Goal: Task Accomplishment & Management: Use online tool/utility

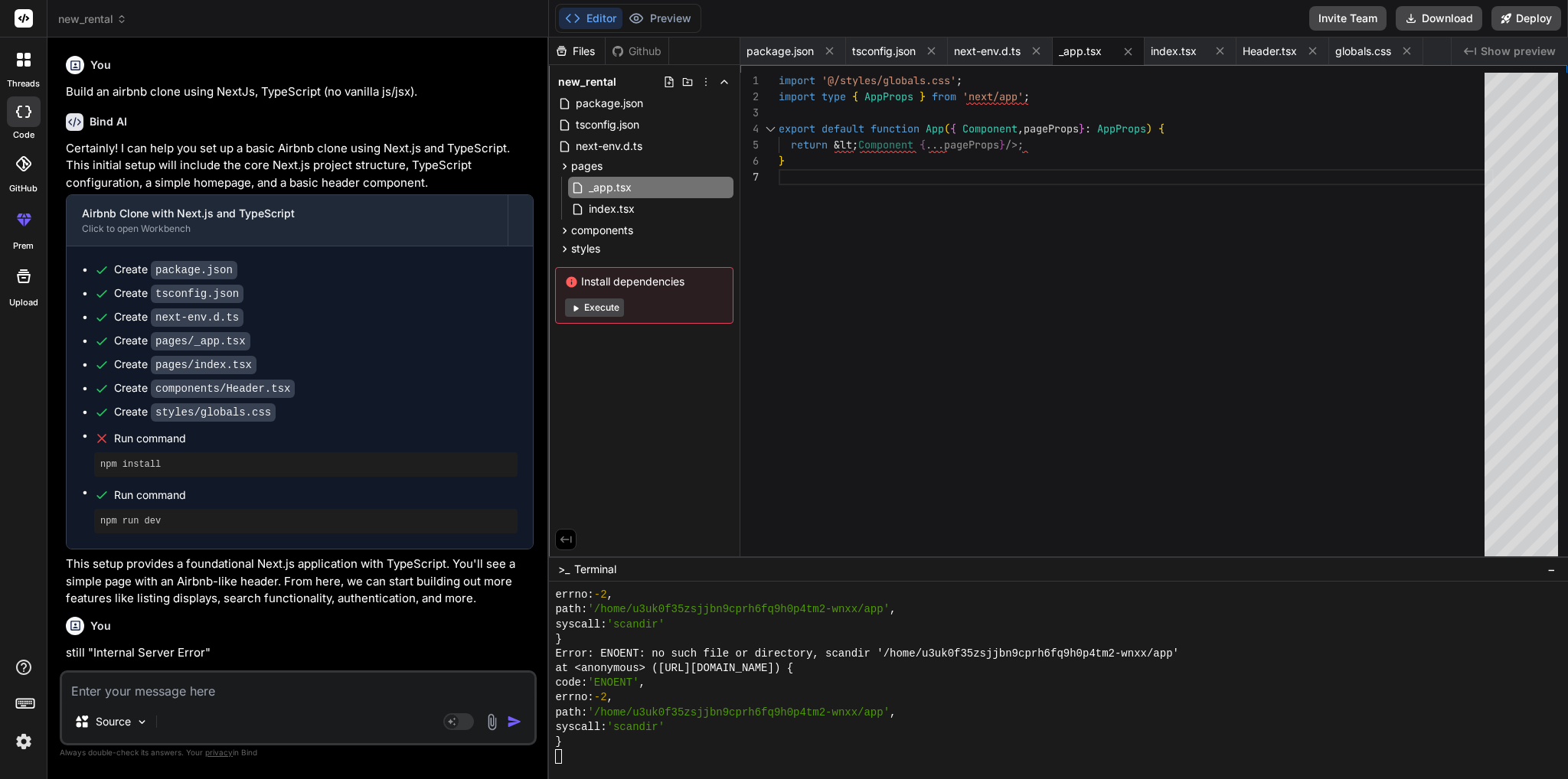
scroll to position [14697, 0]
click at [640, 742] on div "}" at bounding box center [1050, 742] width 990 height 15
click at [660, 19] on button "Preview" at bounding box center [660, 19] width 75 height 22
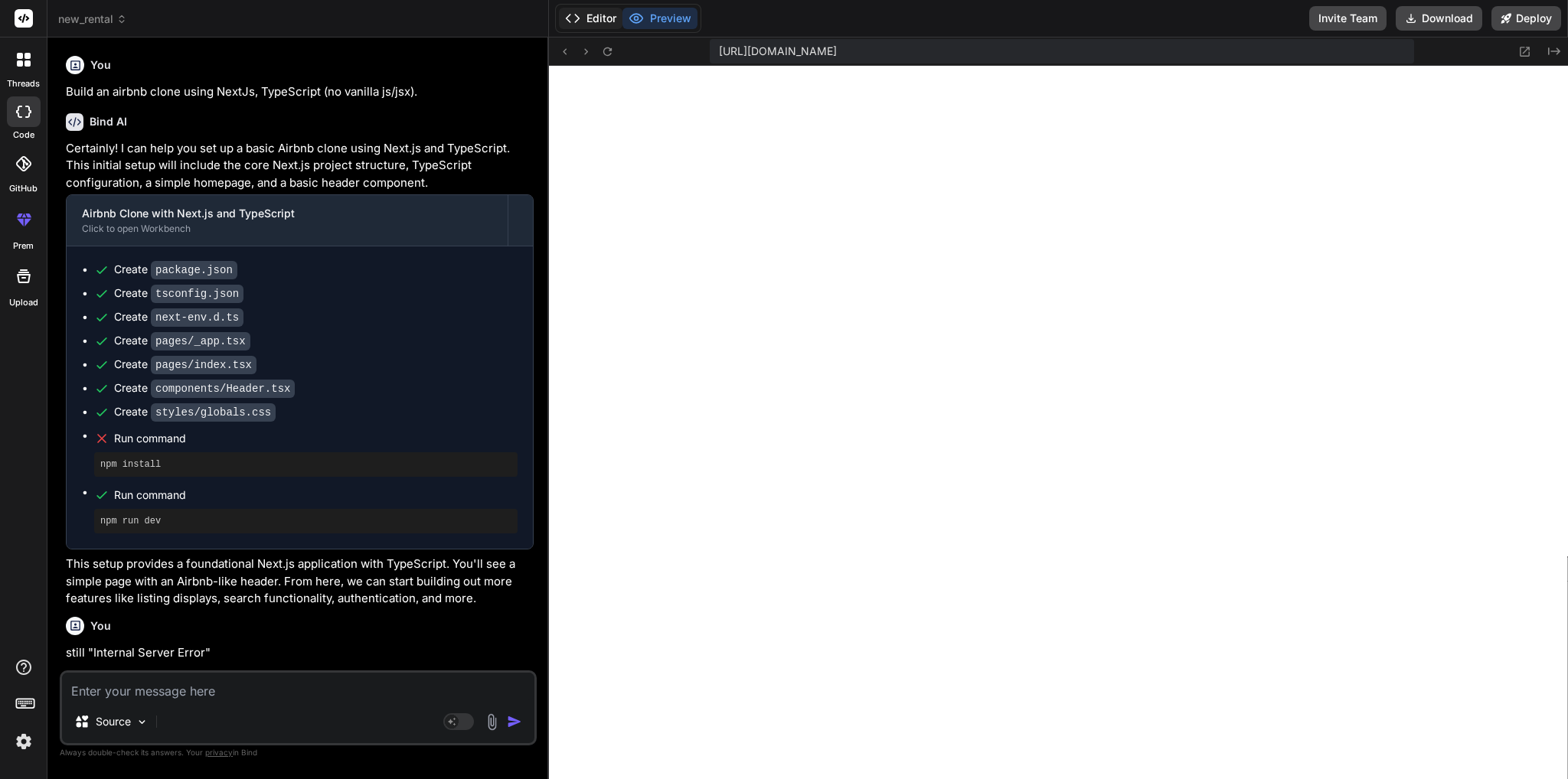
click at [593, 16] on button "Editor" at bounding box center [590, 19] width 64 height 22
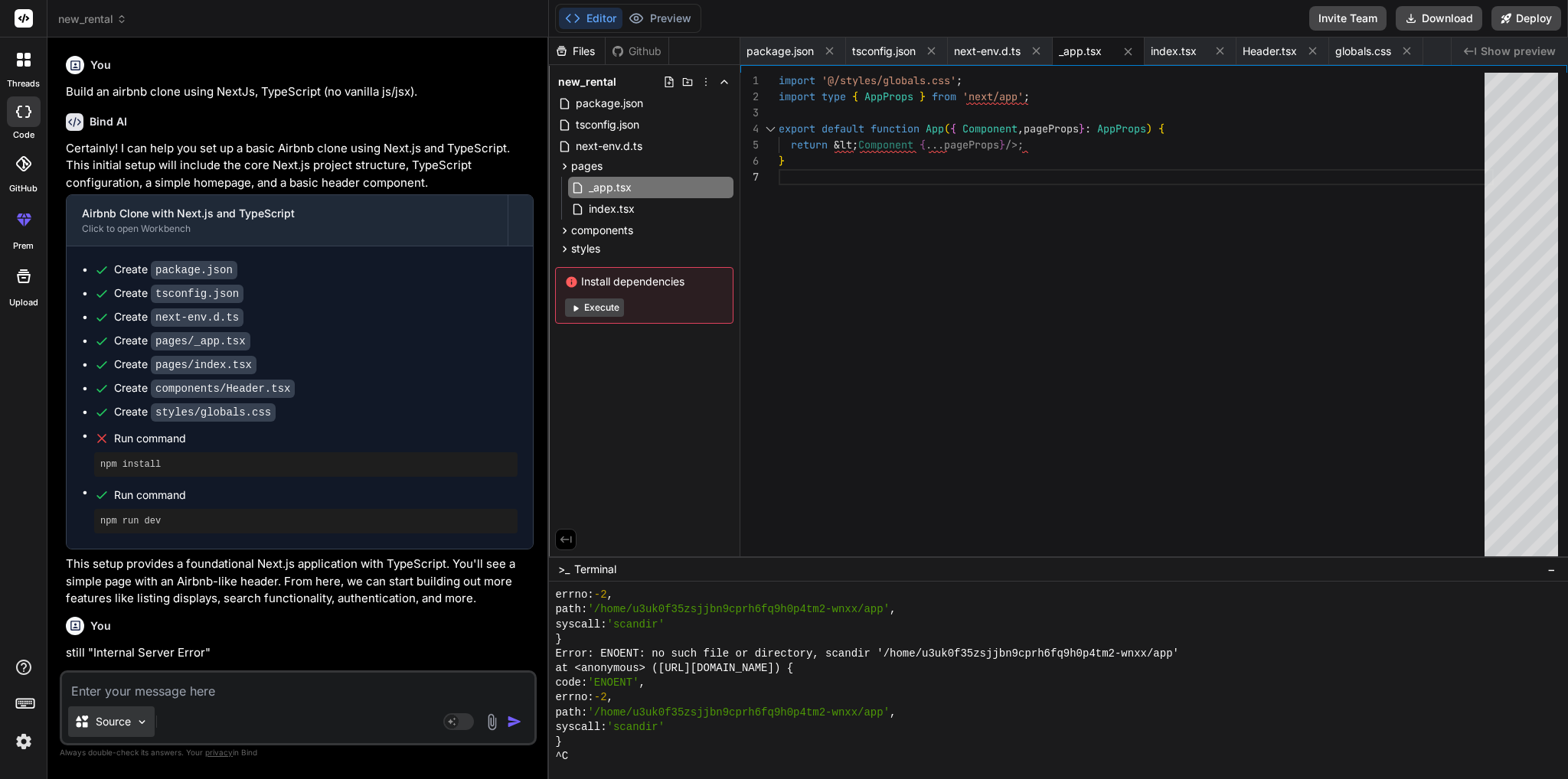
click at [140, 723] on img at bounding box center [142, 721] width 13 height 13
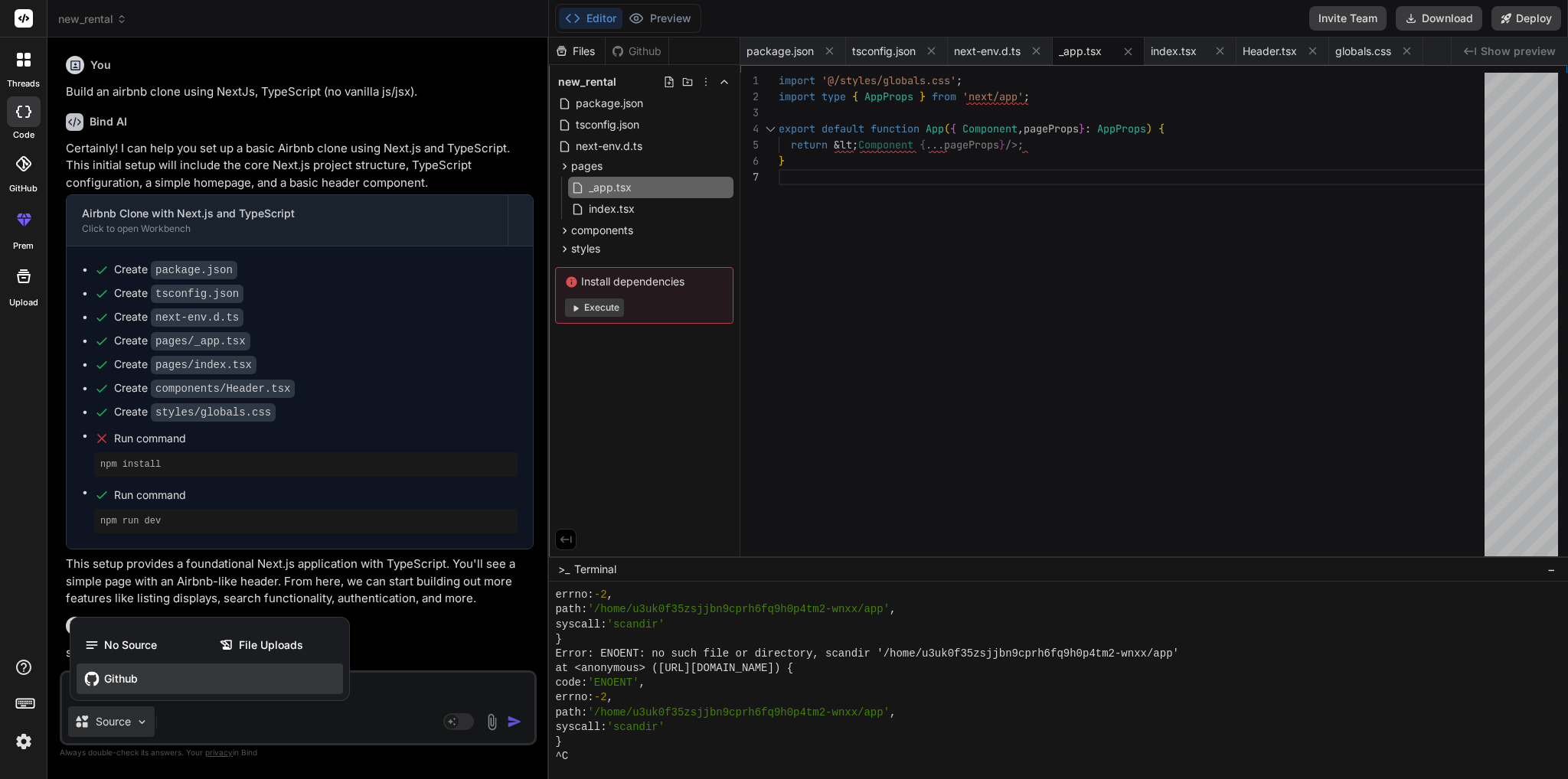
click at [124, 690] on div "Github" at bounding box center [209, 678] width 267 height 30
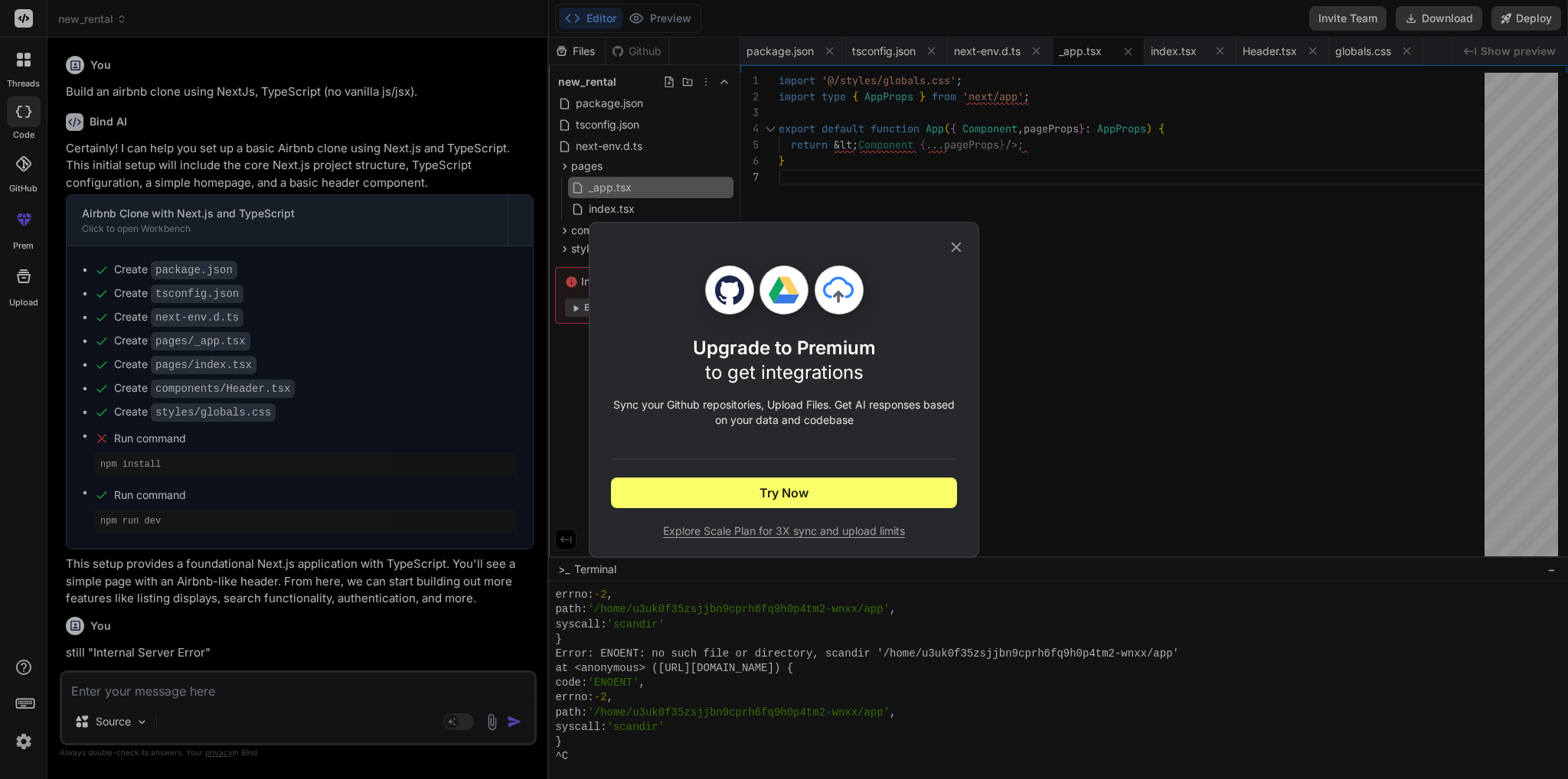
type textarea "x"
click at [949, 241] on icon at bounding box center [956, 246] width 17 height 17
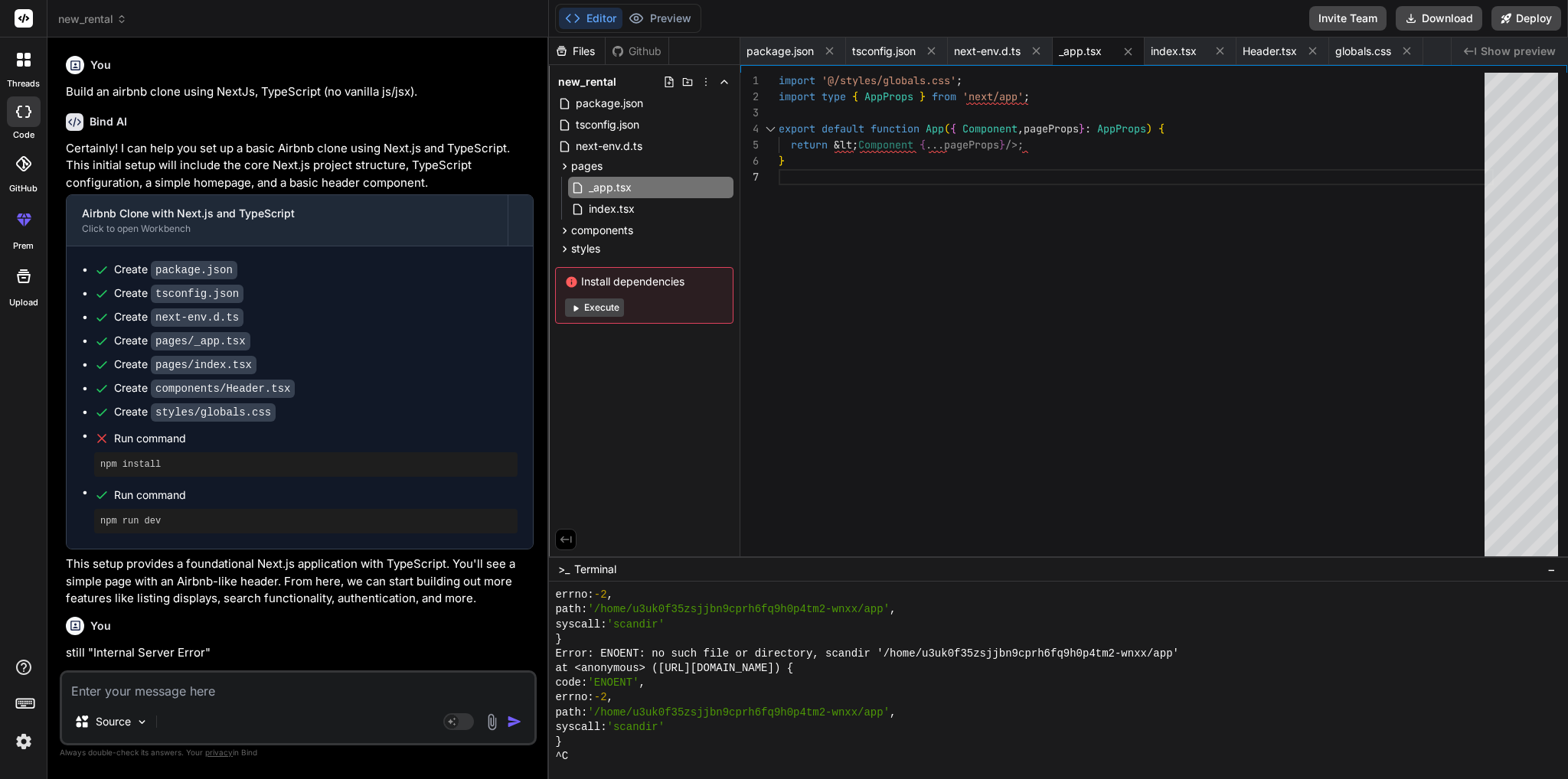
click at [814, 146] on div "import '@/styles/globals.css' ; import type { AppProps } from 'next/app' ; expo…" at bounding box center [1137, 318] width 716 height 492
click at [1086, 142] on div "import '@/styles/globals.css' ; import type { AppProps } from 'next/app' ; expo…" at bounding box center [1137, 318] width 716 height 492
click at [616, 206] on span "index.tsx" at bounding box center [612, 208] width 49 height 19
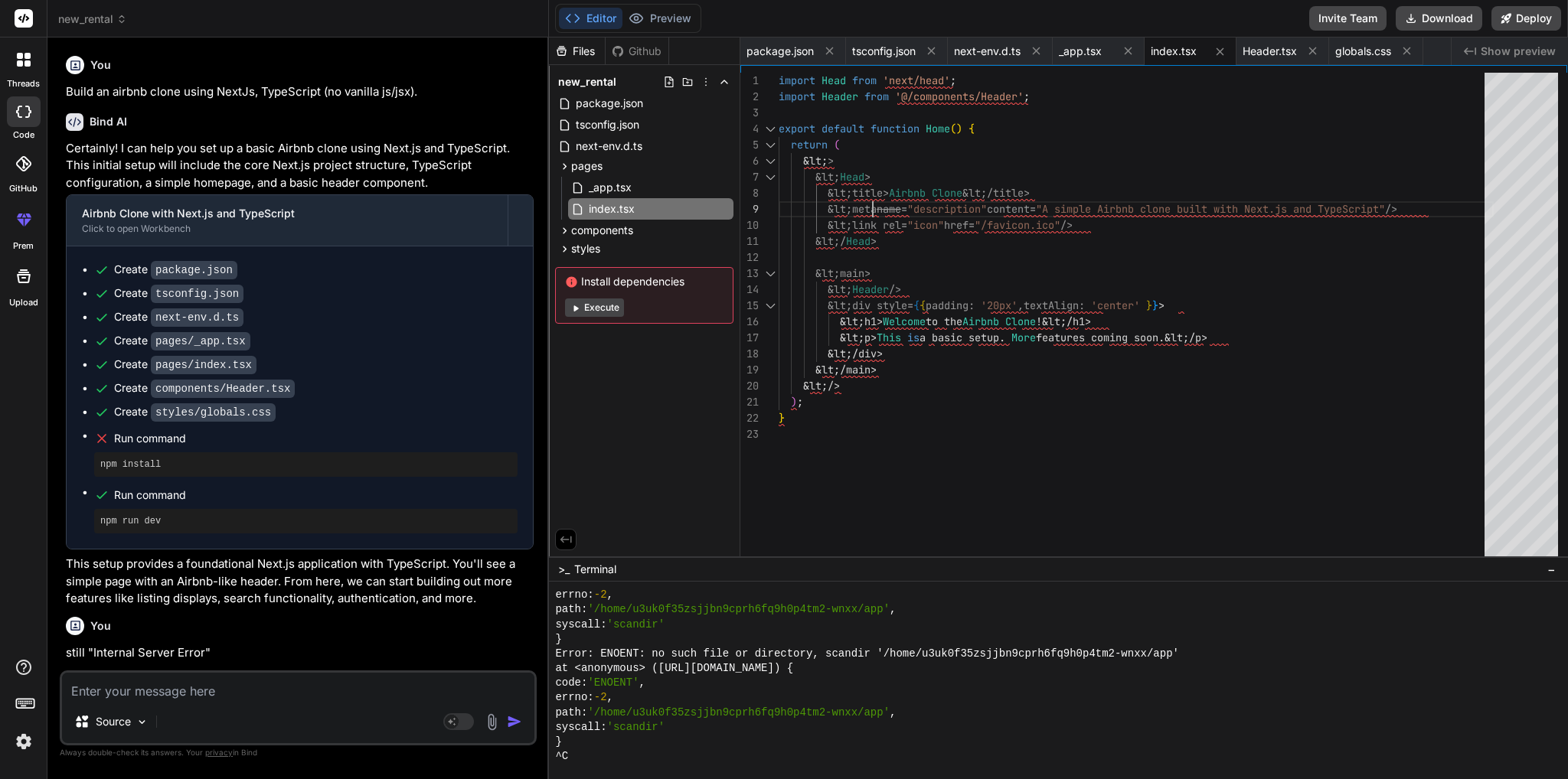
click at [872, 208] on div "import Head from 'next/head' ; import Header from '@/components/Header' ; expor…" at bounding box center [1137, 318] width 716 height 492
click at [861, 163] on div "import Head from 'next/head' ; import Header from '@/components/Header' ; expor…" at bounding box center [1137, 318] width 716 height 492
click at [814, 154] on div "import Head from 'next/head' ; import Header from '@/components/Header' ; expor…" at bounding box center [1137, 318] width 716 height 492
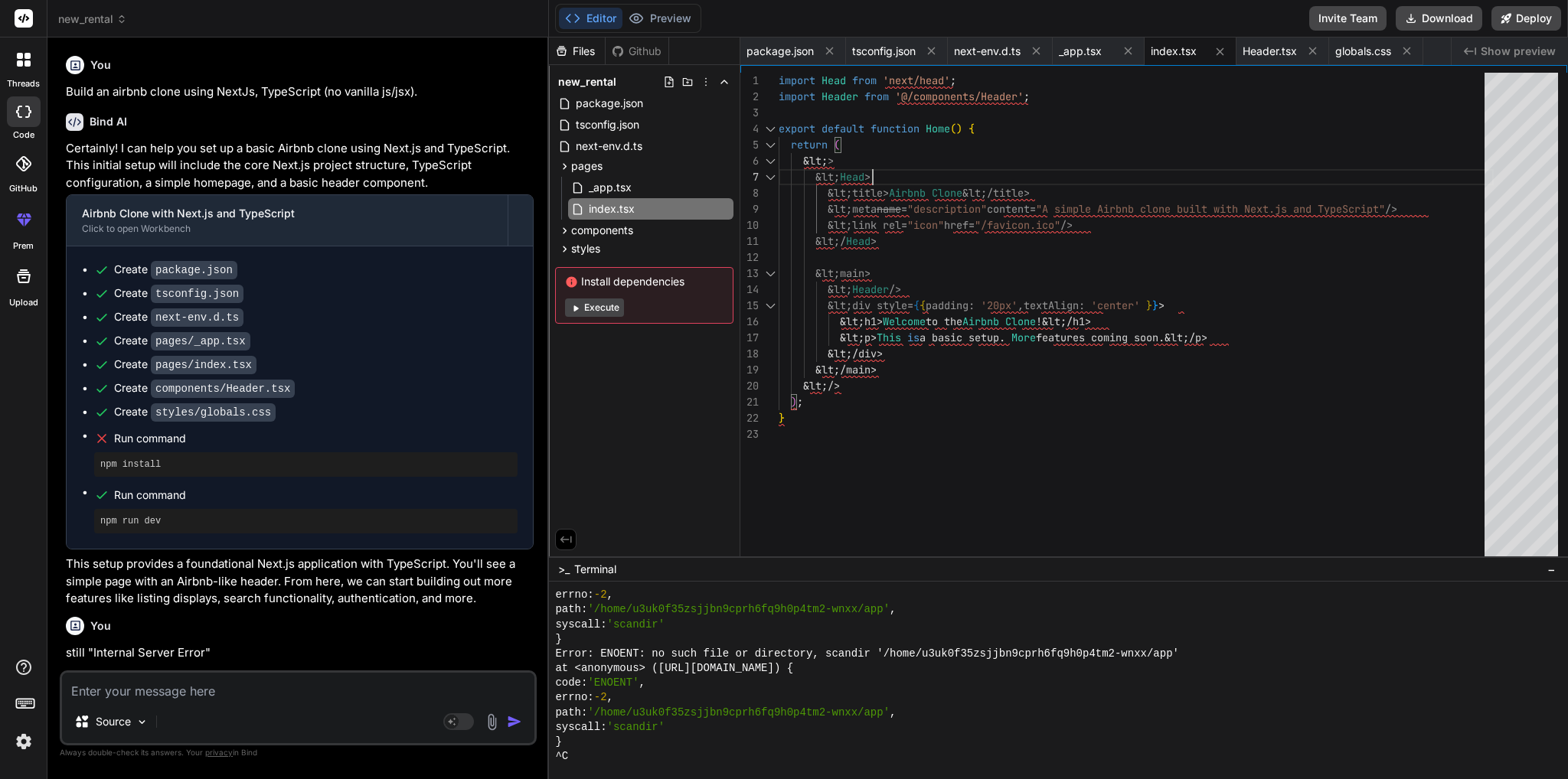
click at [892, 170] on div "import Head from 'next/head' ; import Header from '@/components/Header' ; expor…" at bounding box center [1137, 318] width 716 height 492
click at [625, 195] on span "_app.tsx" at bounding box center [610, 187] width 46 height 19
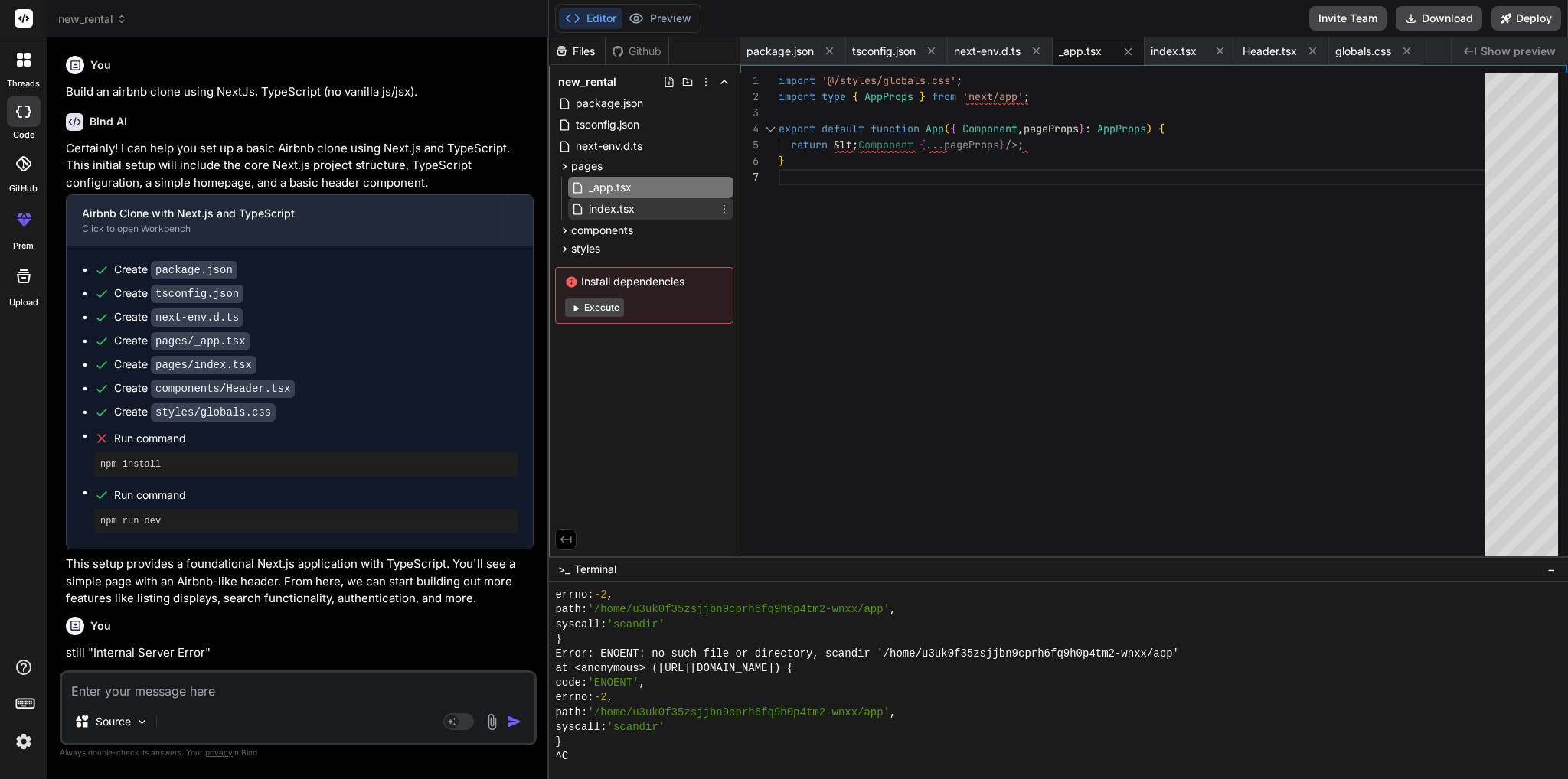
click at [622, 212] on span "index.tsx" at bounding box center [612, 208] width 49 height 19
type textarea "); }"
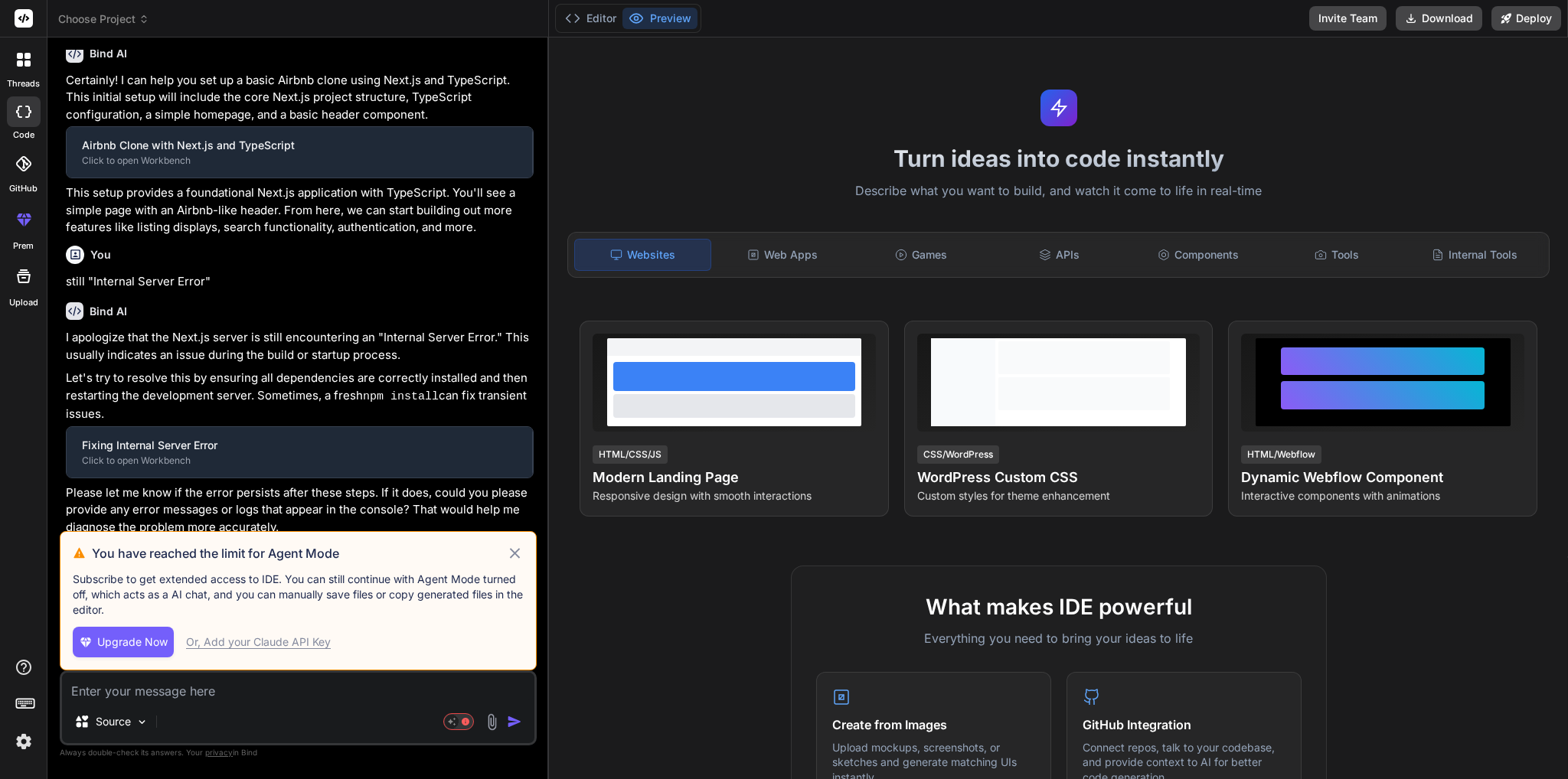
scroll to position [72, 0]
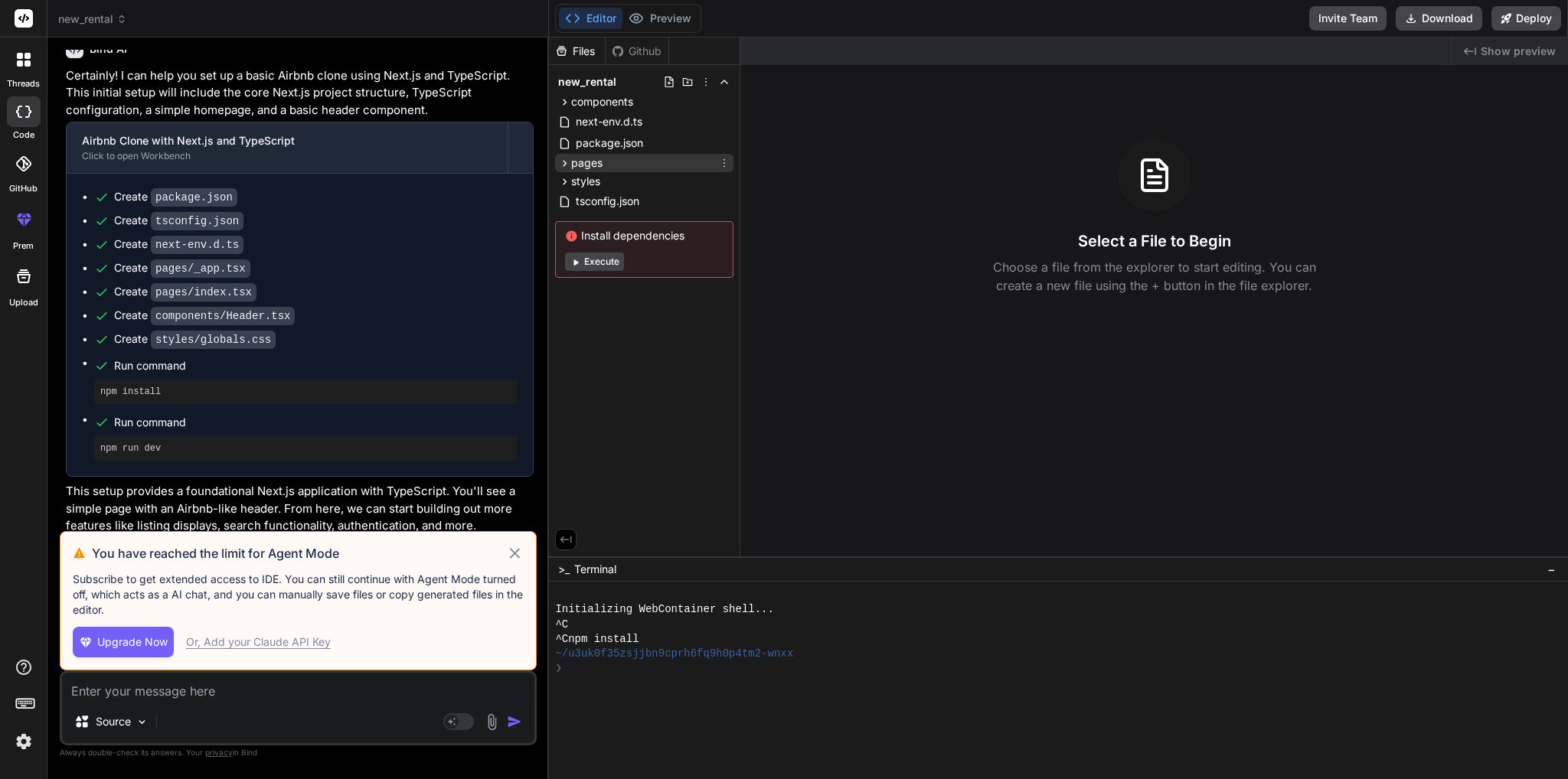
click at [563, 162] on icon at bounding box center [564, 163] width 13 height 13
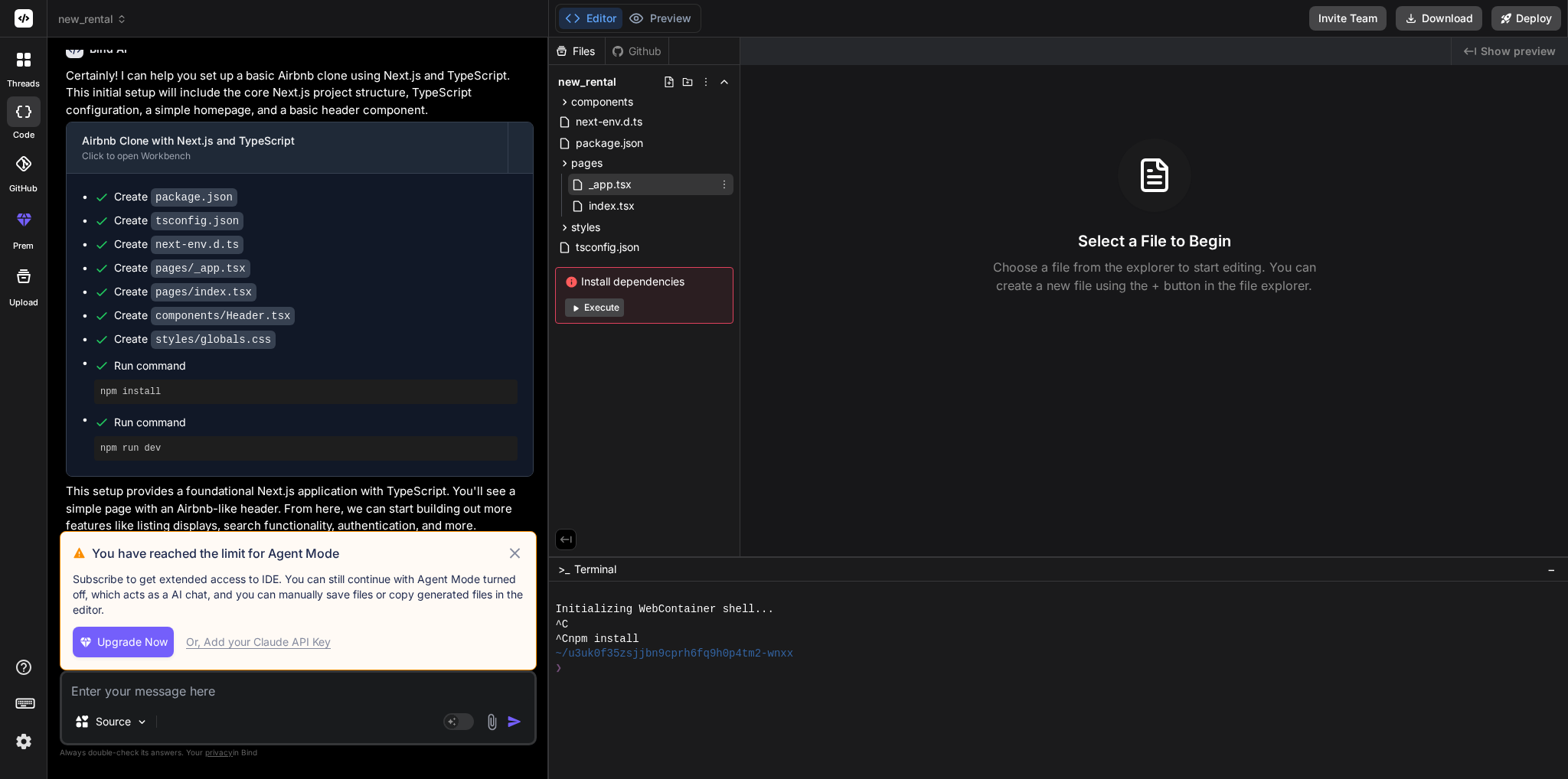
click at [631, 192] on span "_app.tsx" at bounding box center [610, 184] width 46 height 19
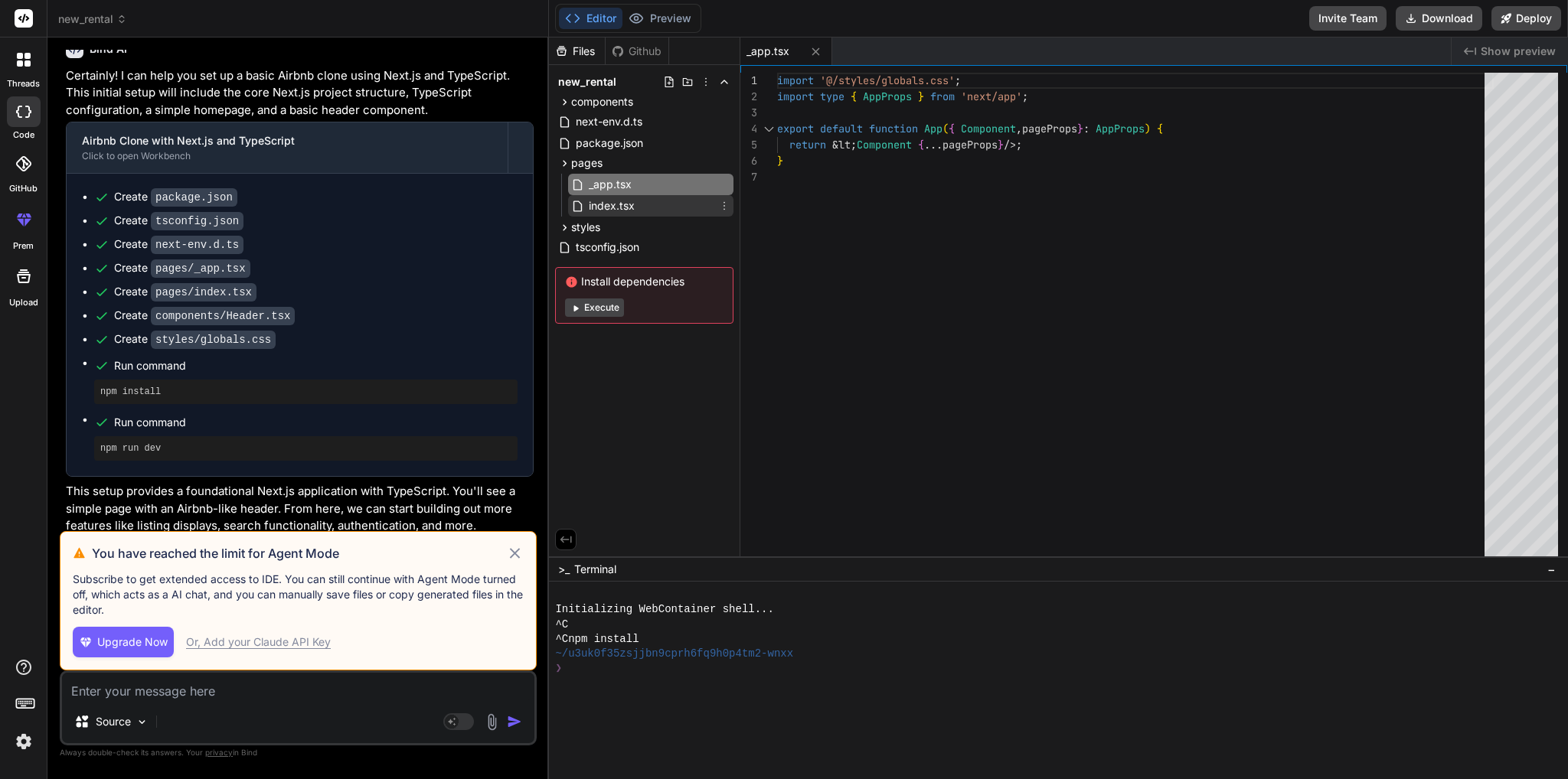
type textarea "x"
click at [609, 204] on span "index.tsx" at bounding box center [612, 205] width 49 height 19
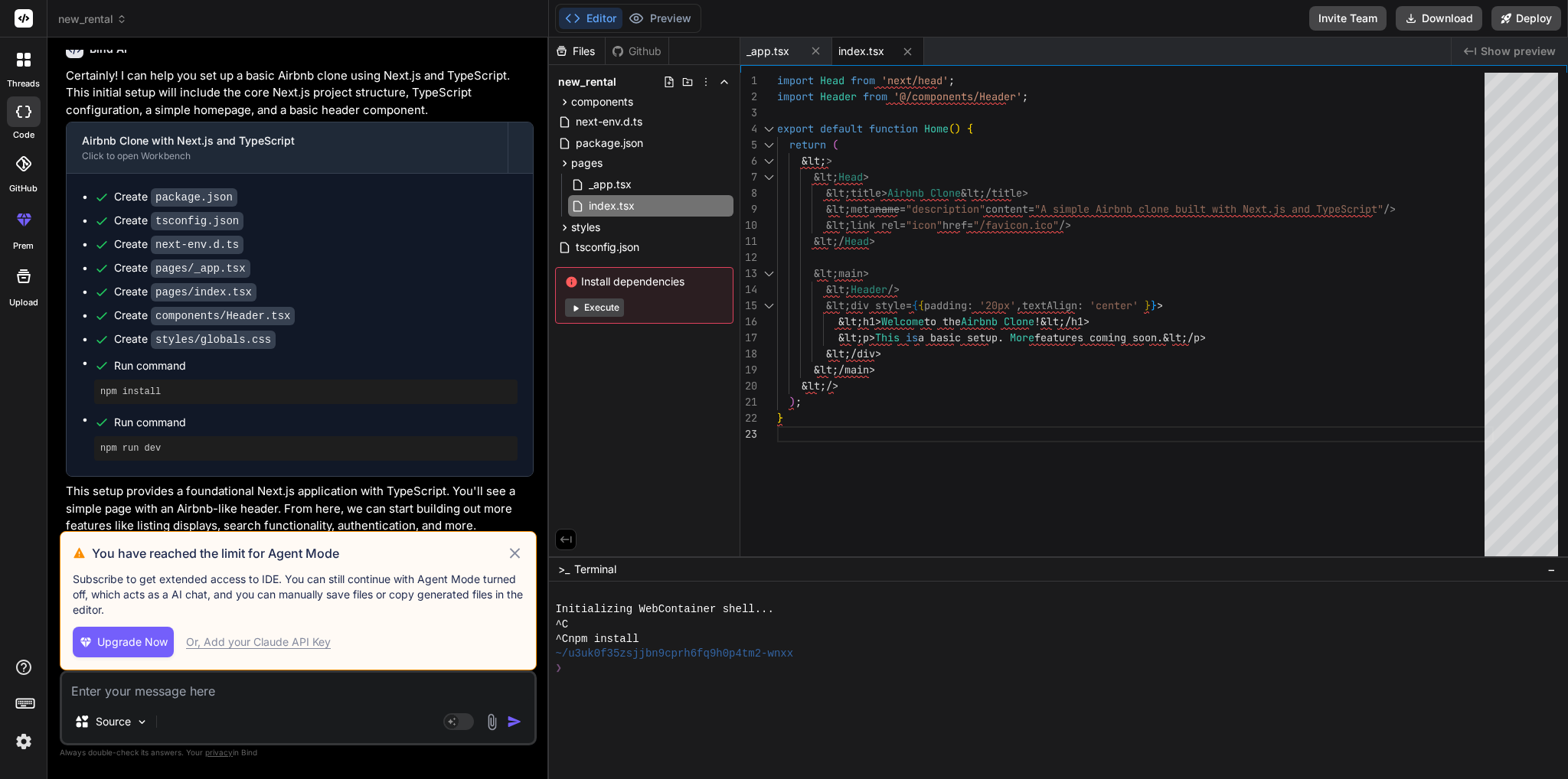
type textarea "import Head from 'next/head'; import Header from '@/components/Header'; export …"
click at [800, 166] on div "import Head from 'next/head' ; import Header from '@/components/Header' ; expor…" at bounding box center [1135, 318] width 717 height 492
drag, startPoint x: 803, startPoint y: 160, endPoint x: 853, endPoint y: 160, distance: 50.0
click at [853, 160] on div "import Head from 'next/head' ; import Header from '@/components/Header' ; expor…" at bounding box center [1135, 318] width 717 height 492
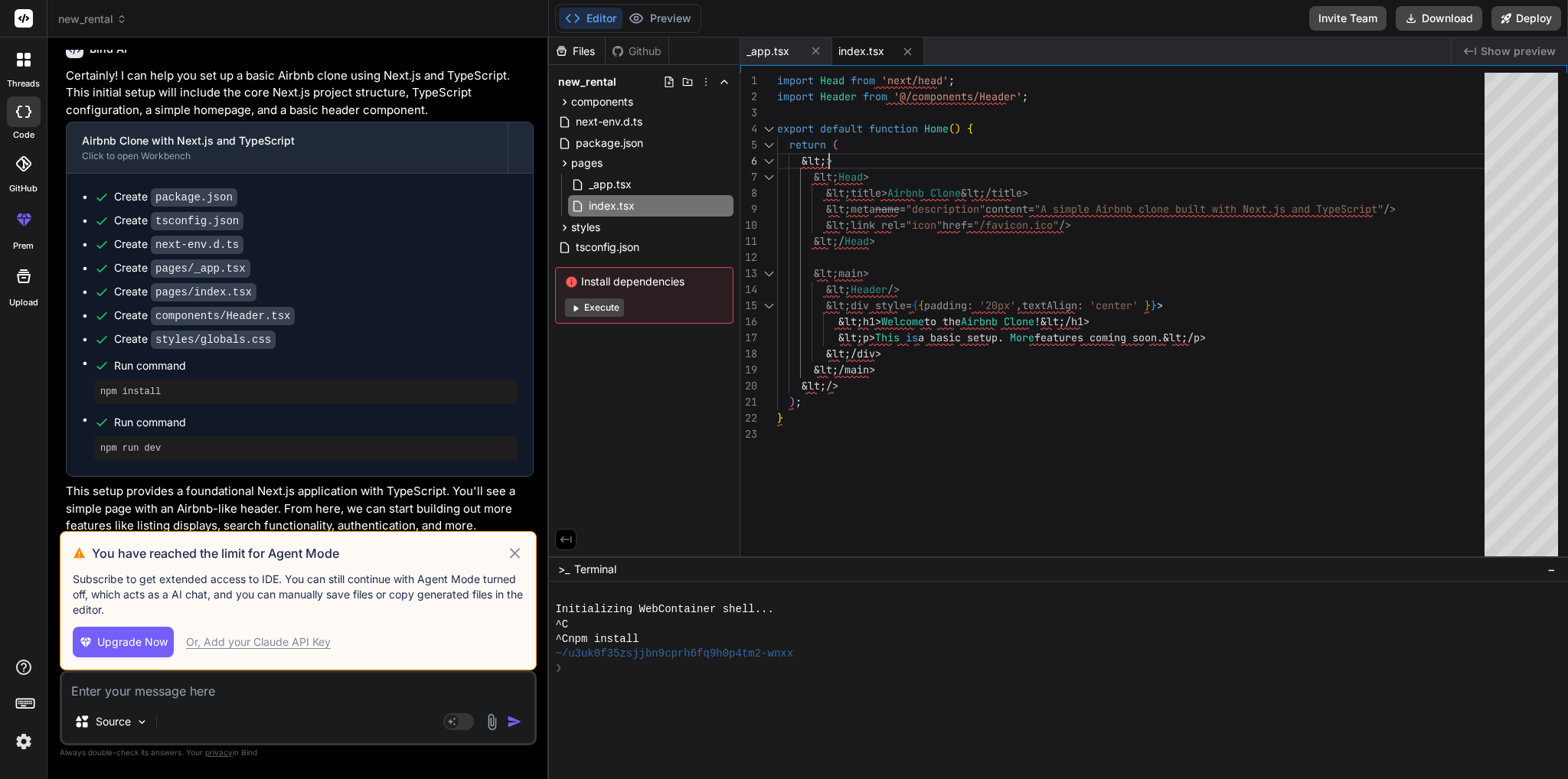
click at [853, 160] on div "import Head from 'next/head' ; import Header from '@/components/Header' ; expor…" at bounding box center [1135, 318] width 717 height 492
drag, startPoint x: 875, startPoint y: 160, endPoint x: 711, endPoint y: 160, distance: 164.0
click at [777, 160] on div "import Head from 'next/head' ; import Header from '@/components/Header' ; expor…" at bounding box center [1135, 318] width 717 height 492
click at [932, 162] on div "import Head from 'next/head' ; import Header from '@/components/Header' ; expor…" at bounding box center [1135, 318] width 717 height 492
click at [828, 145] on div "import Head from 'next/head' ; import Header from '@/components/Header' ; expor…" at bounding box center [1135, 318] width 717 height 492
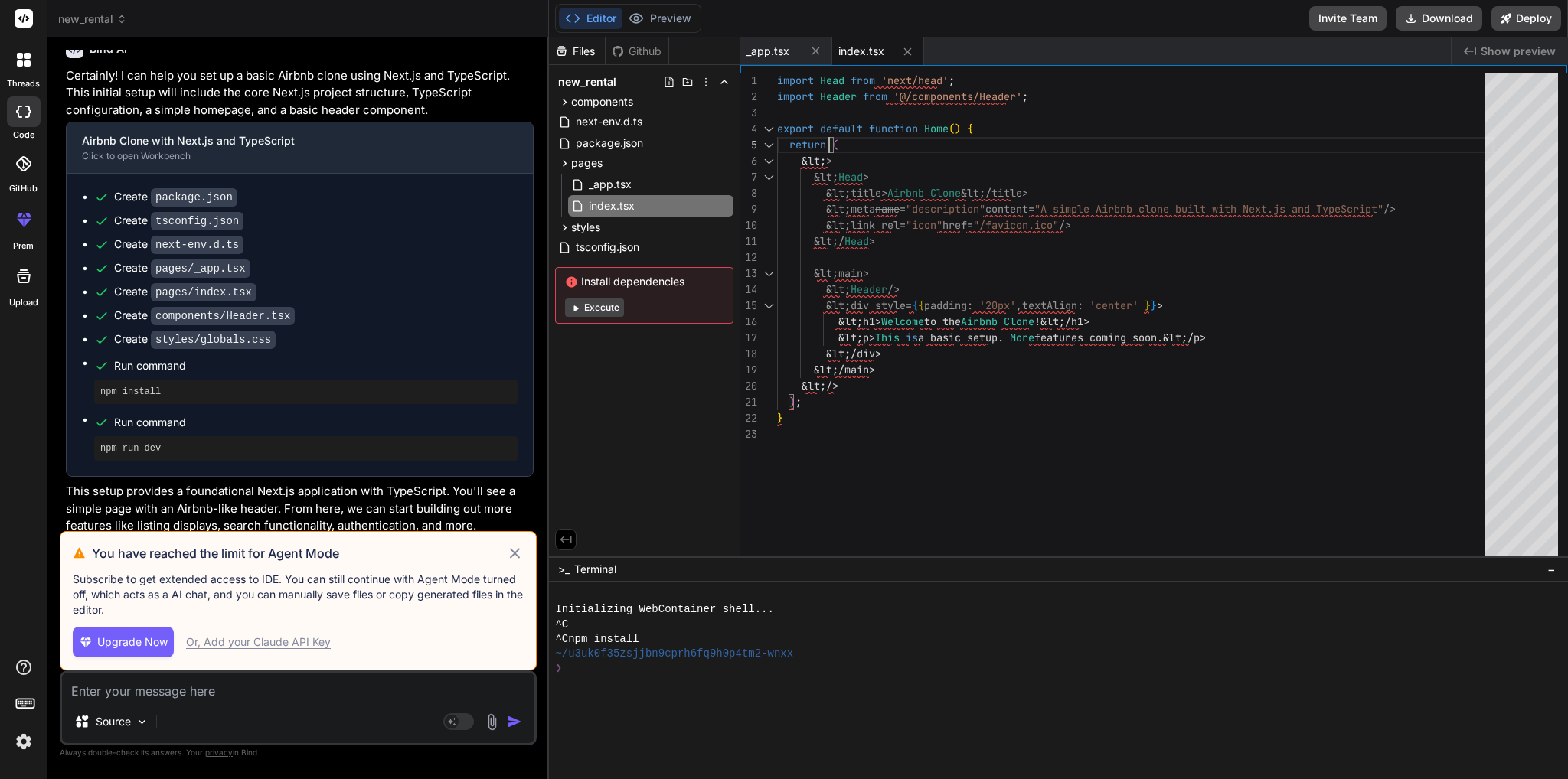
click at [828, 145] on div "import Head from 'next/head' ; import Header from '@/components/Header' ; expor…" at bounding box center [1135, 318] width 717 height 492
drag, startPoint x: 828, startPoint y: 145, endPoint x: 878, endPoint y: 146, distance: 50.0
click at [830, 145] on div "import Head from 'next/head' ; import Header from '@/components/Header' ; expor…" at bounding box center [1135, 318] width 717 height 492
click at [876, 143] on div "import Head from 'next/head' ; import Header from '@/components/Header' ; expor…" at bounding box center [1135, 318] width 717 height 492
click at [1035, 139] on div "import Head from 'next/head' ; import Header from '@/components/Header' ; expor…" at bounding box center [1135, 318] width 717 height 492
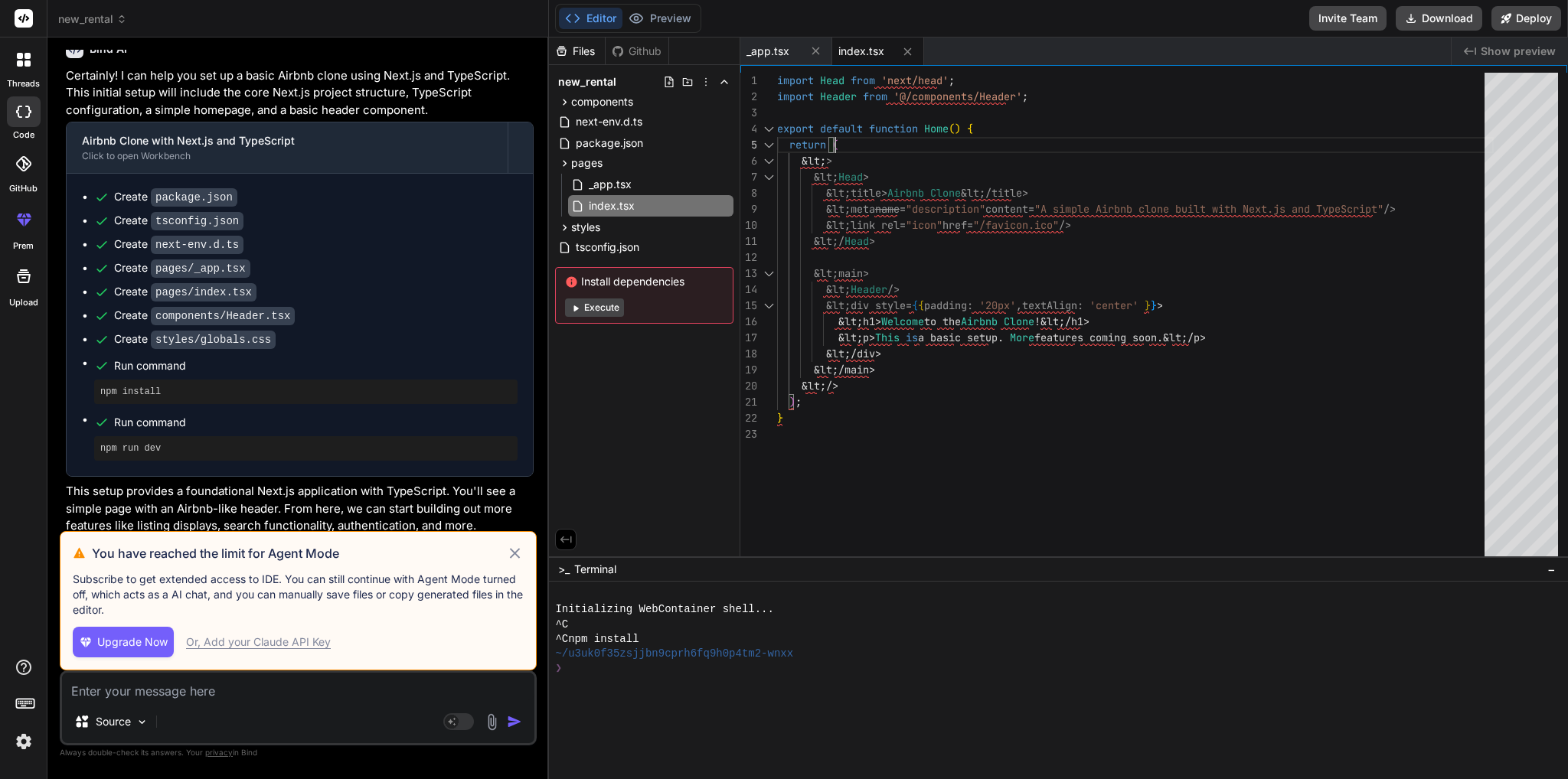
click at [1029, 132] on div "import Head from 'next/head' ; import Header from '@/components/Header' ; expor…" at bounding box center [1135, 318] width 717 height 492
click at [1028, 129] on div "import Head from 'next/head' ; import Header from '@/components/Header' ; expor…" at bounding box center [1135, 318] width 717 height 492
click at [1024, 126] on div "import Head from 'next/head' ; import Header from '@/components/Header' ; expor…" at bounding box center [1135, 318] width 717 height 492
click at [959, 157] on div "import Head from 'next/head' ; import Header from '@/components/Header' ; expor…" at bounding box center [1135, 318] width 717 height 492
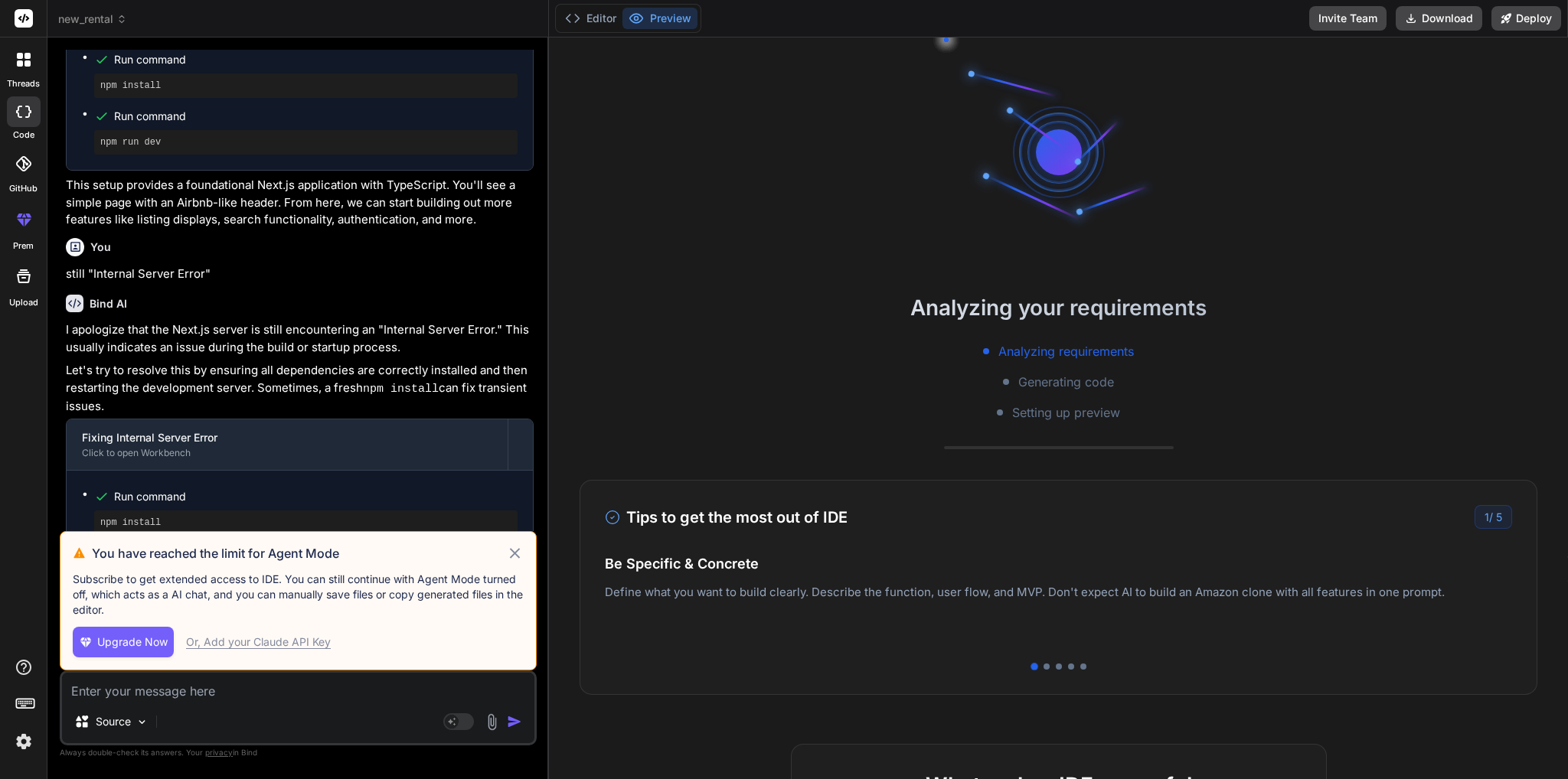
scroll to position [511, 0]
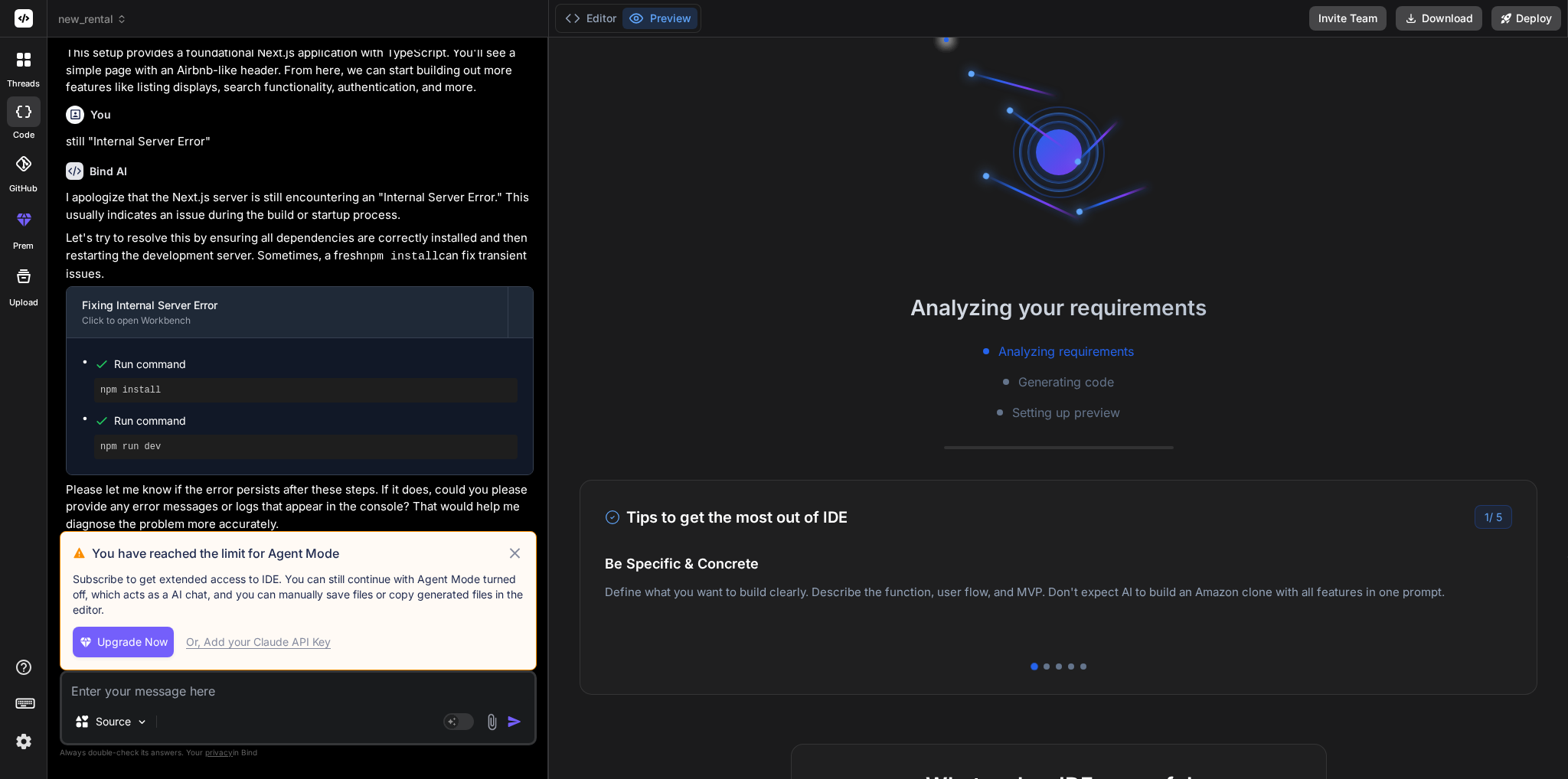
click at [514, 552] on icon at bounding box center [515, 553] width 10 height 10
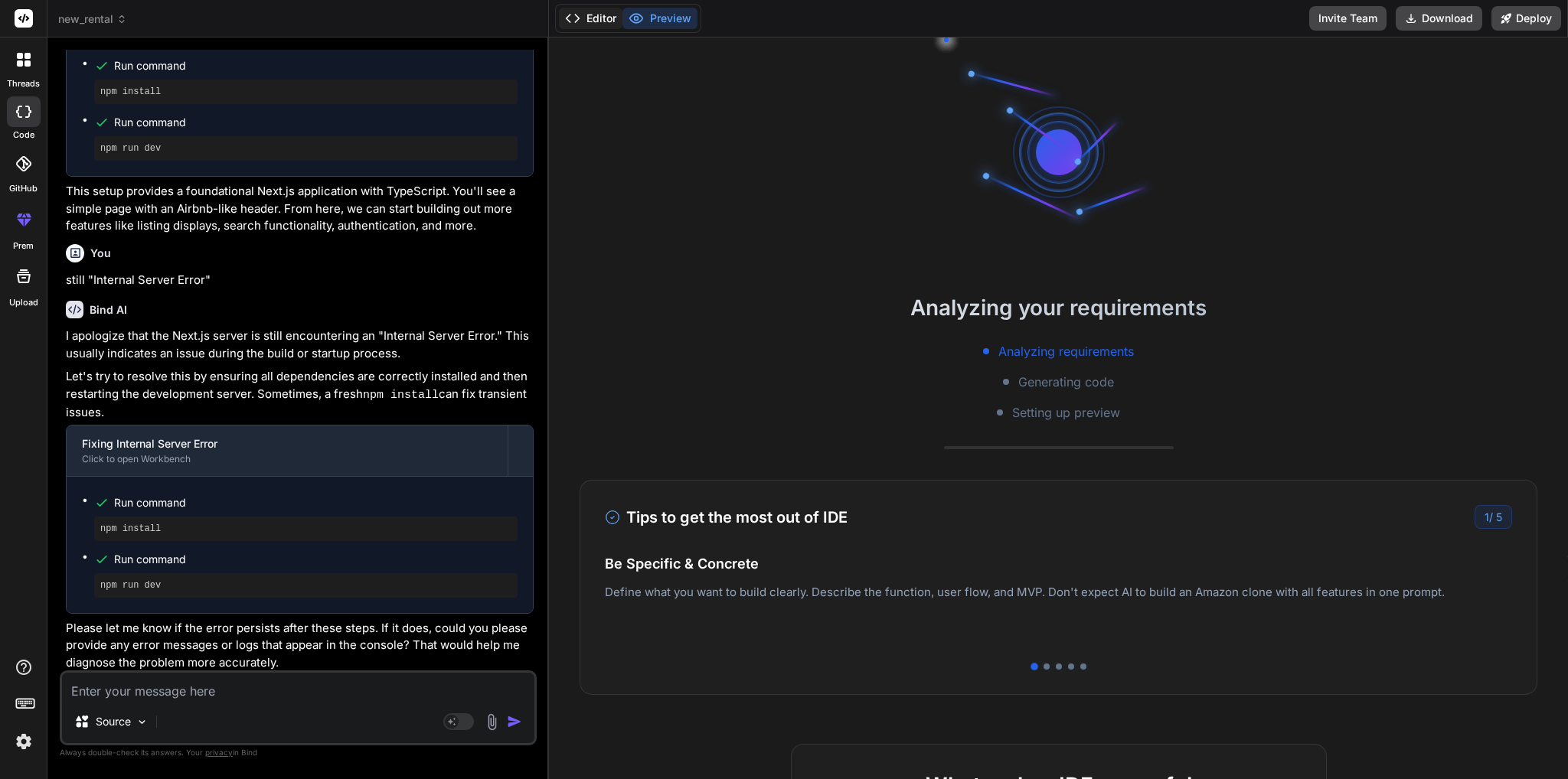
click at [581, 25] on button "Editor" at bounding box center [590, 19] width 64 height 22
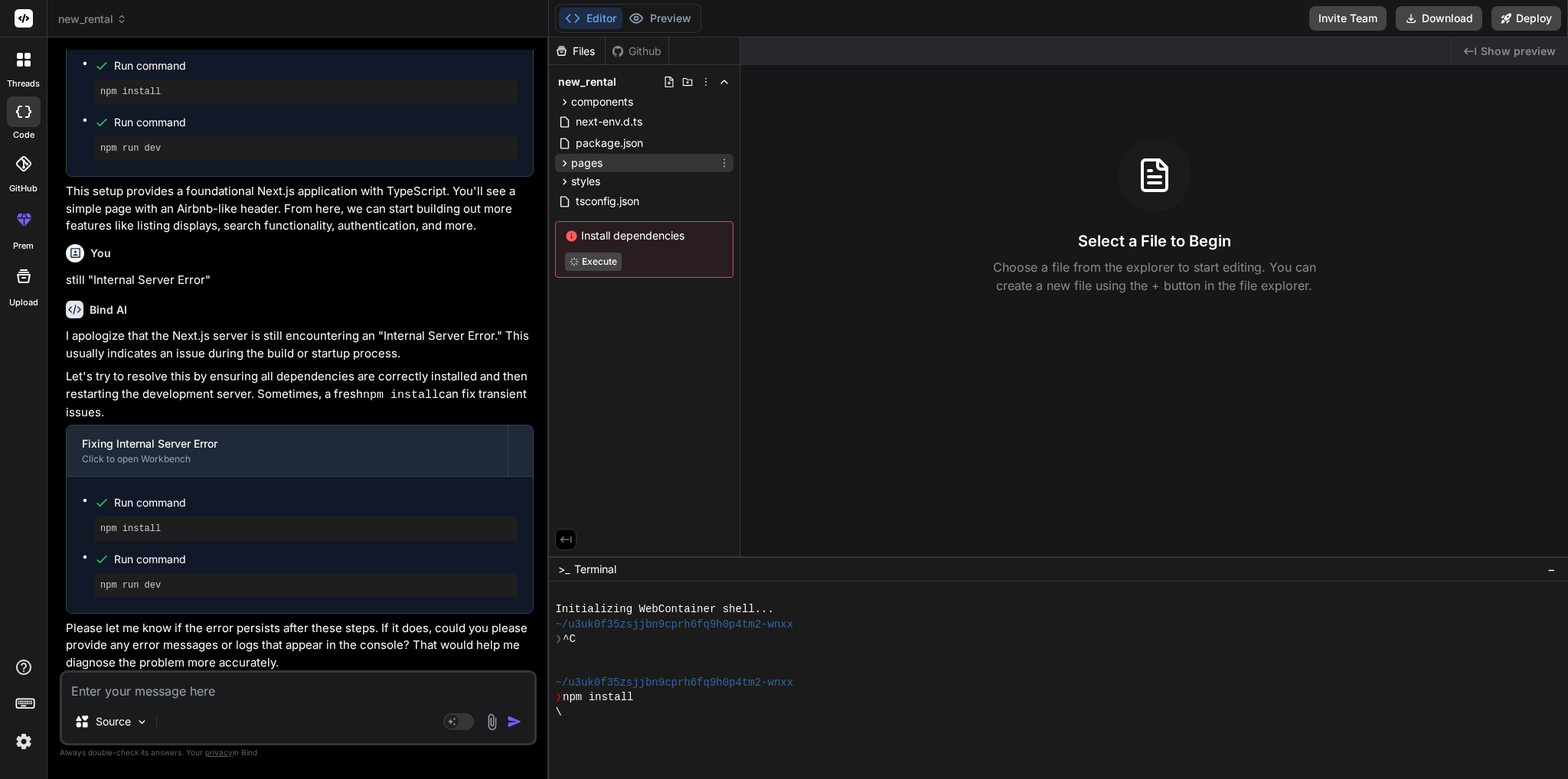
click at [560, 157] on icon at bounding box center [564, 163] width 13 height 13
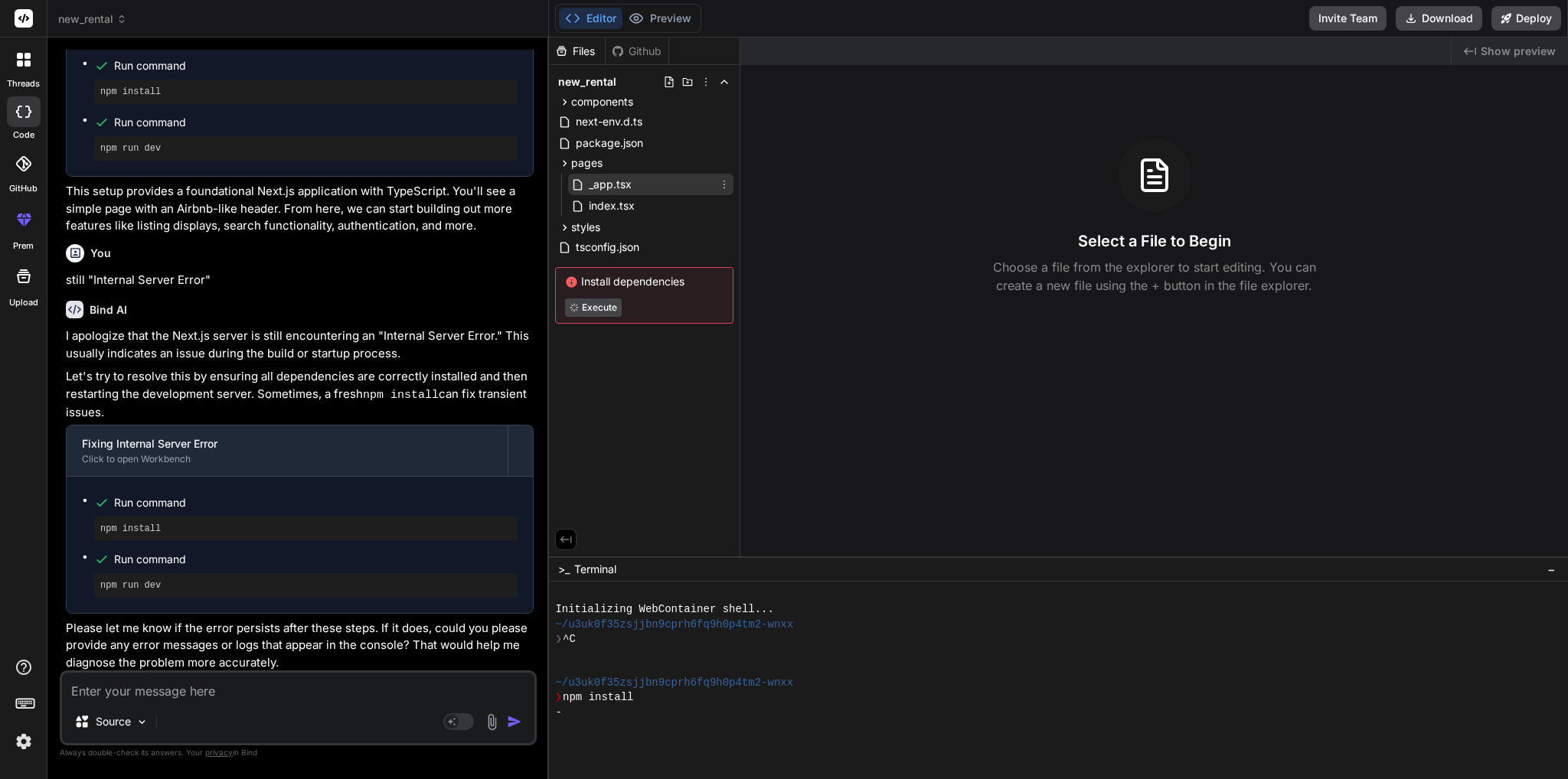
click at [621, 186] on span "_app.tsx" at bounding box center [610, 184] width 46 height 19
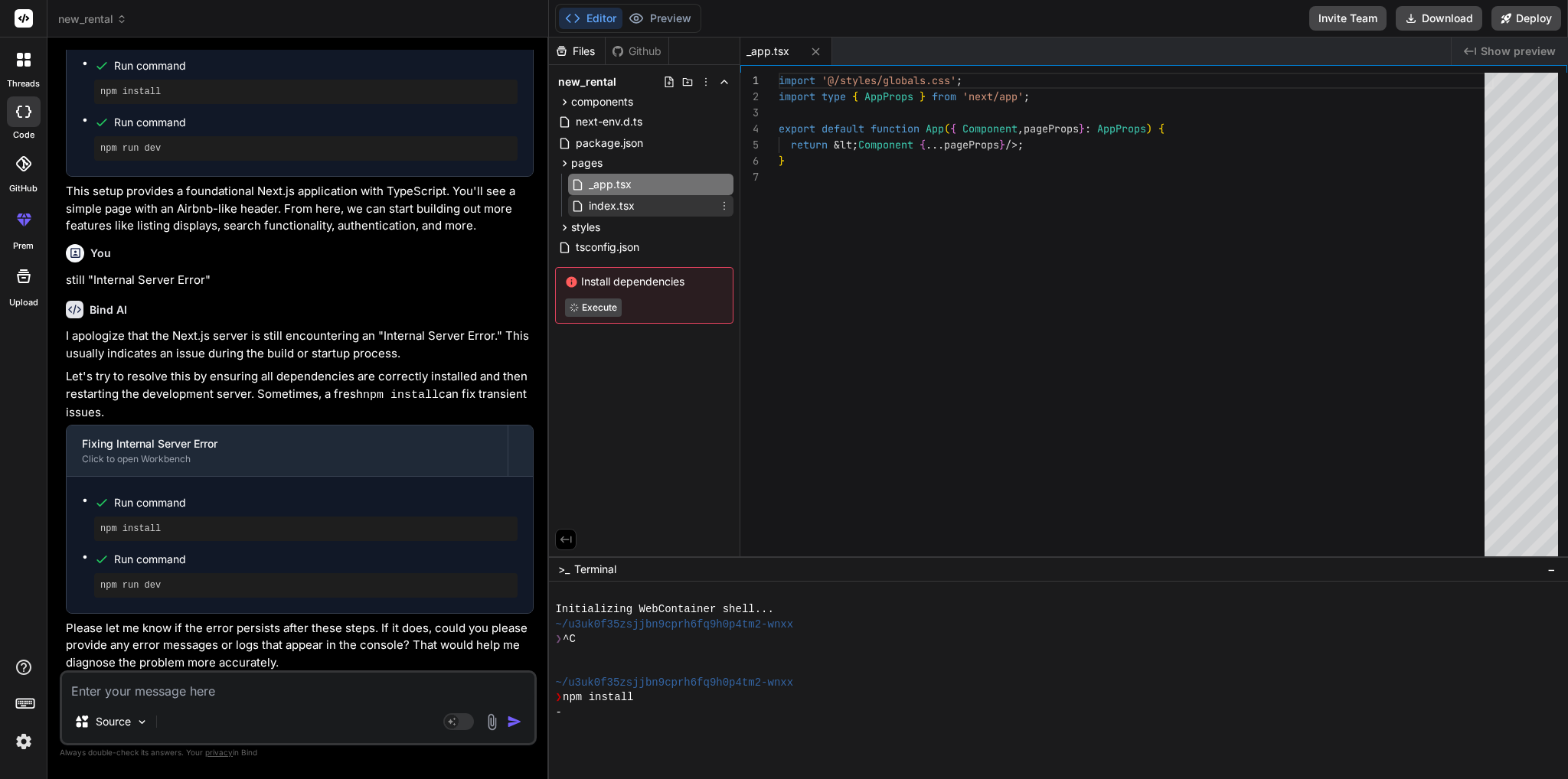
type textarea "x"
click at [630, 209] on span "index.tsx" at bounding box center [612, 205] width 49 height 19
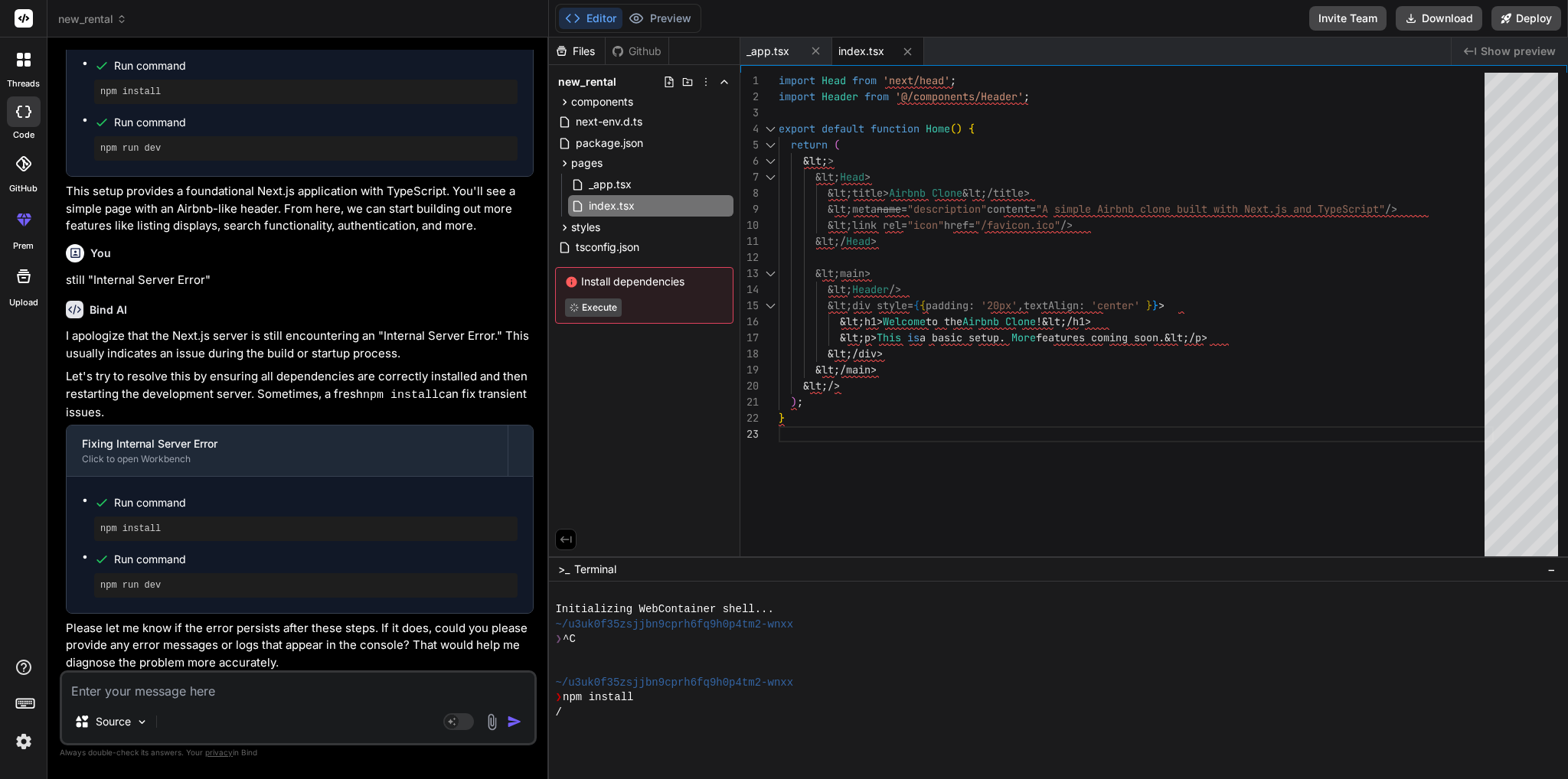
scroll to position [0, 0]
click at [824, 188] on div "import Head from 'next/head' ; import Header from '@/components/Header' ; expor…" at bounding box center [1137, 318] width 716 height 492
drag, startPoint x: 813, startPoint y: 178, endPoint x: 839, endPoint y: 178, distance: 26.0
click at [839, 178] on div "import Head from 'next/head' ; import Header from '@/components/Header' ; expor…" at bounding box center [1137, 318] width 716 height 492
click at [843, 168] on div "import Head from 'next/head' ; import Header from '@/components/Header' ; expor…" at bounding box center [1137, 318] width 716 height 492
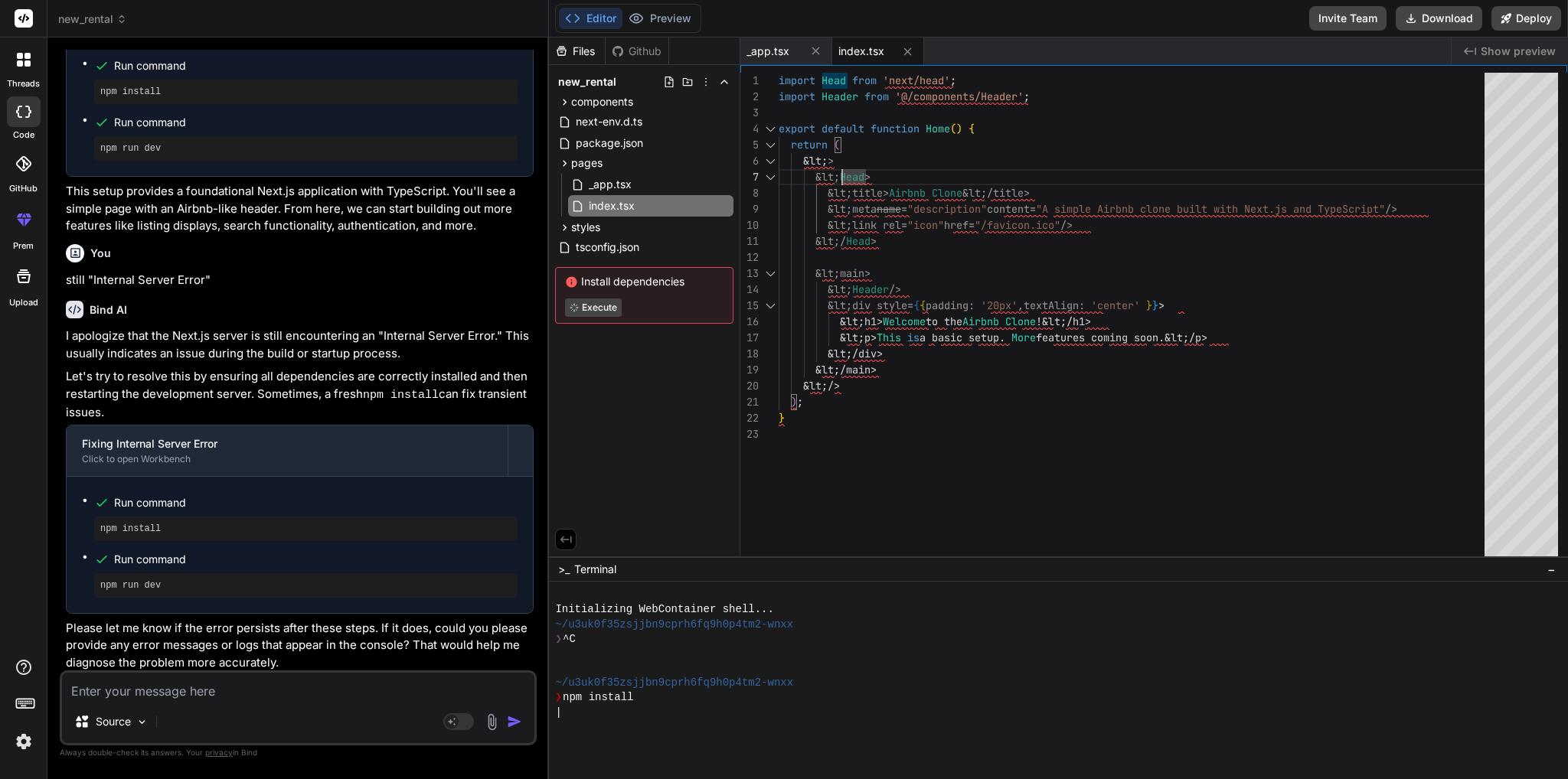
click at [843, 164] on div "import Head from 'next/head' ; import Header from '@/components/Header' ; expor…" at bounding box center [1137, 318] width 716 height 492
click at [843, 161] on div "import Head from 'next/head' ; import Header from '@/components/Header' ; expor…" at bounding box center [1137, 318] width 716 height 492
click at [851, 157] on div "import Head from 'next/head' ; import Header from '@/components/Header' ; expor…" at bounding box center [1137, 318] width 716 height 492
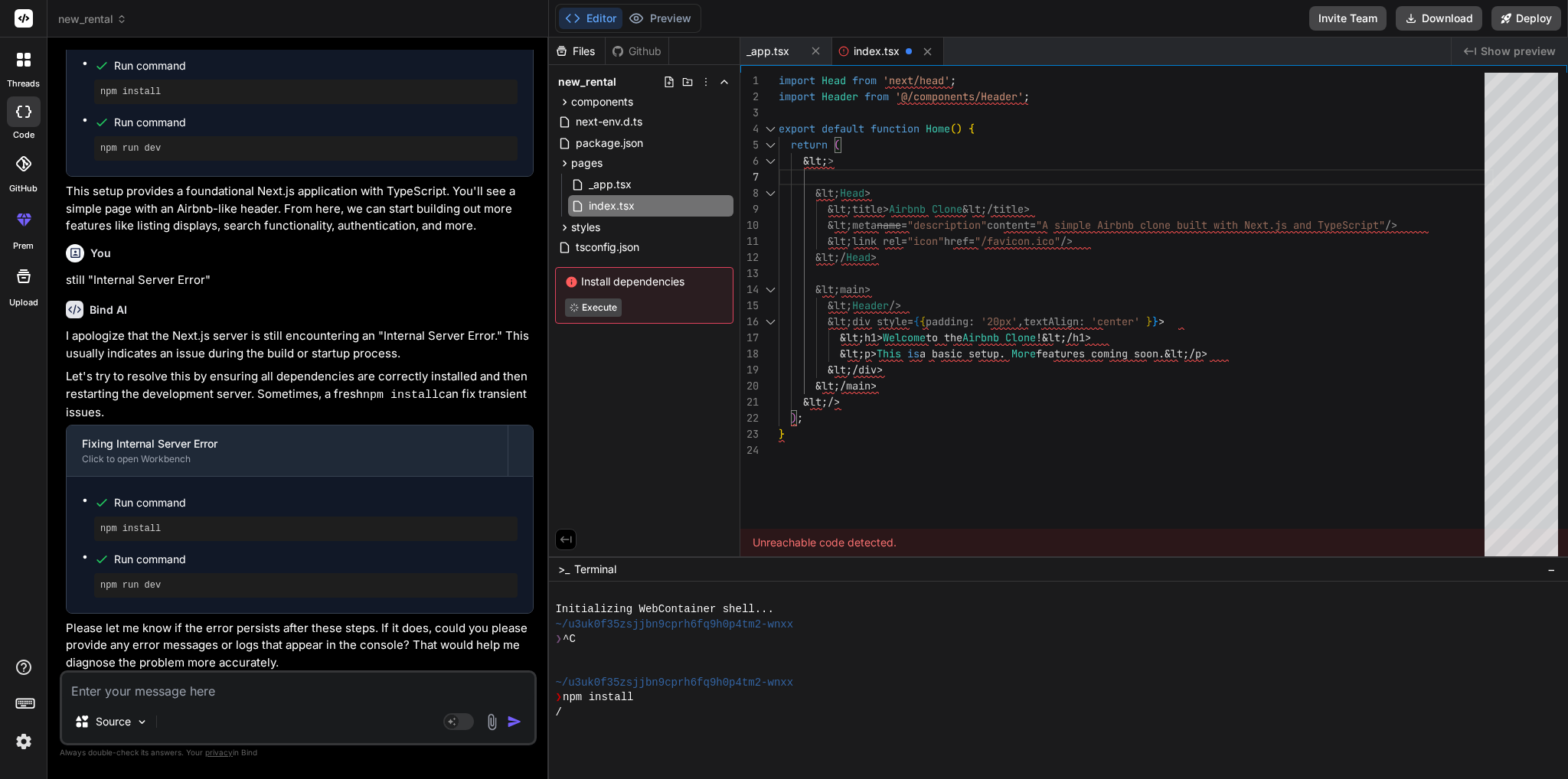
type textarea "import Head from 'next/head'; import Header from '@/components/Header'; export …"
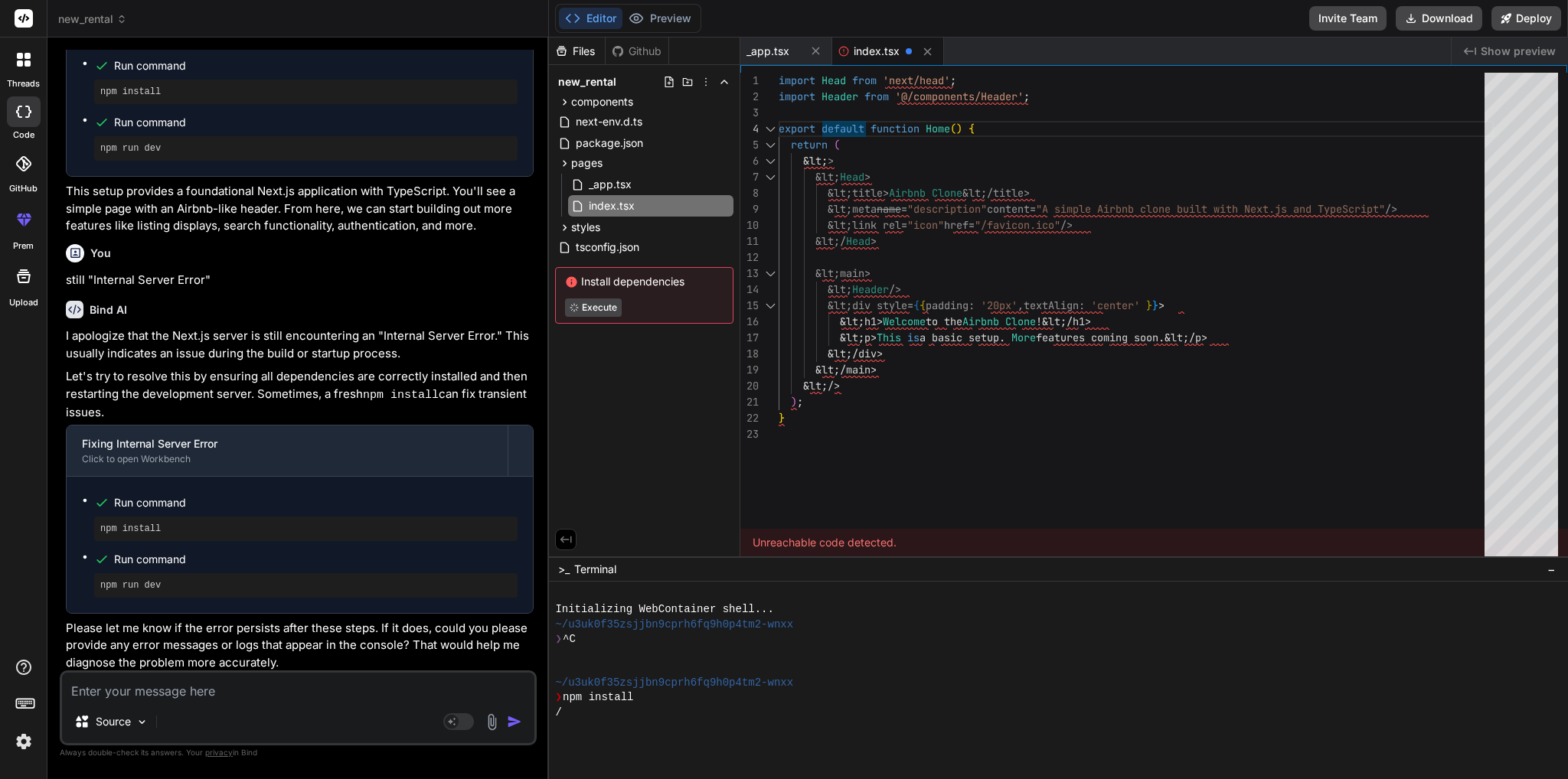
click at [20, 280] on icon at bounding box center [23, 276] width 19 height 19
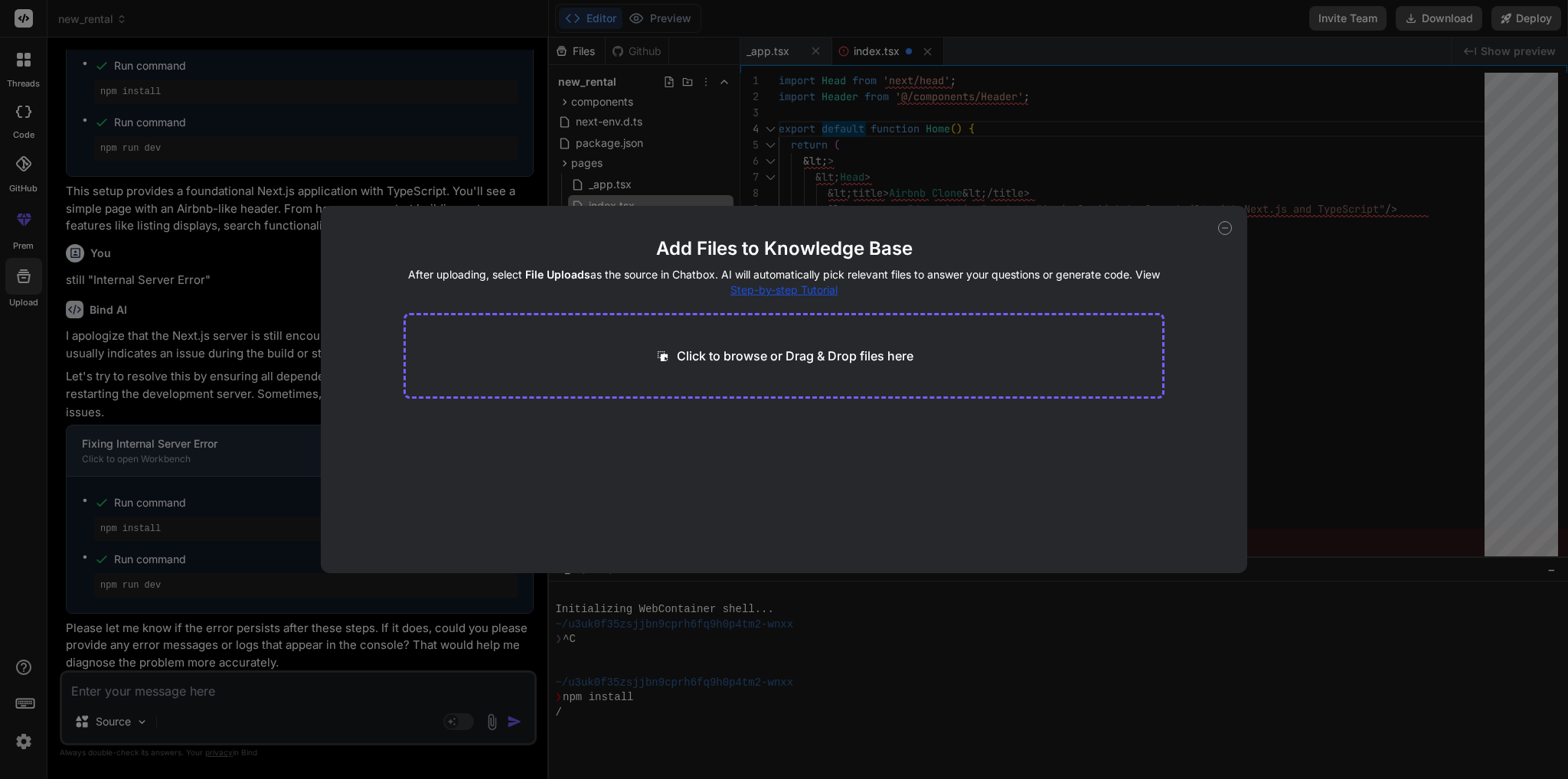
click at [1220, 232] on icon at bounding box center [1225, 228] width 14 height 14
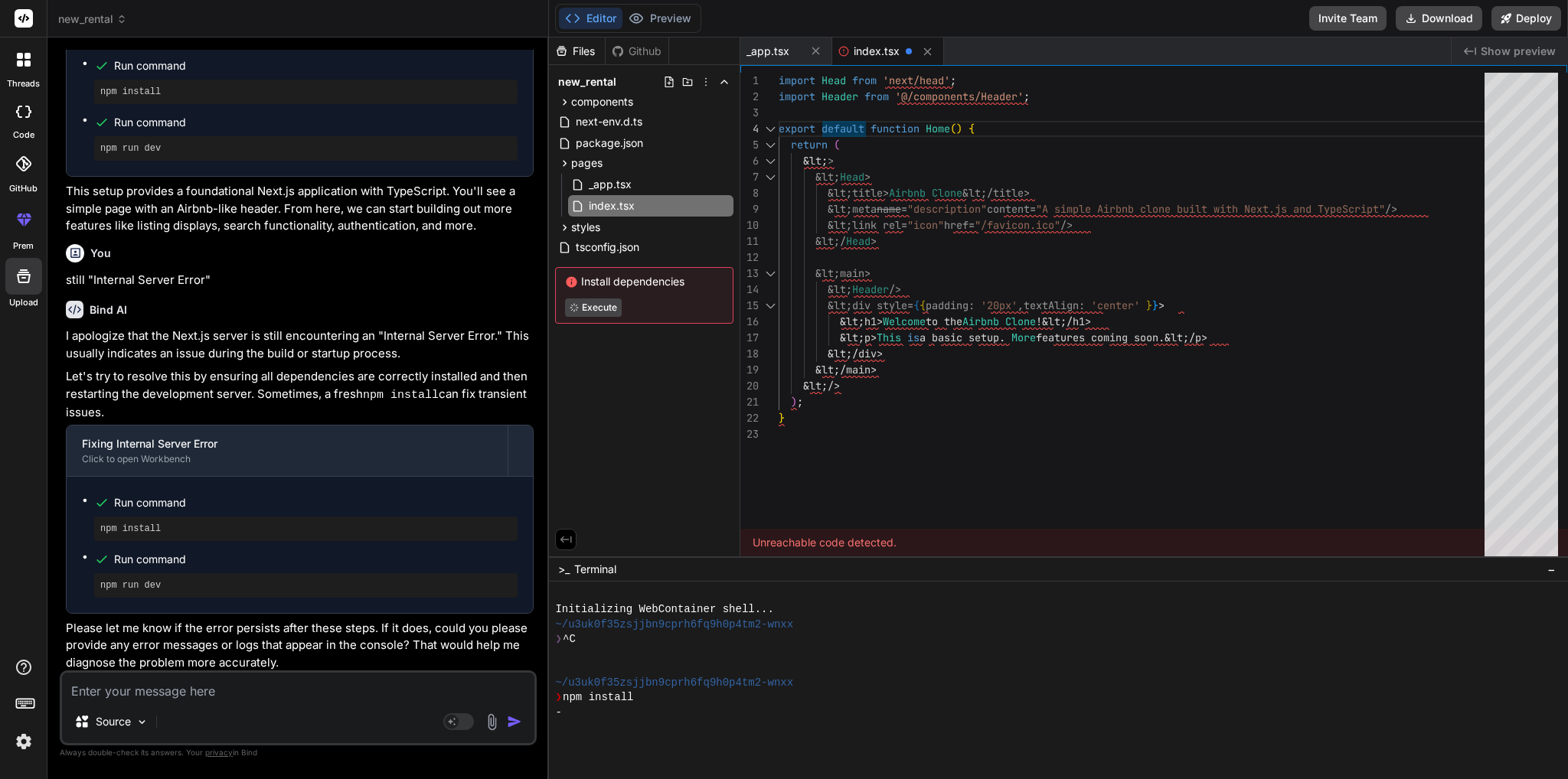
click at [18, 751] on img at bounding box center [23, 742] width 26 height 26
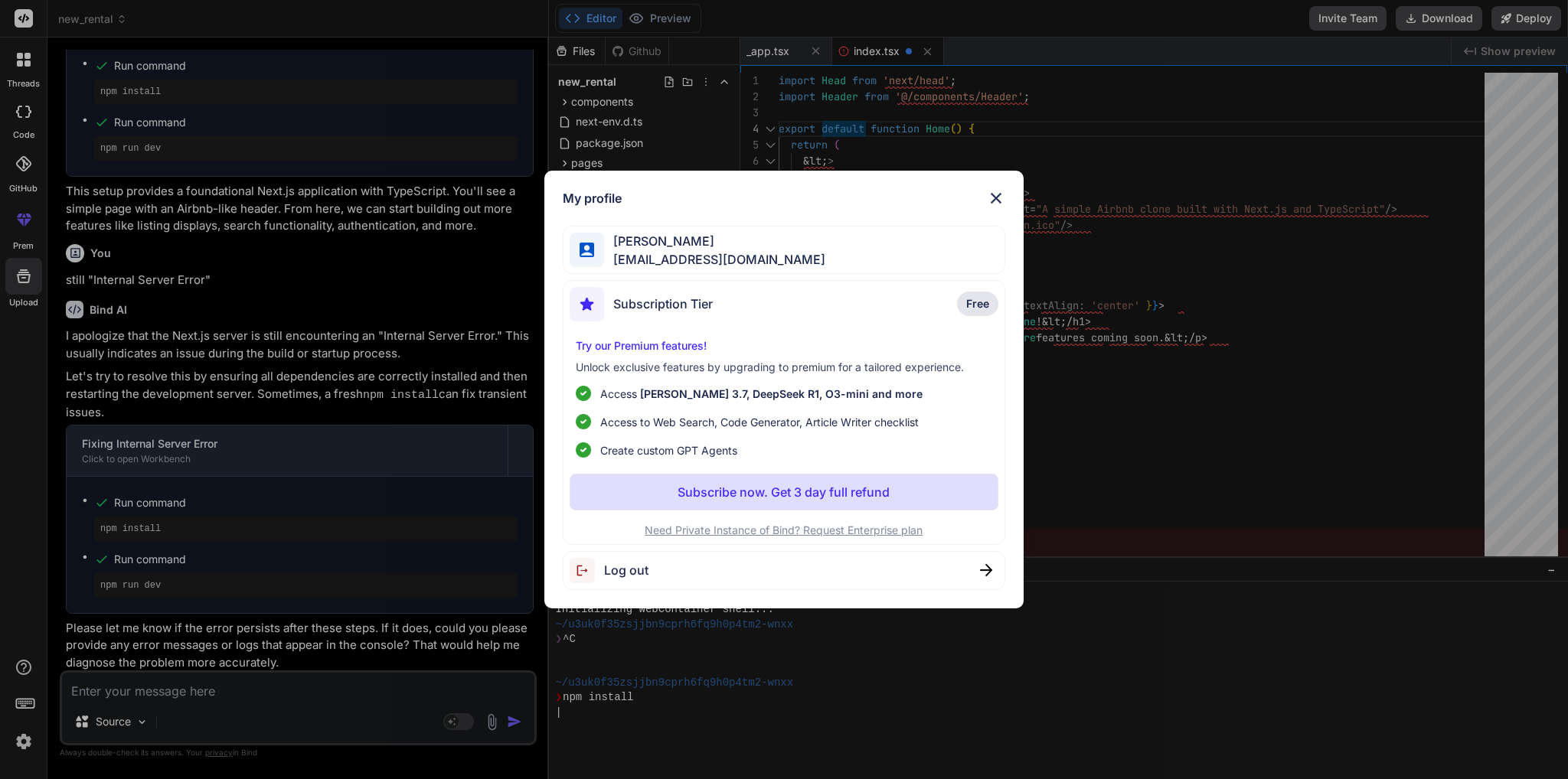
click at [993, 198] on img at bounding box center [996, 197] width 19 height 19
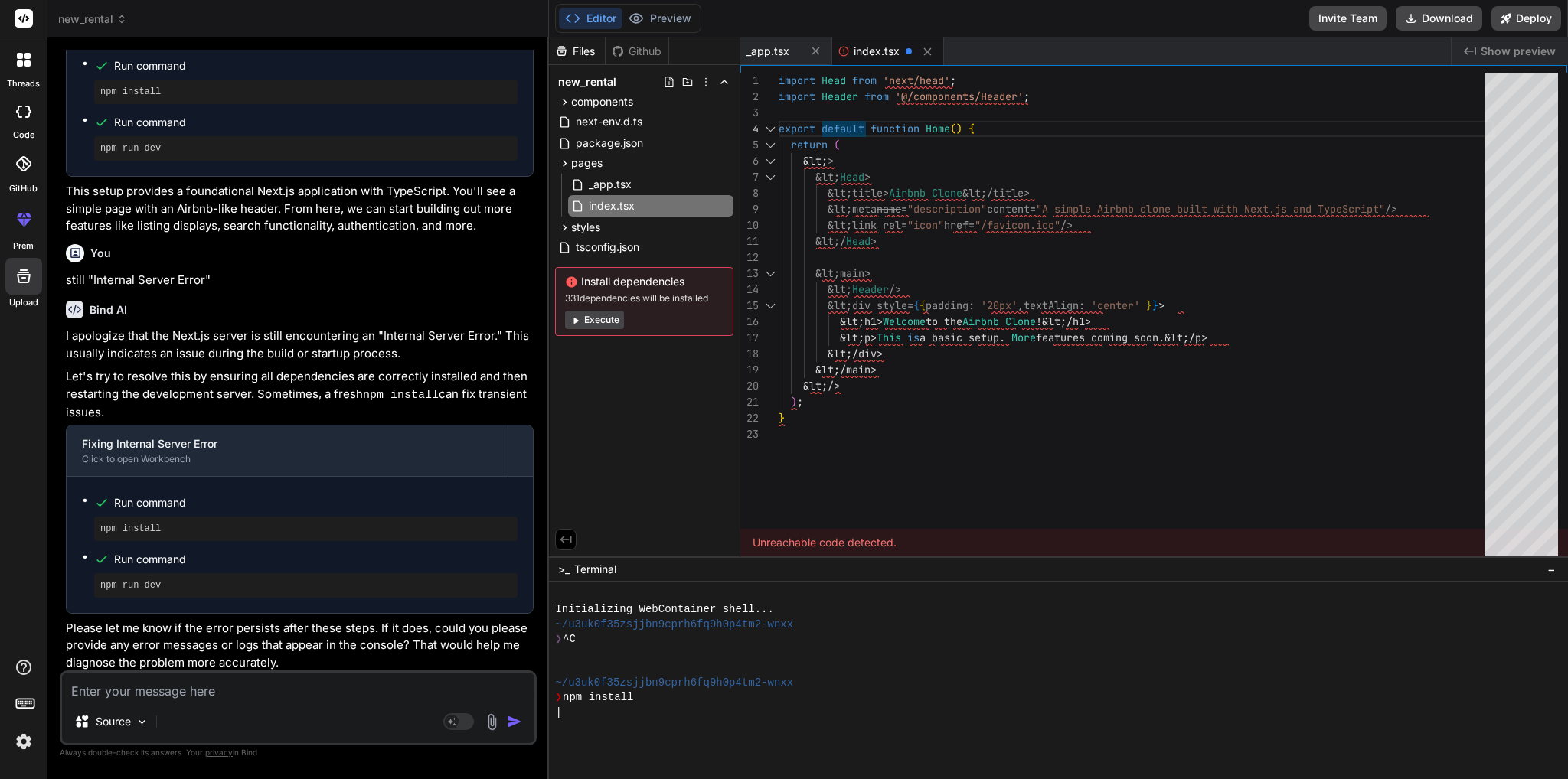
type textarea "x"
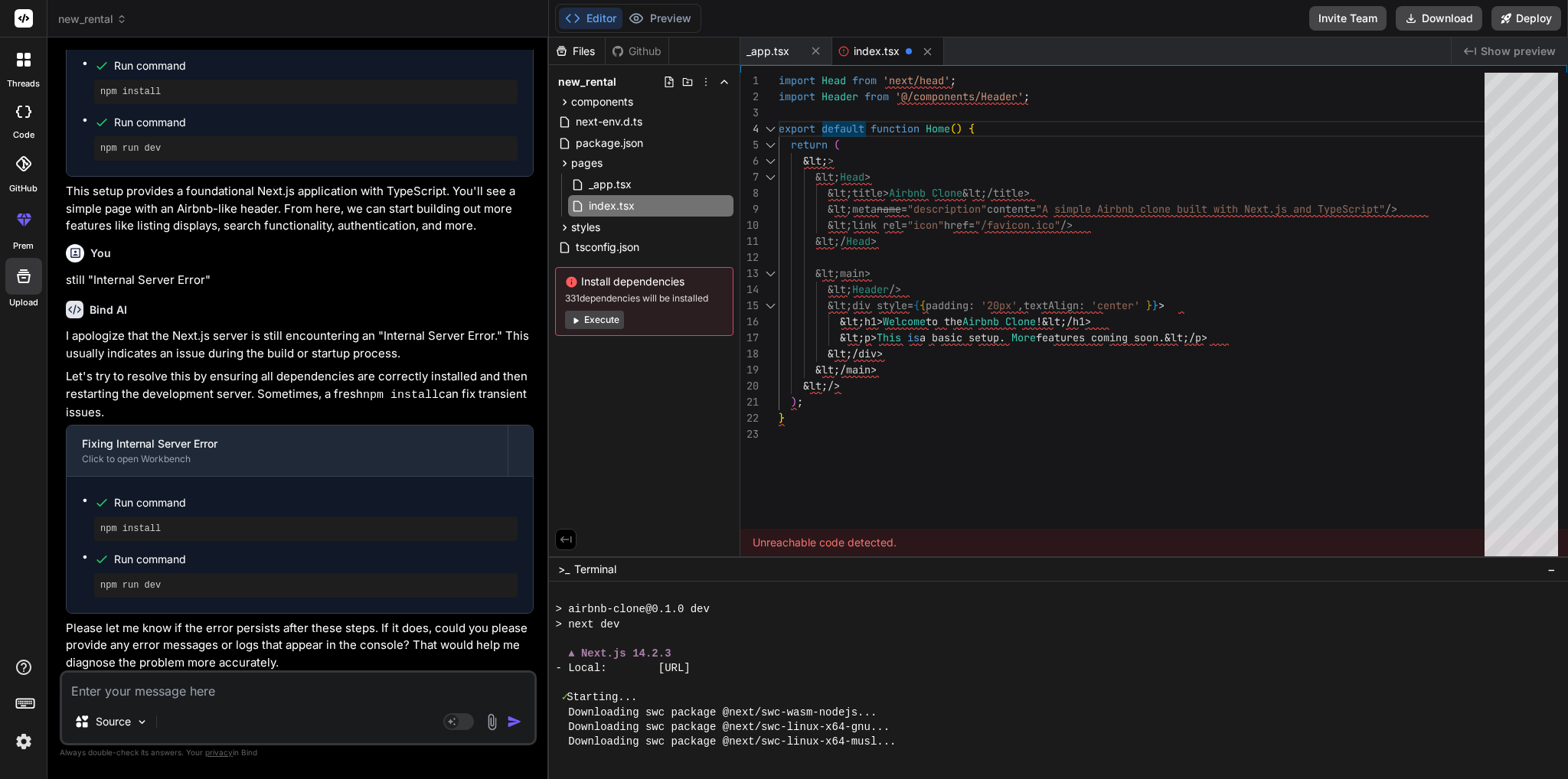
scroll to position [425, 0]
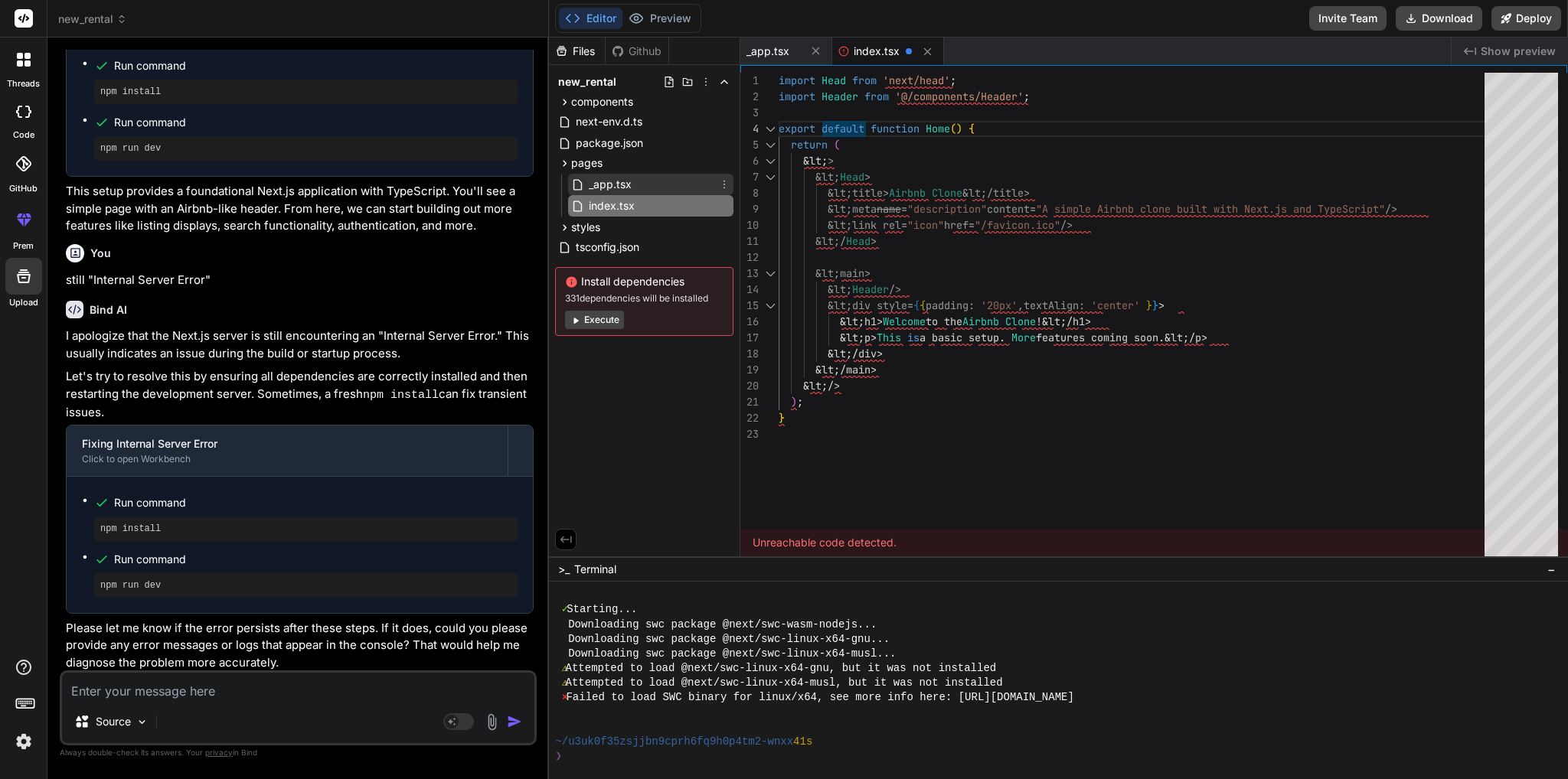
click at [609, 187] on span "_app.tsx" at bounding box center [610, 184] width 46 height 19
type textarea "import '@/styles/globals.css'; import type { AppProps } from 'next/app'; export…"
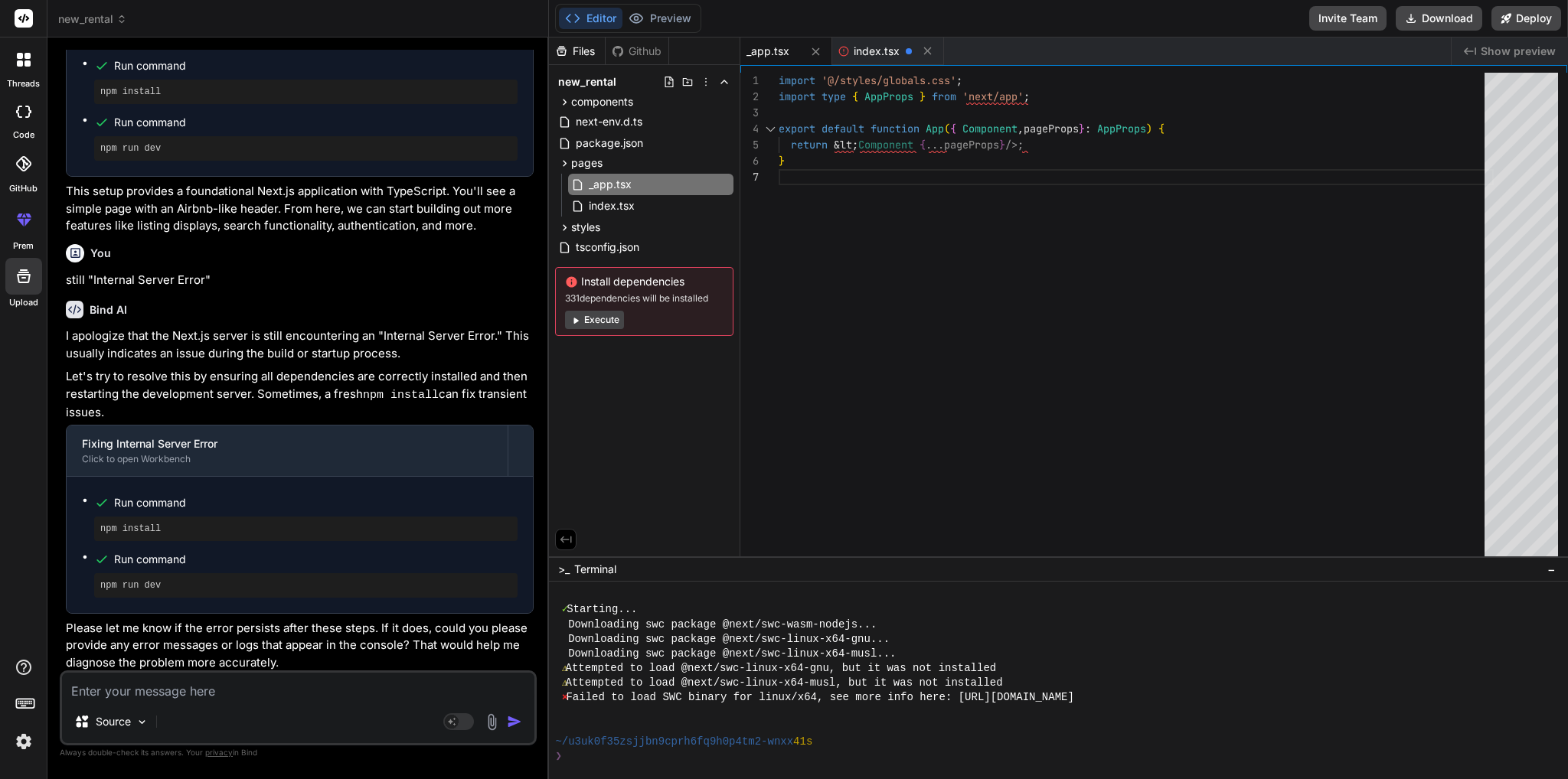
click at [631, 57] on div "Github" at bounding box center [637, 52] width 63 height 16
click at [117, 20] on icon at bounding box center [121, 19] width 11 height 11
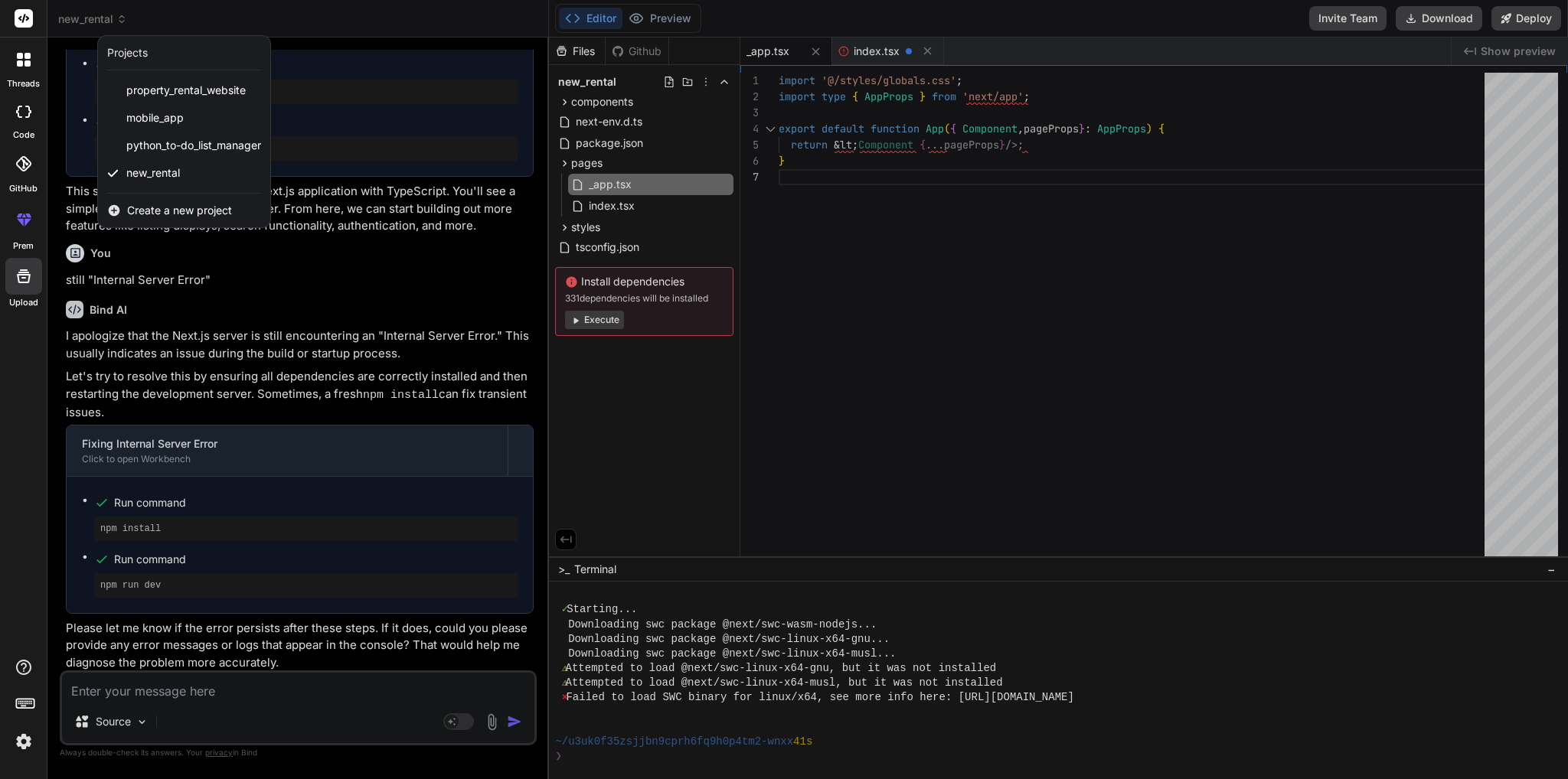
click at [83, 22] on div at bounding box center [784, 389] width 1568 height 779
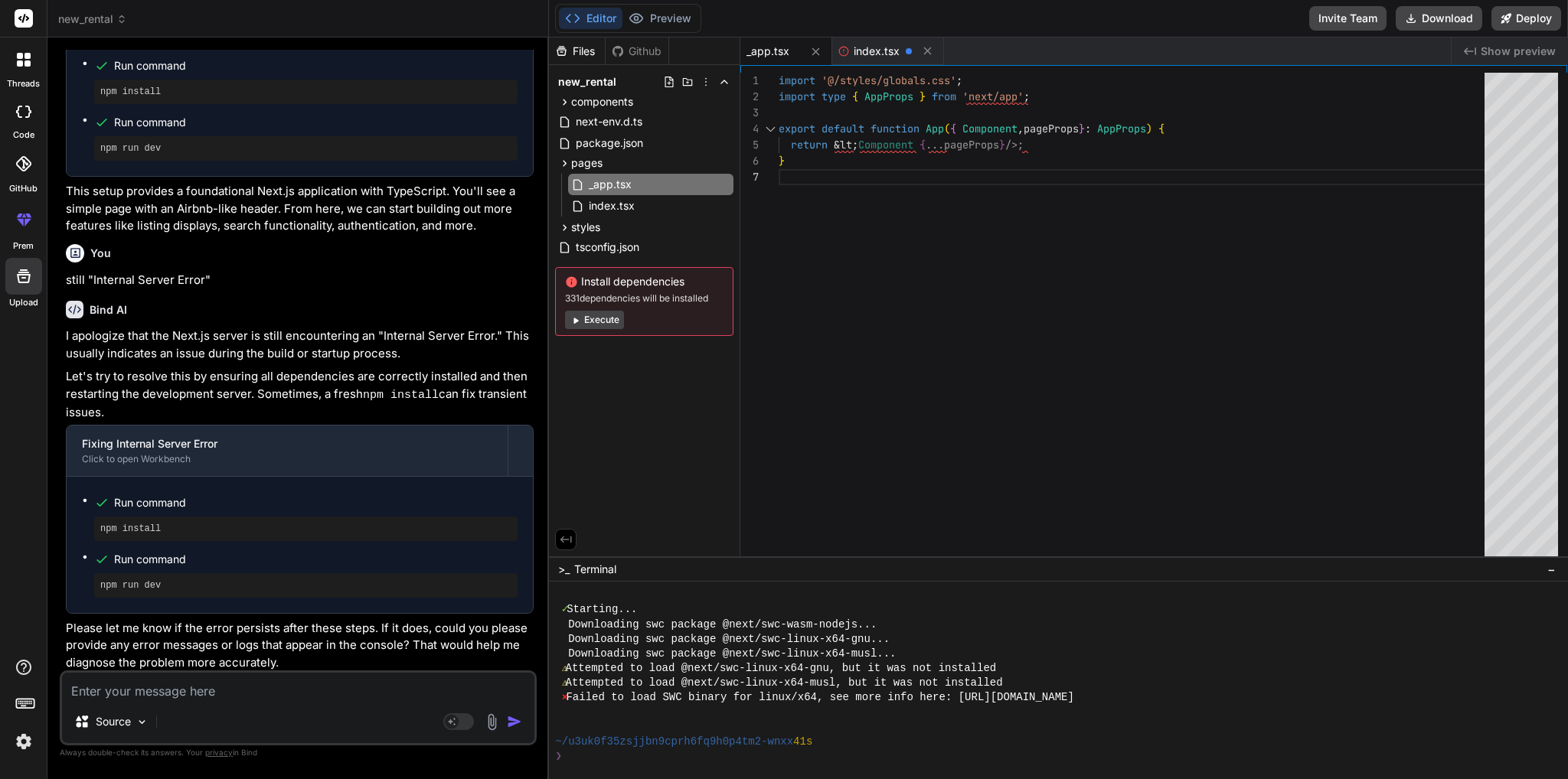
click at [25, 65] on icon at bounding box center [27, 64] width 6 height 6
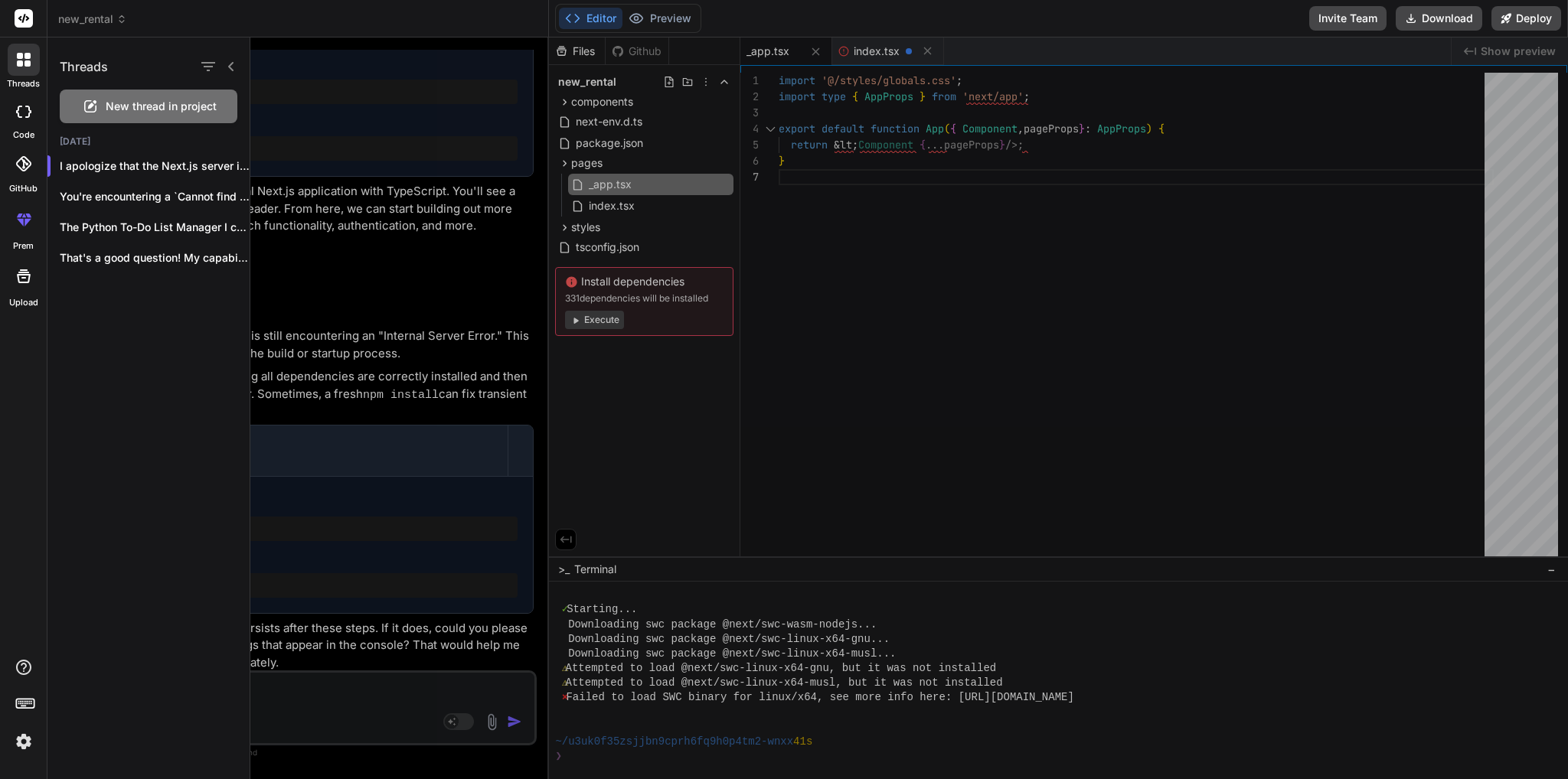
click at [19, 65] on icon at bounding box center [20, 64] width 6 height 6
click at [19, 116] on icon at bounding box center [19, 111] width 6 height 13
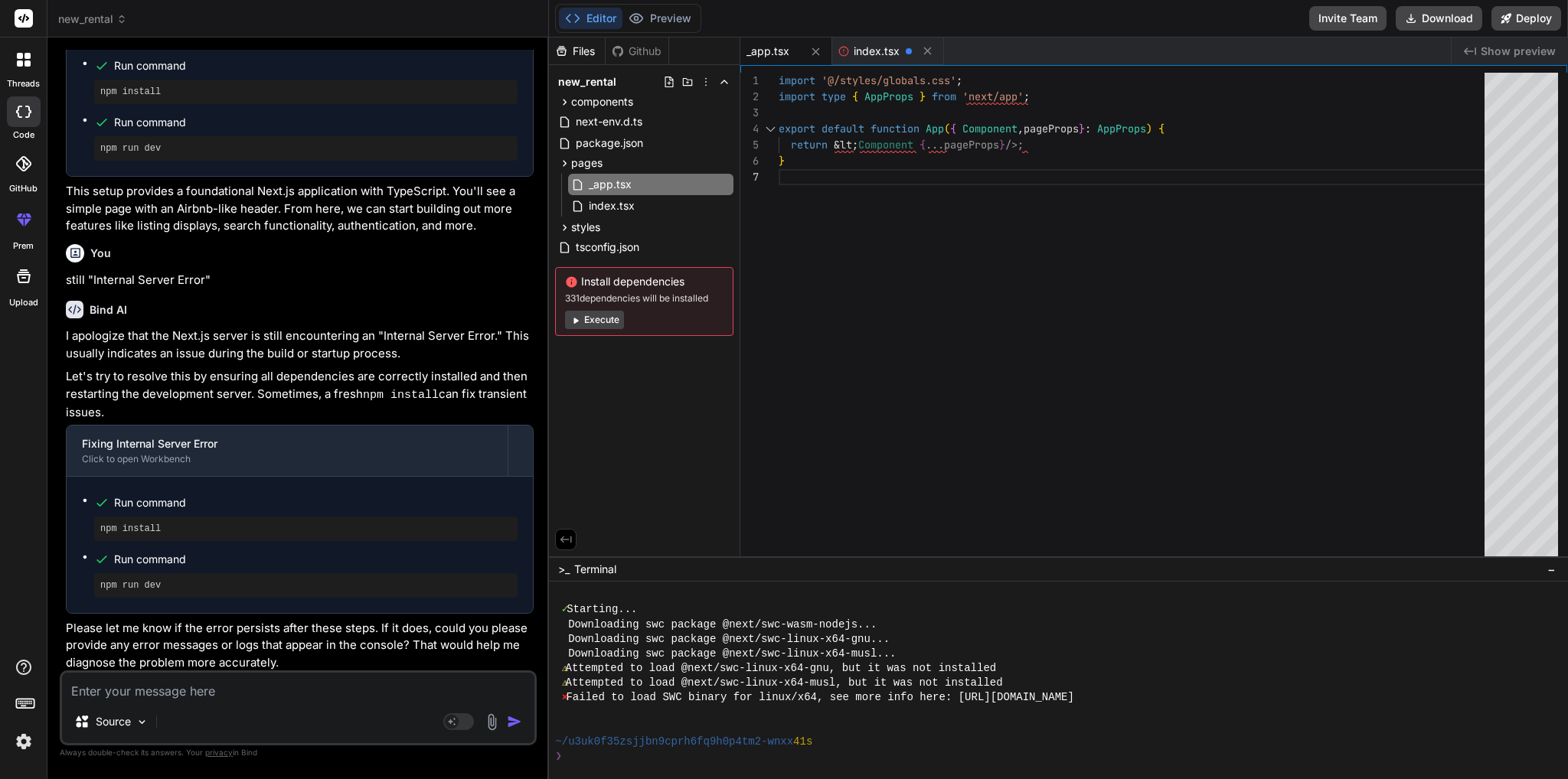
click at [19, 117] on icon at bounding box center [19, 111] width 6 height 13
click at [22, 171] on icon at bounding box center [23, 164] width 16 height 16
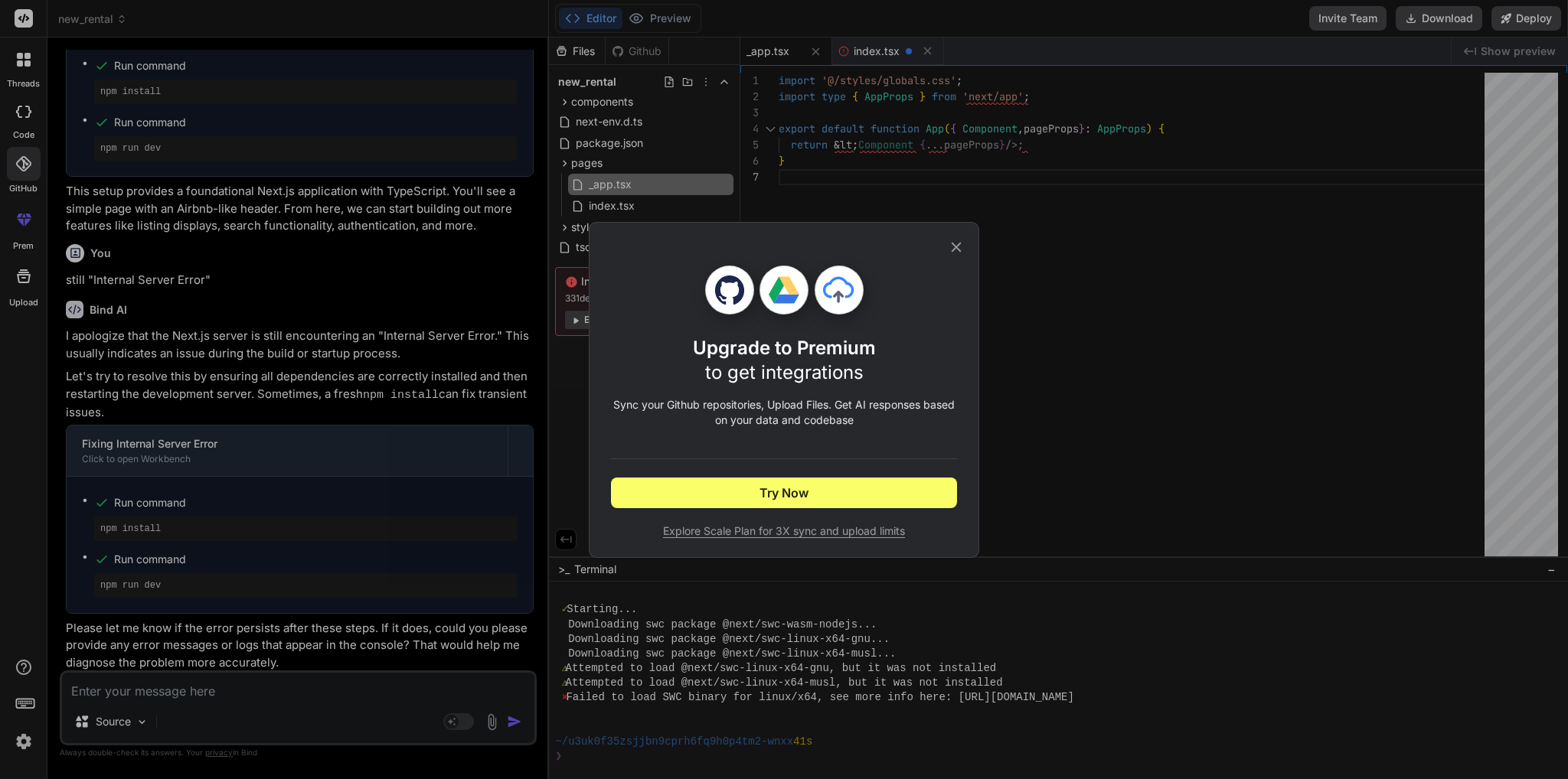
click at [955, 246] on icon at bounding box center [957, 246] width 10 height 10
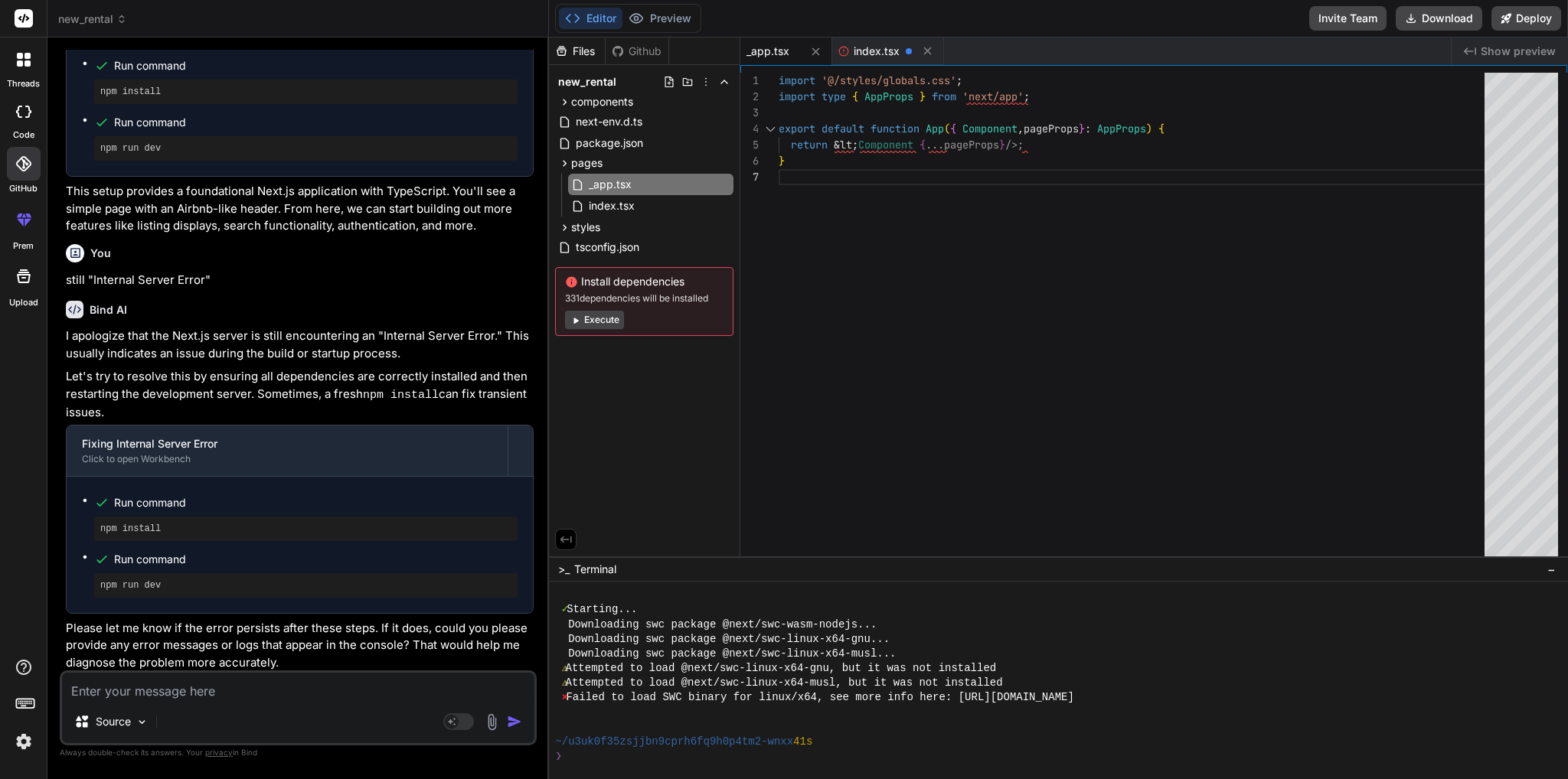
click at [23, 288] on div at bounding box center [23, 277] width 37 height 37
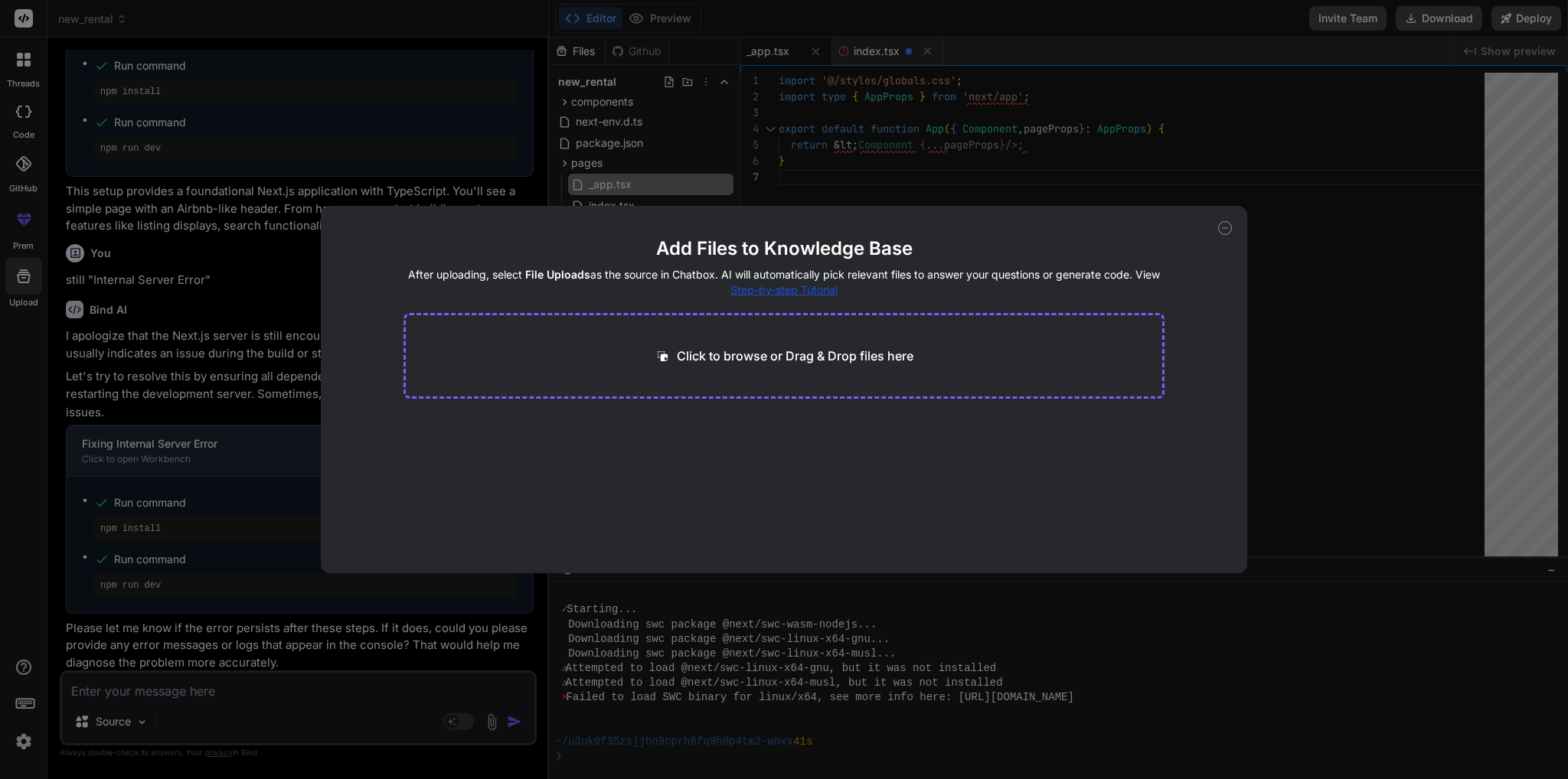
click at [1224, 224] on icon at bounding box center [1225, 228] width 14 height 14
type textarea "x"
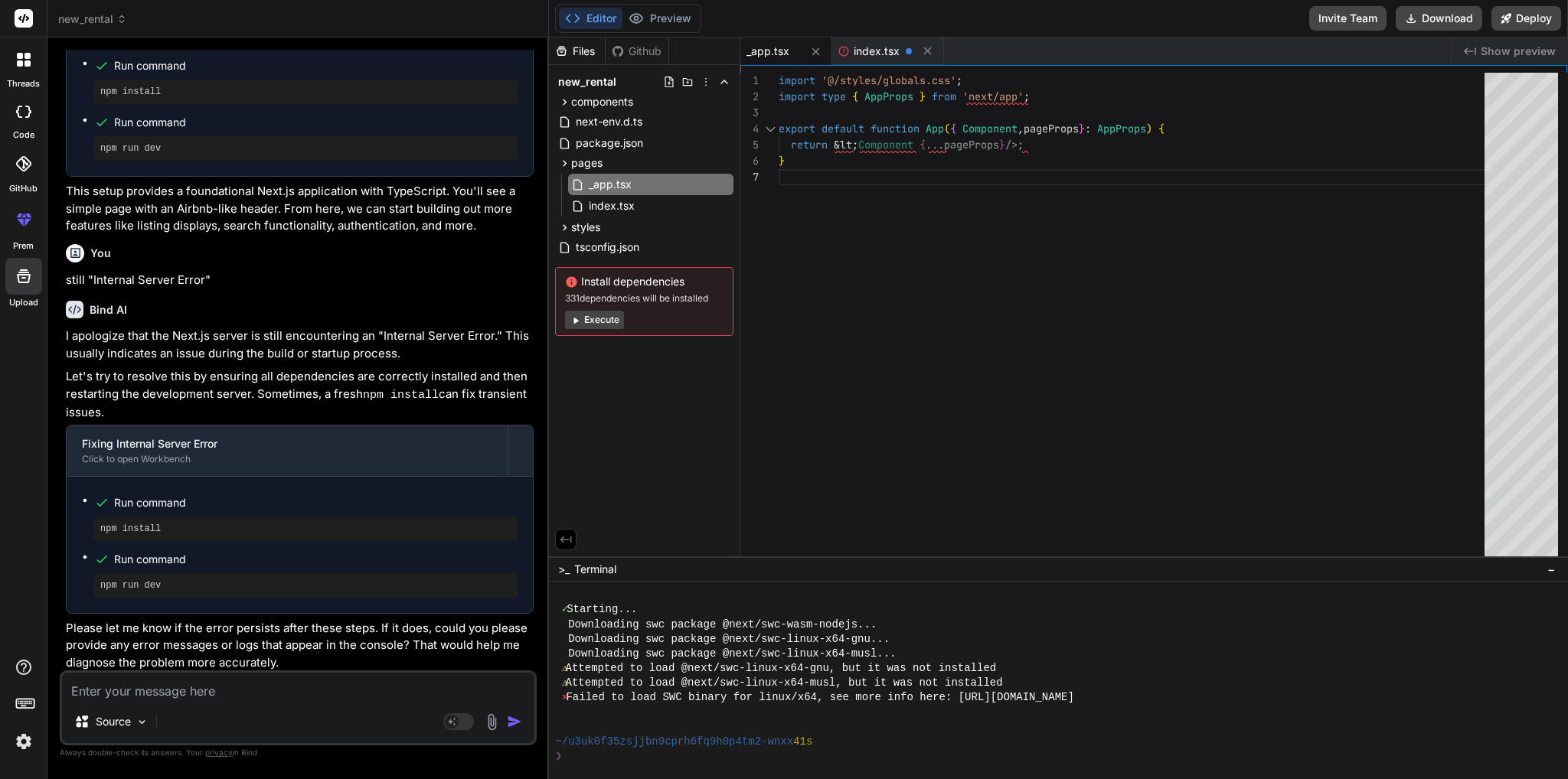
click at [33, 228] on div at bounding box center [23, 220] width 37 height 37
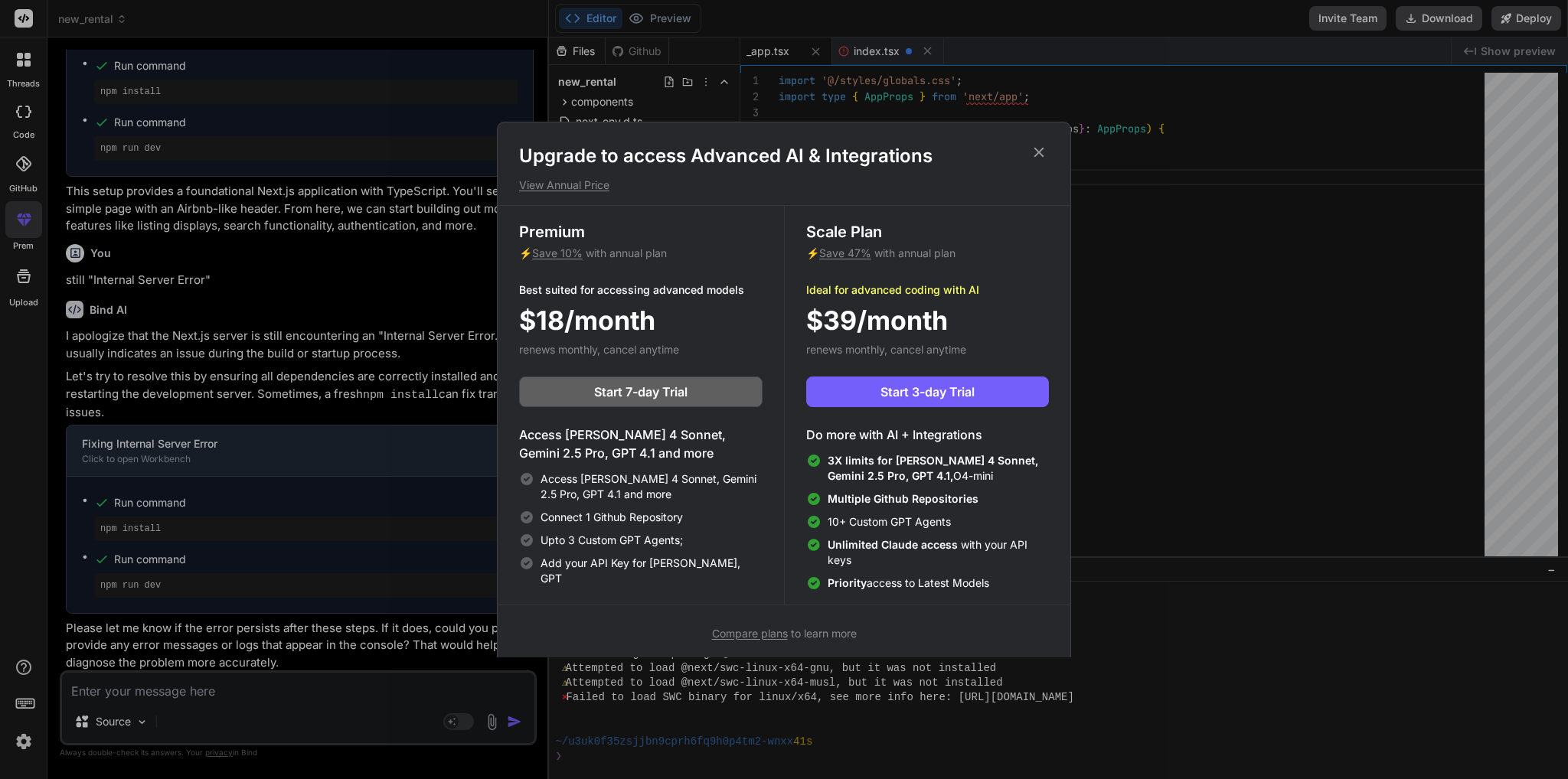
click at [1041, 153] on icon at bounding box center [1038, 151] width 17 height 17
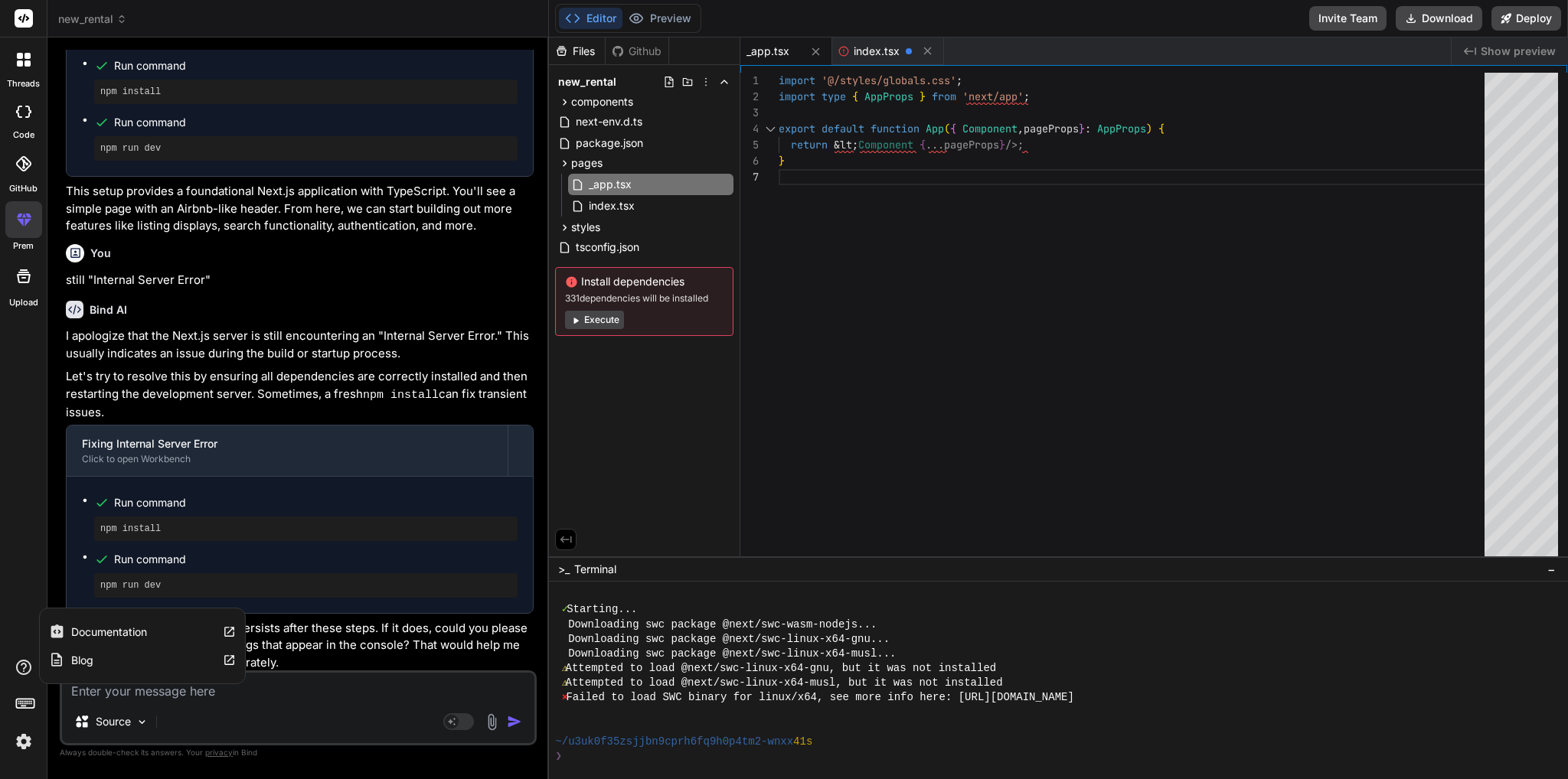
click at [24, 669] on icon at bounding box center [23, 668] width 16 height 16
click at [71, 666] on label "Blog" at bounding box center [82, 661] width 22 height 16
click at [26, 22] on rect at bounding box center [23, 18] width 19 height 19
click at [24, 19] on rect at bounding box center [23, 18] width 19 height 19
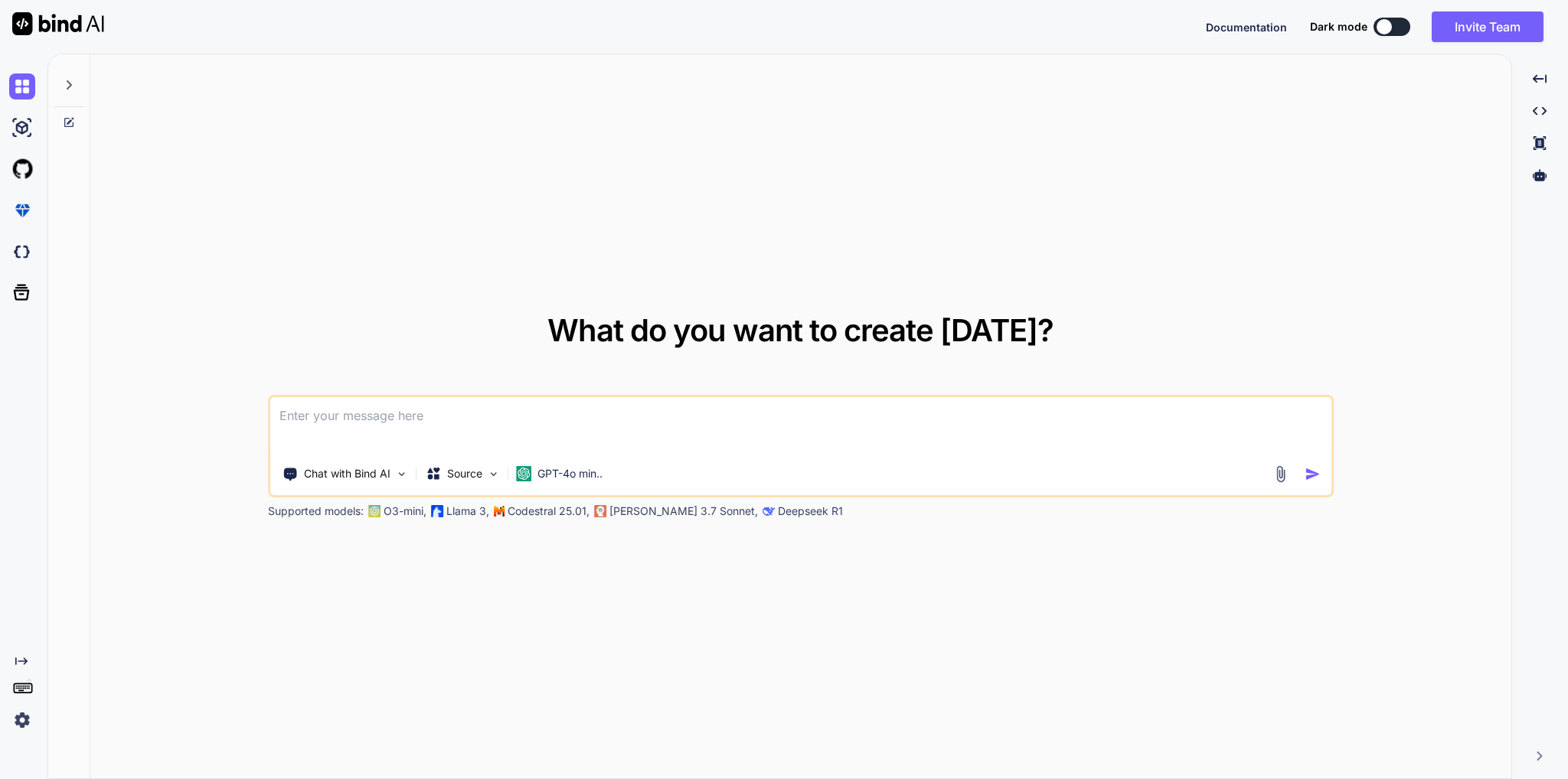
click at [65, 120] on icon at bounding box center [68, 122] width 13 height 13
click at [75, 87] on div at bounding box center [69, 81] width 29 height 53
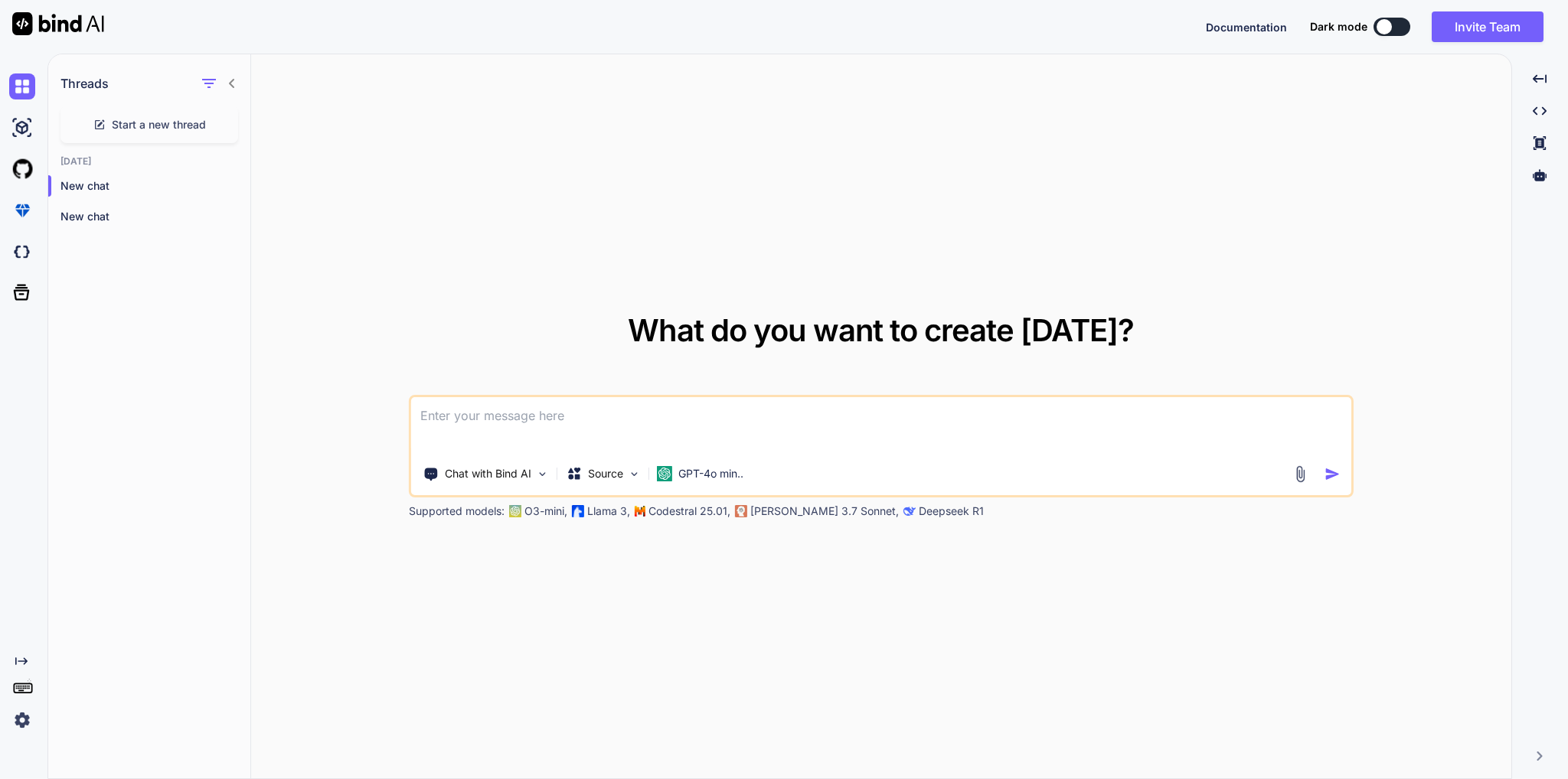
click at [234, 87] on icon at bounding box center [231, 83] width 5 height 9
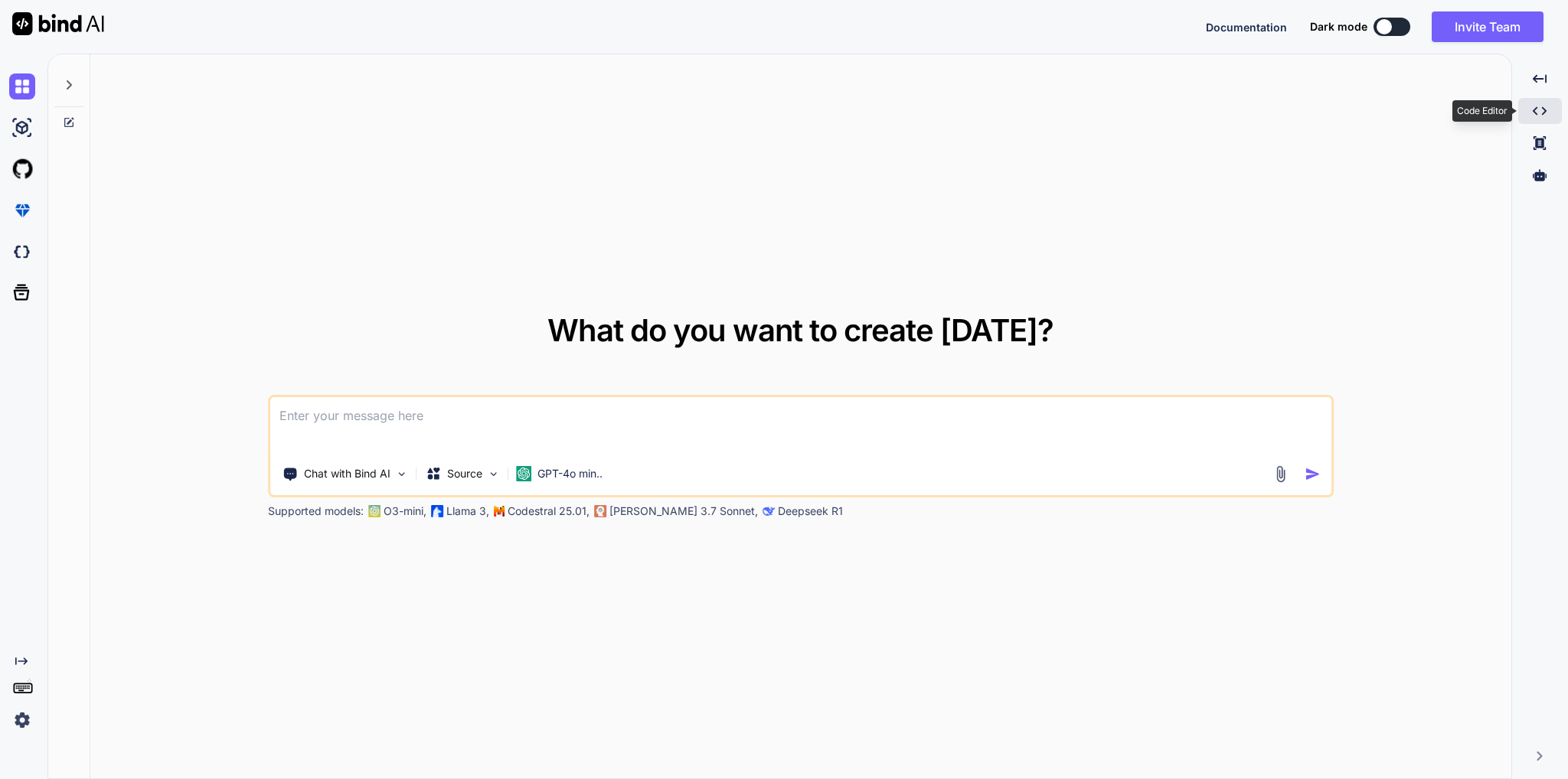
click at [1535, 111] on icon "Created with Pixso." at bounding box center [1540, 111] width 14 height 14
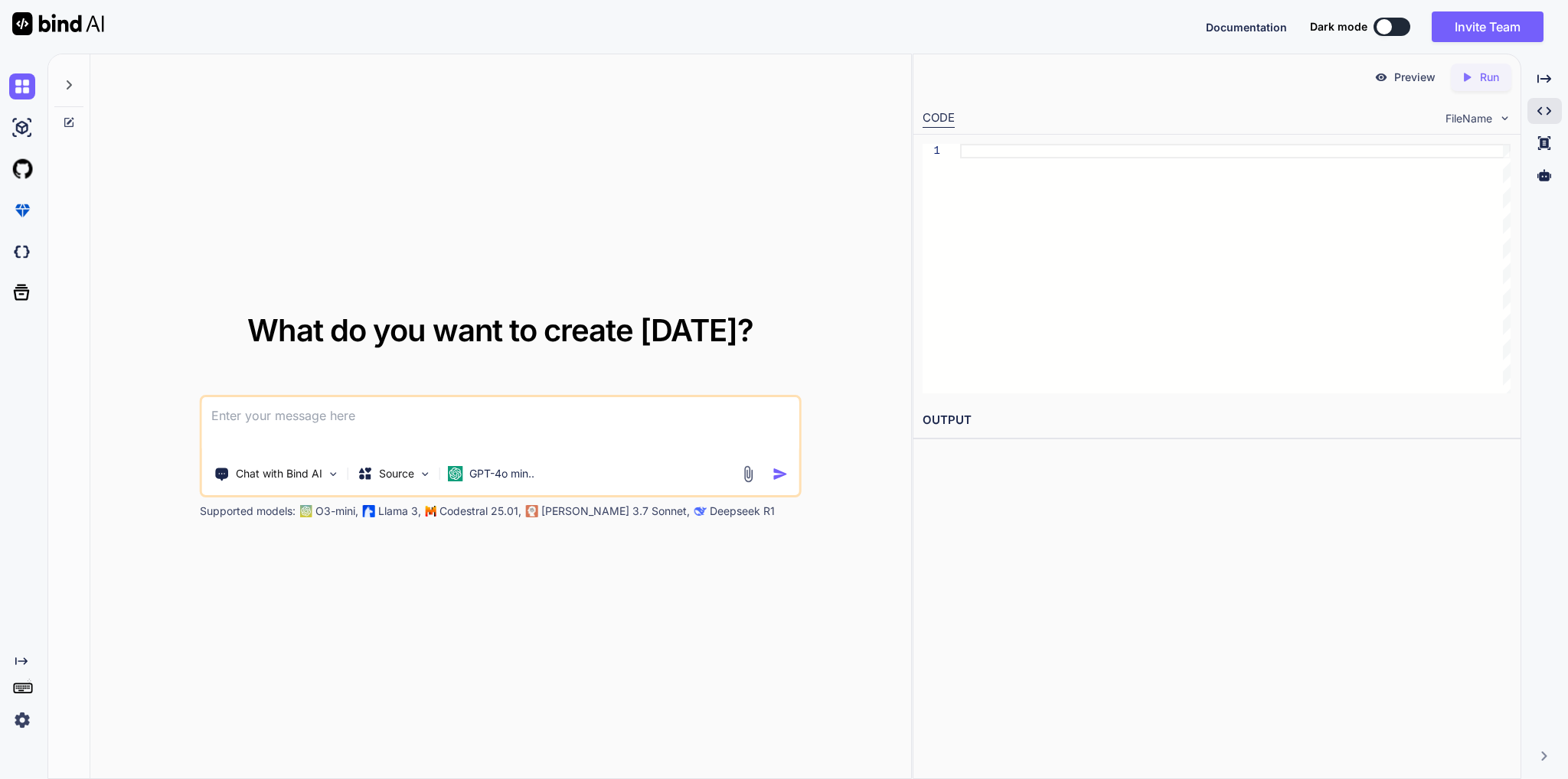
click at [1139, 166] on div at bounding box center [1235, 268] width 550 height 249
click at [1460, 115] on span "FileName" at bounding box center [1469, 119] width 47 height 16
click at [490, 478] on p "GPT-4o min.." at bounding box center [501, 474] width 65 height 16
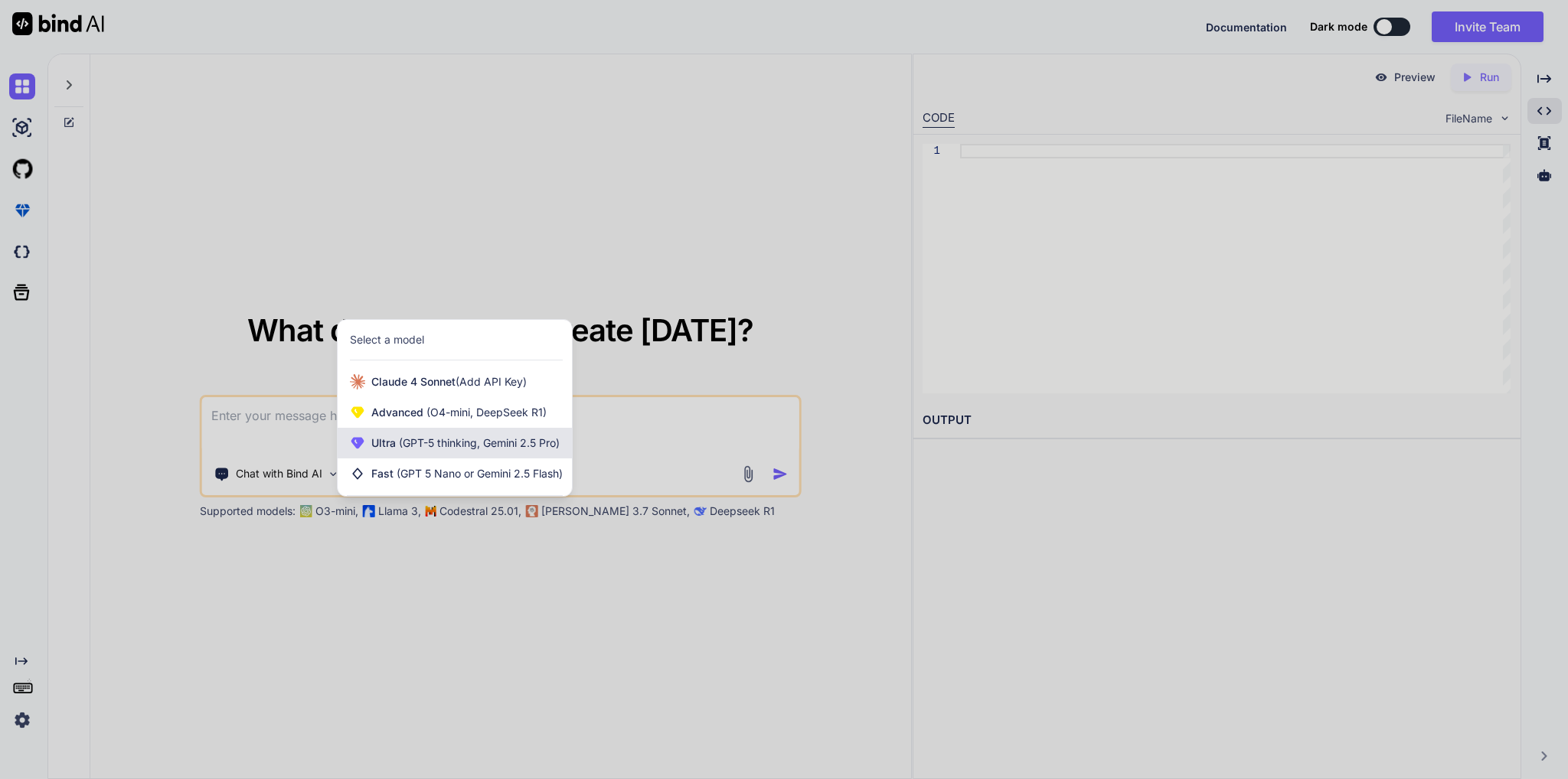
click at [457, 450] on span "(GPT-5 thinking, Gemini 2.5 Pro)" at bounding box center [478, 442] width 164 height 13
type textarea "x"
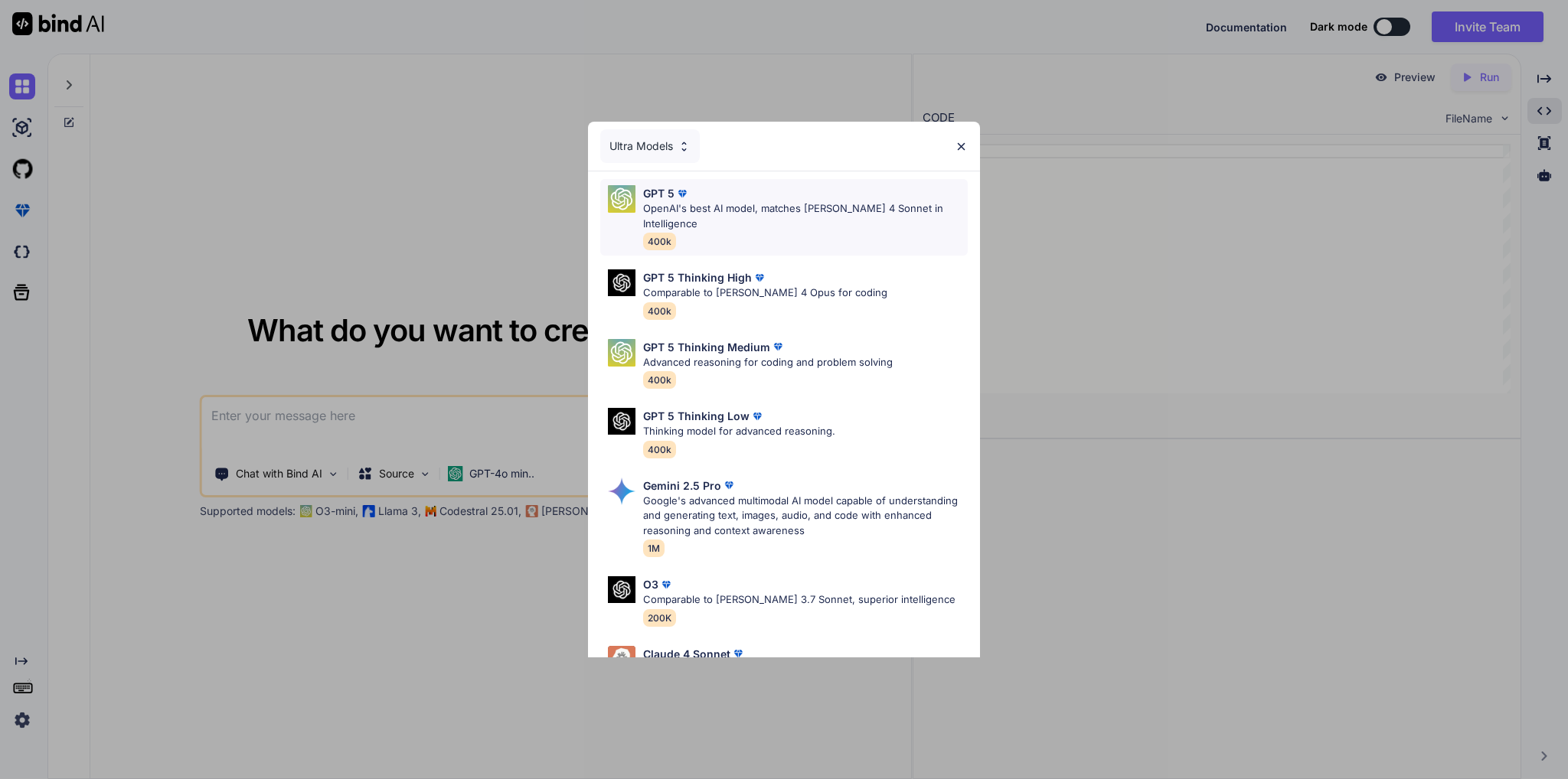
click at [683, 196] on img at bounding box center [682, 194] width 16 height 16
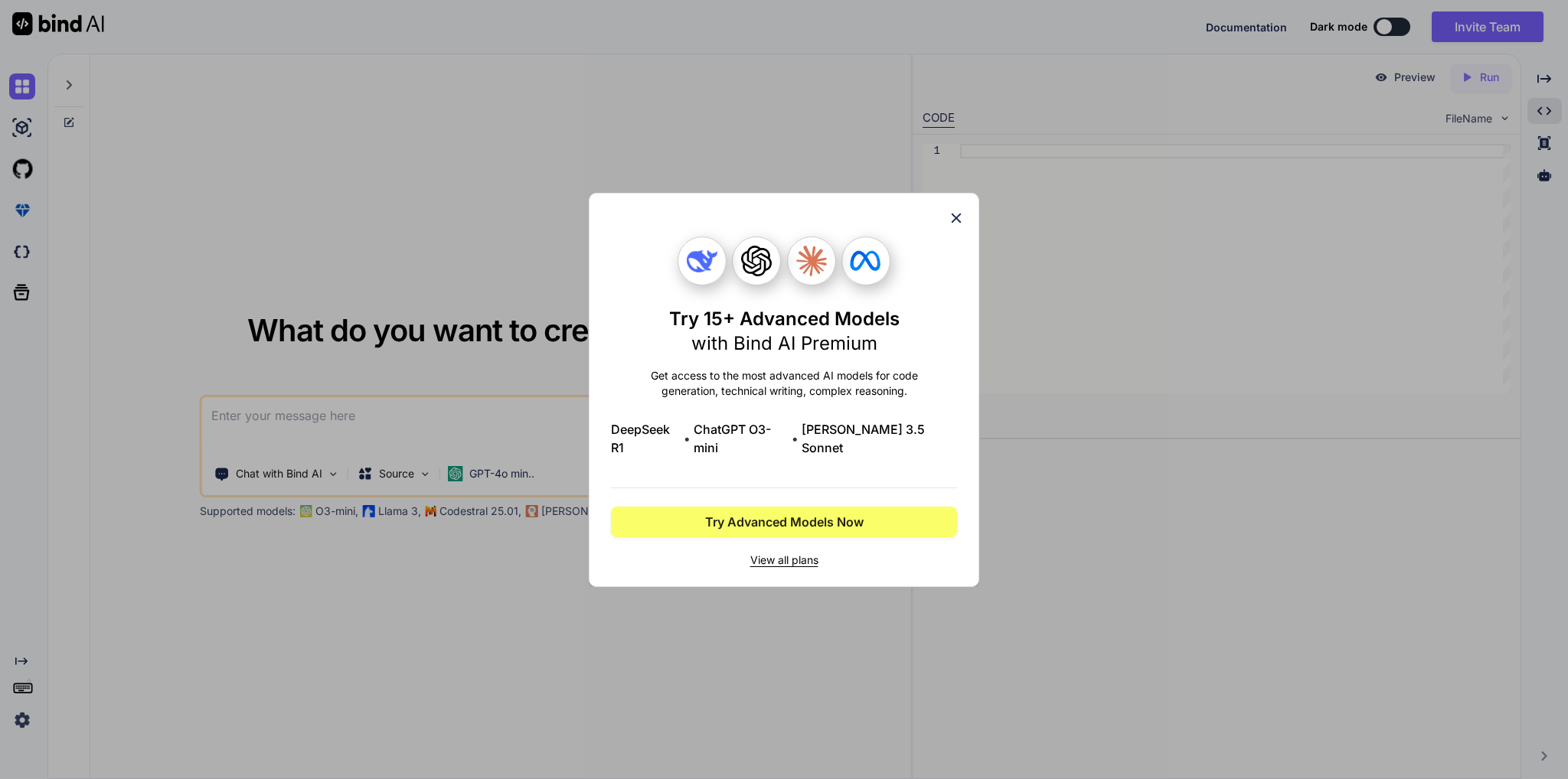
click at [961, 227] on icon at bounding box center [956, 218] width 17 height 17
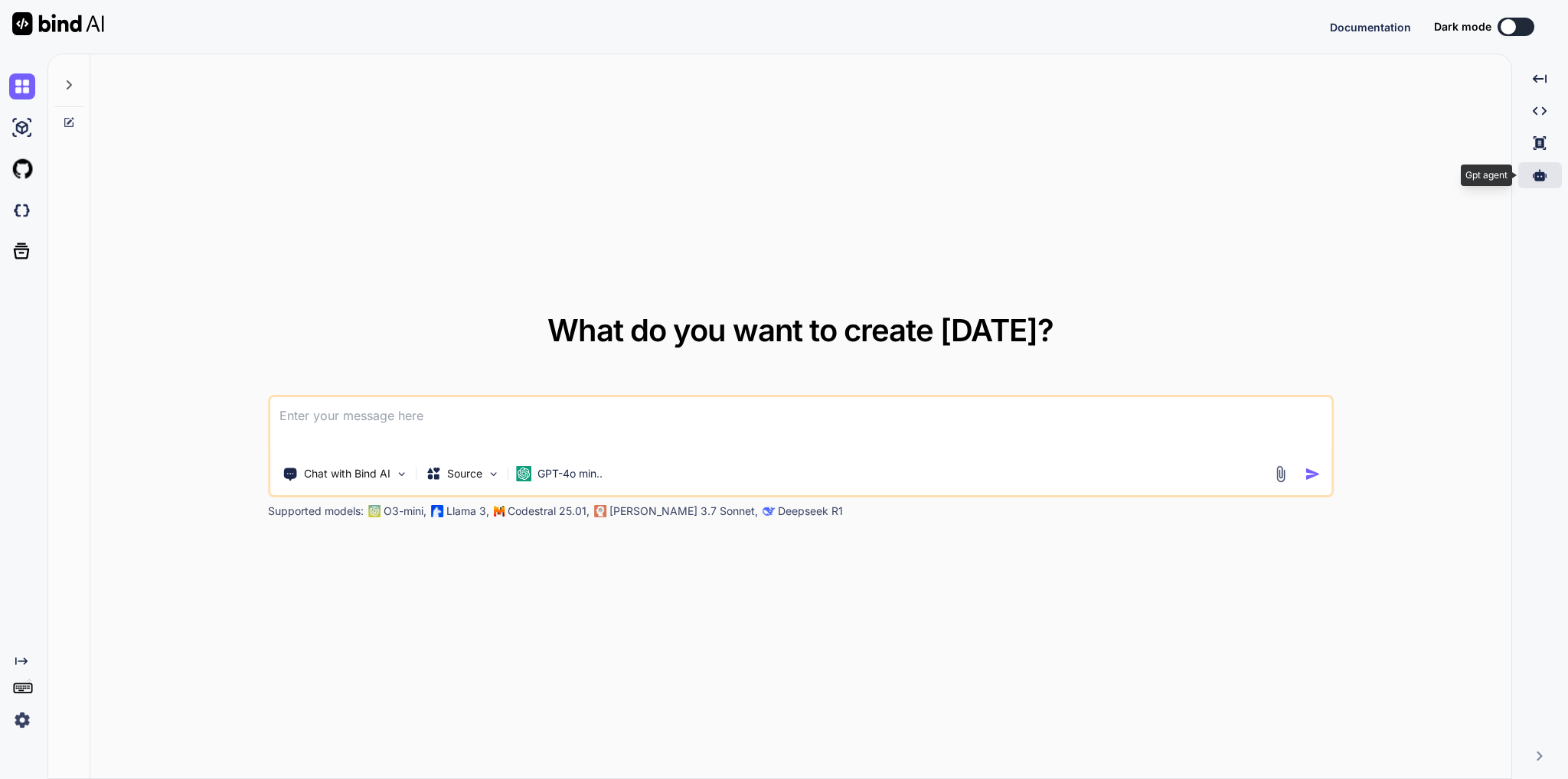
click at [1539, 178] on icon at bounding box center [1540, 175] width 14 height 12
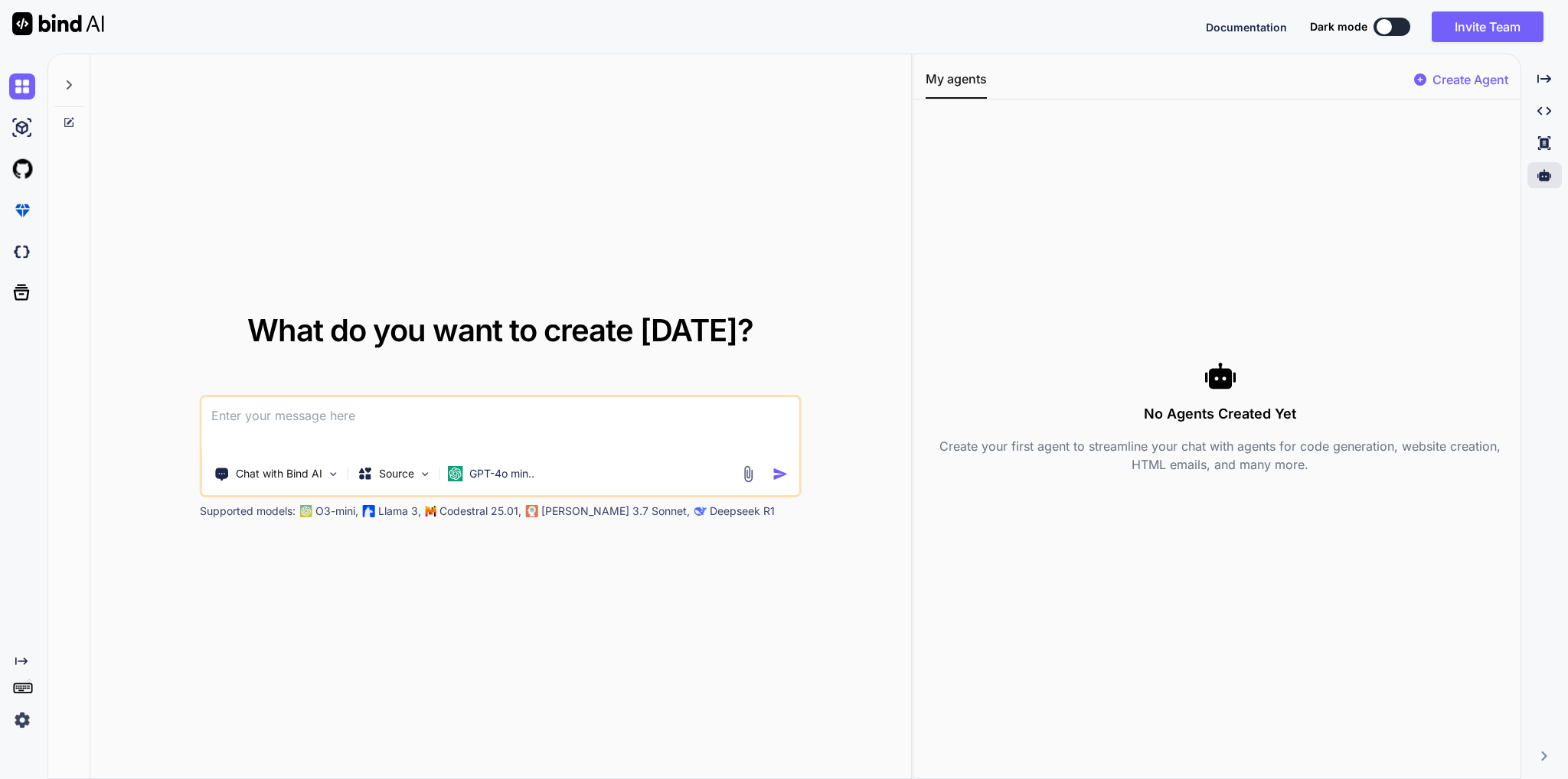
click at [1463, 78] on p "Create Agent" at bounding box center [1470, 79] width 76 height 19
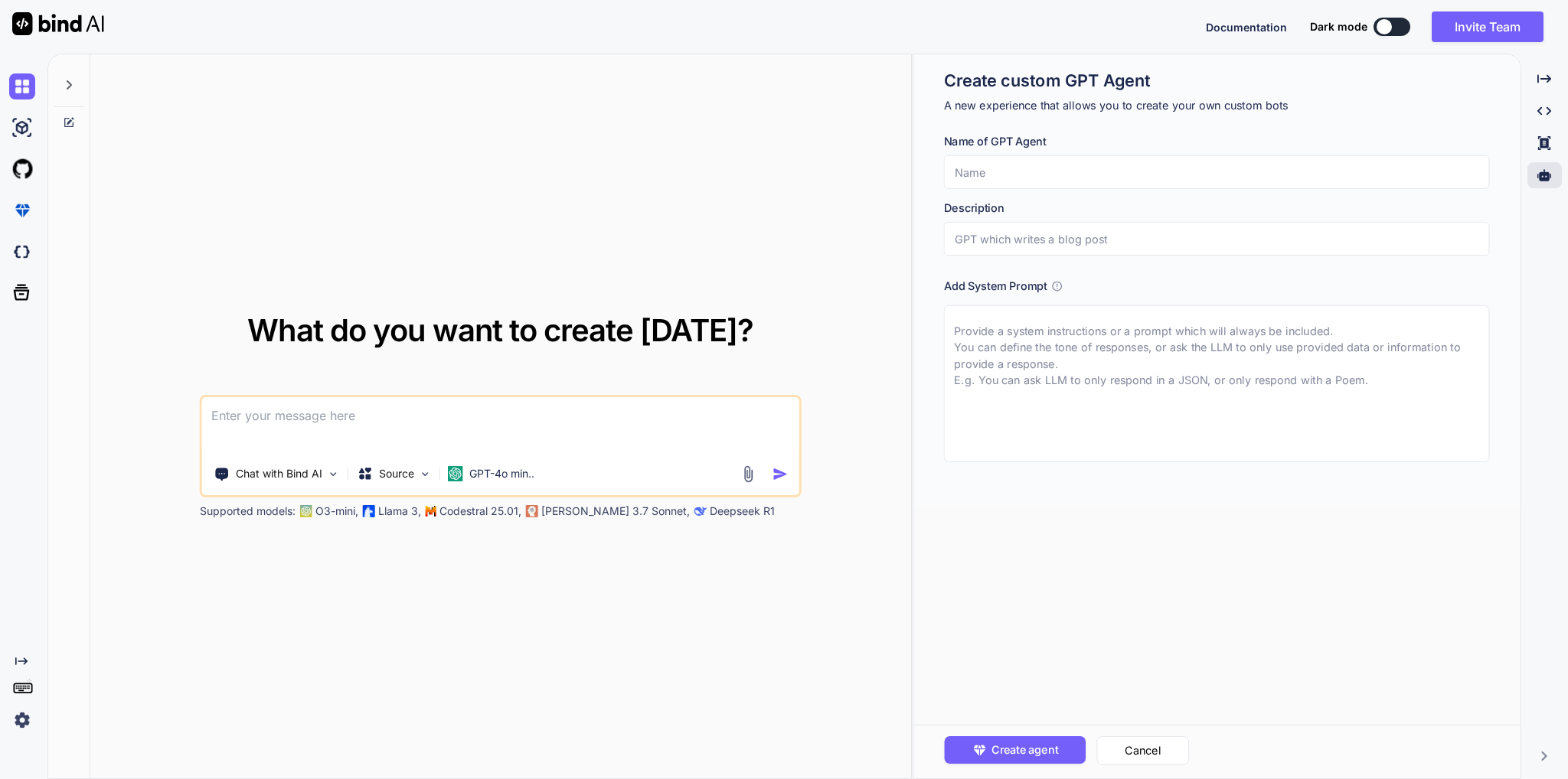
click at [1081, 168] on input "text" at bounding box center [1217, 172] width 545 height 33
type textarea "x"
type input "P"
type textarea "x"
type input "Py"
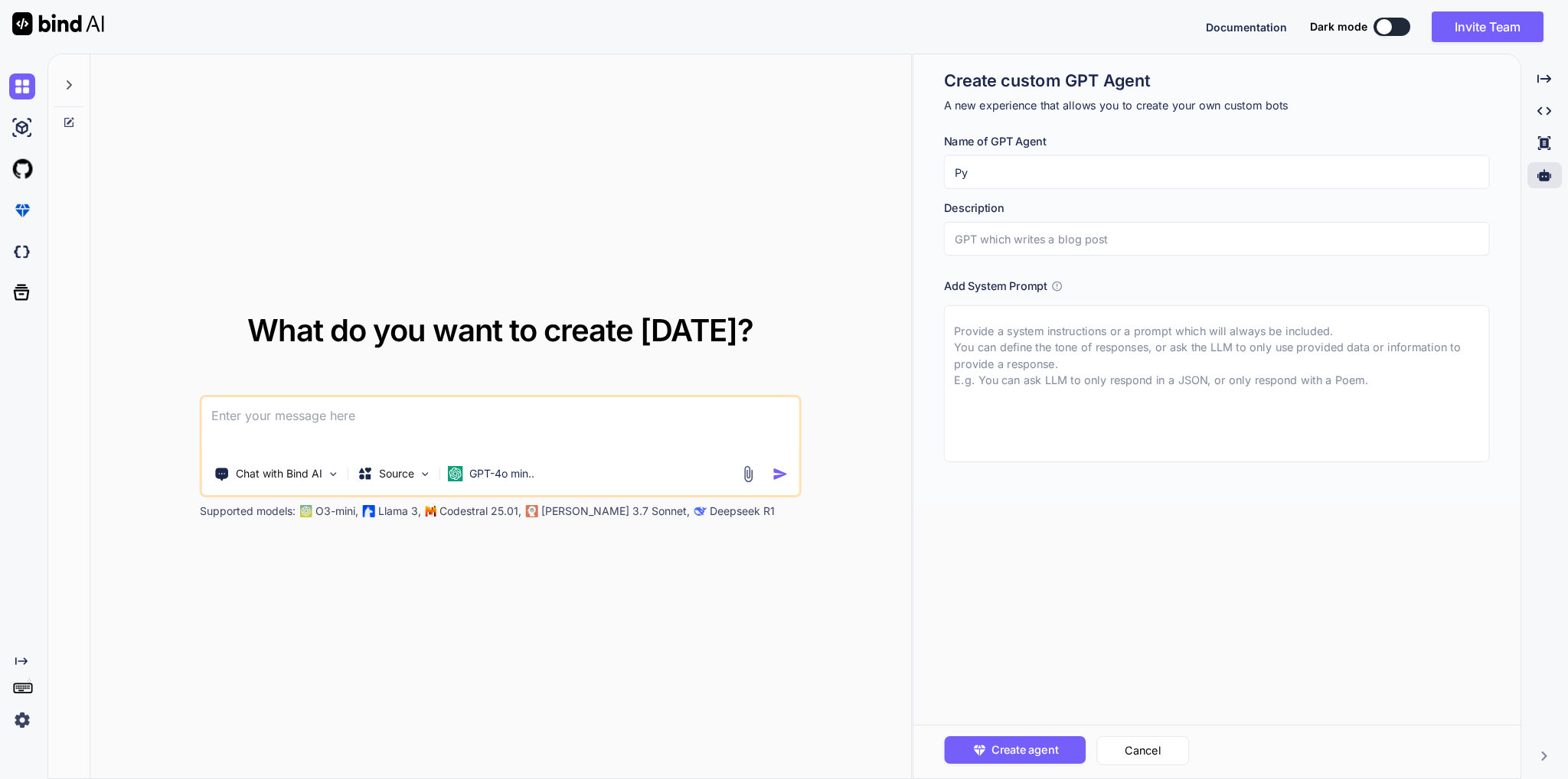
type textarea "x"
type input "Pyt"
type textarea "x"
type input "Pyth"
type textarea "x"
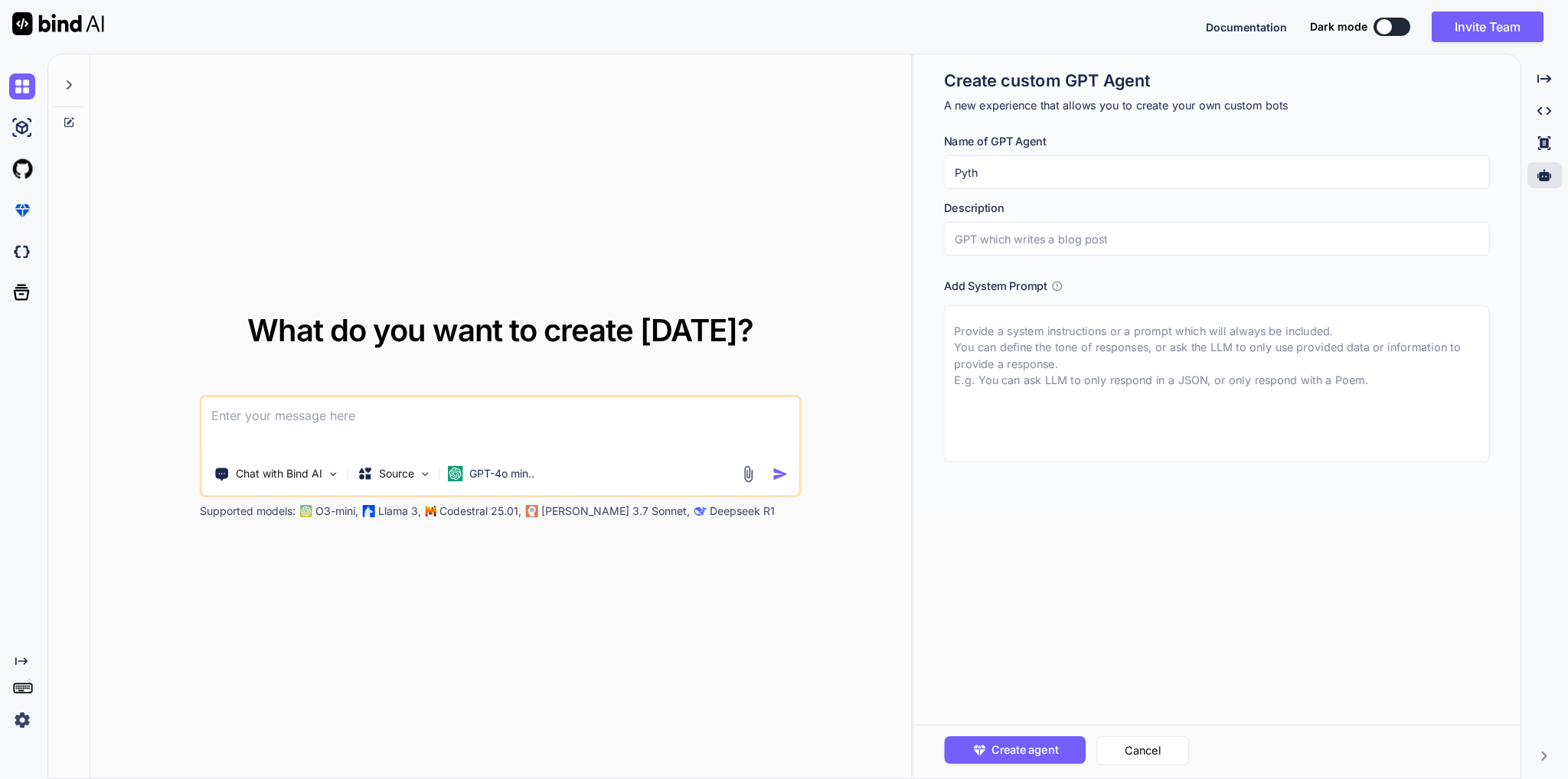
type input "Pytho"
type textarea "x"
type input "Python"
type textarea "x"
type input "Python"
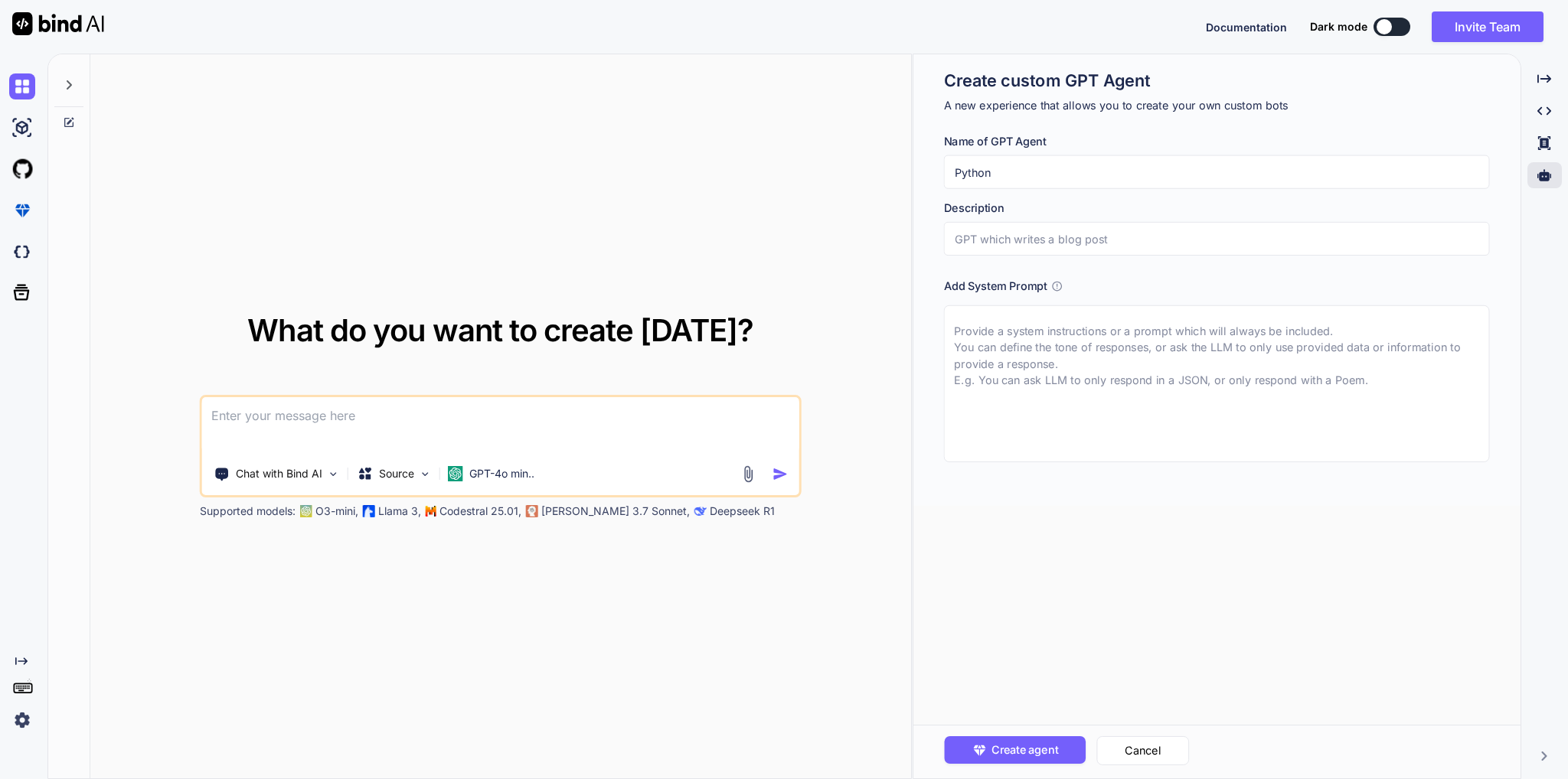
type textarea "x"
type input "Python c"
type textarea "x"
type input "Python co"
type textarea "x"
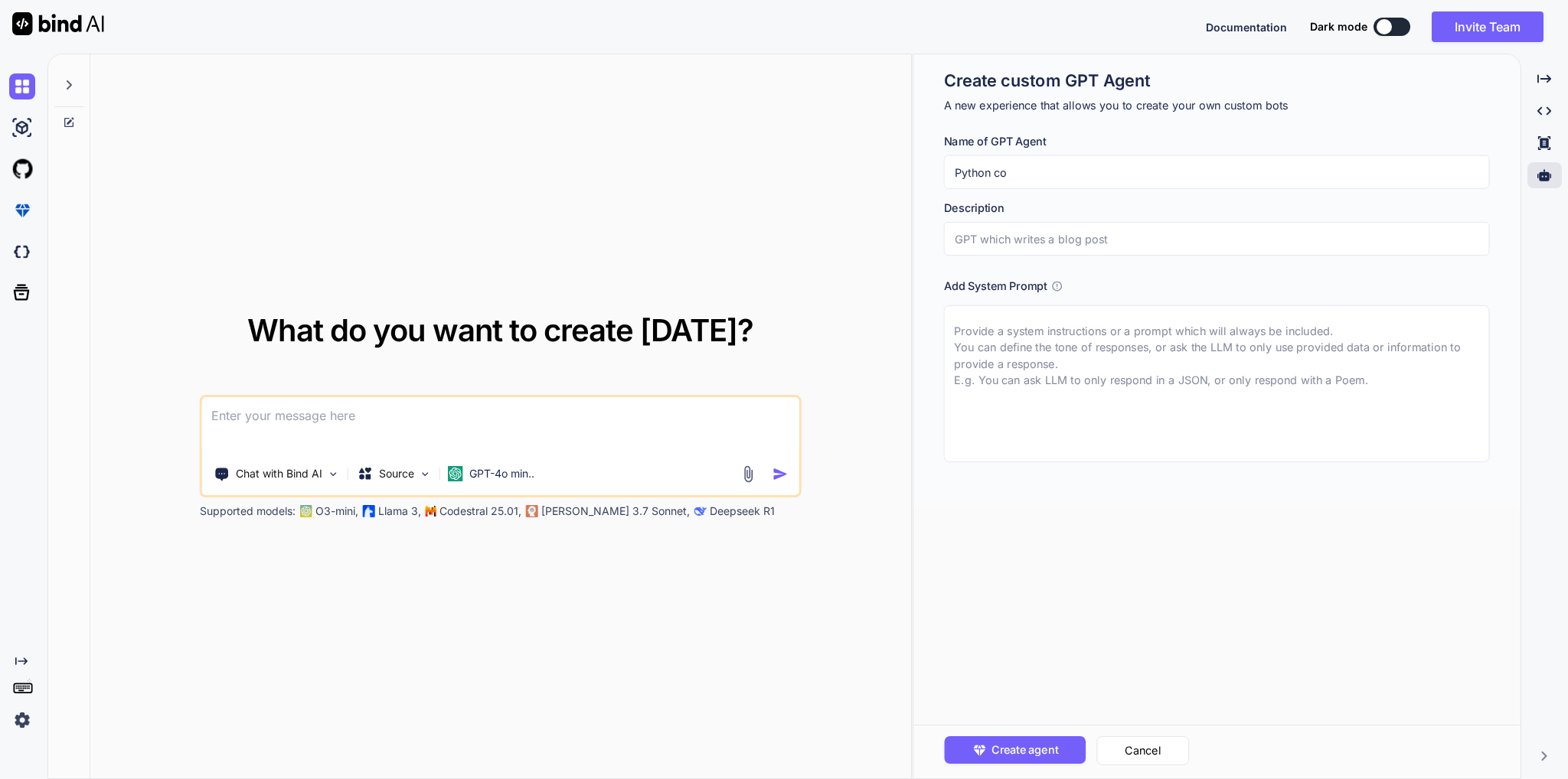
type input "Python cod"
type textarea "x"
type input "Python codi"
type textarea "x"
type input "Python codin"
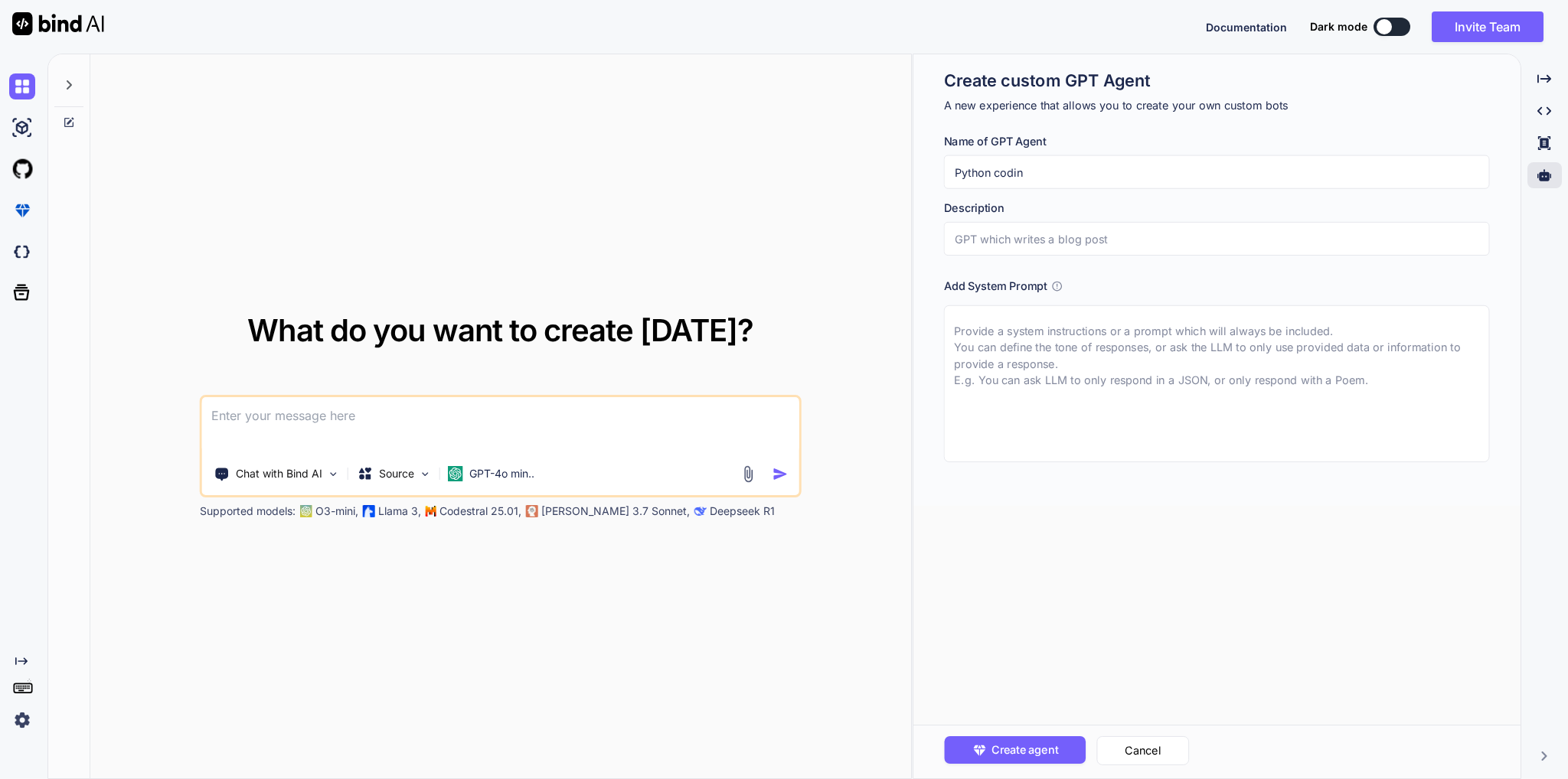
type textarea "x"
type input "Python coding"
click at [1093, 240] on input "text" at bounding box center [1217, 238] width 545 height 33
drag, startPoint x: 863, startPoint y: 192, endPoint x: 850, endPoint y: 192, distance: 13.0
click at [850, 192] on div "What do you want to create [DATE]? Chat with Bind AI Source GPT-4o min.. Suppor…" at bounding box center [807, 416] width 1520 height 725
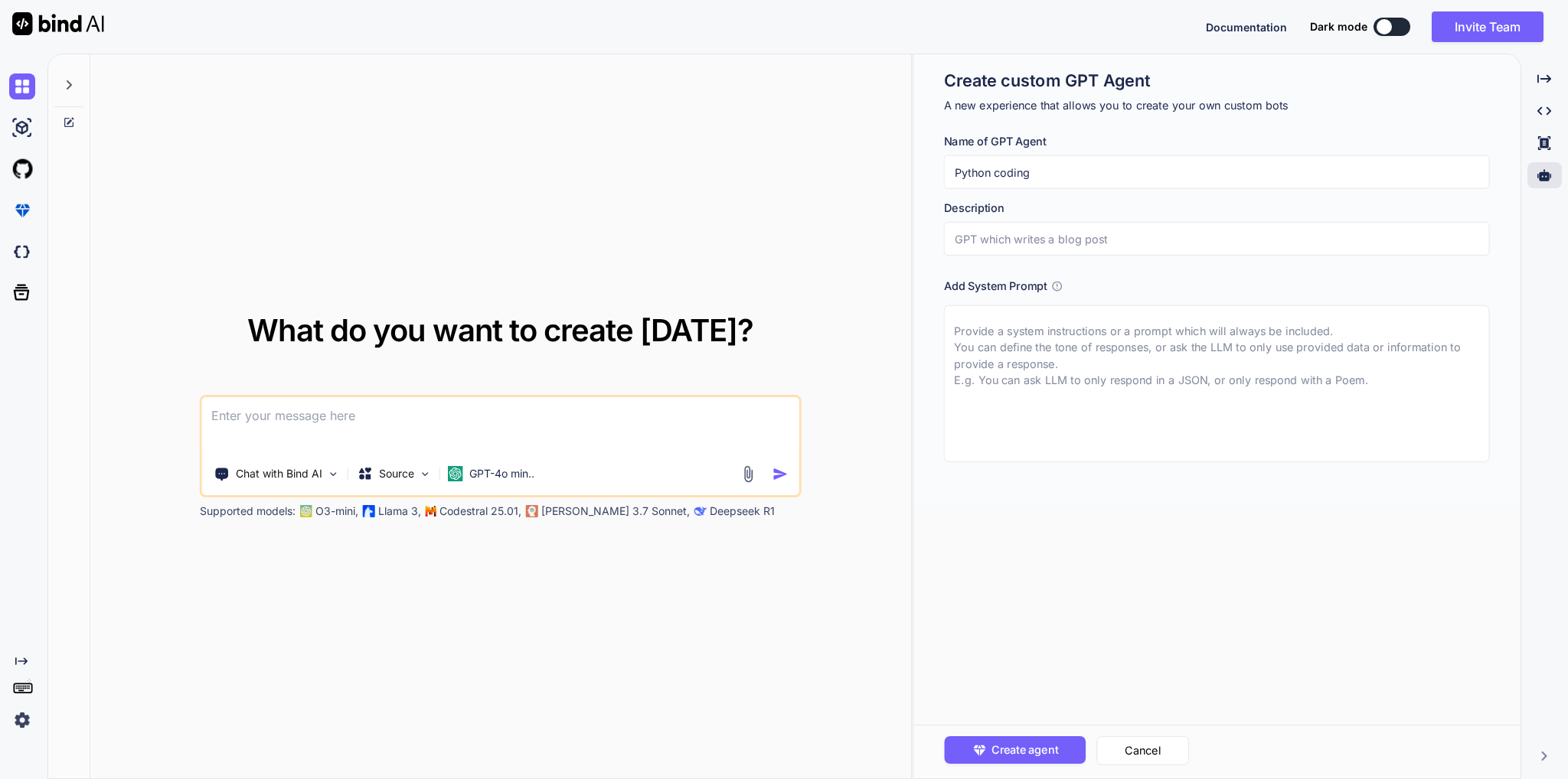
click at [1033, 251] on input "text" at bounding box center [1217, 238] width 545 height 33
paste input "Python coding"
type textarea "x"
type input "Python coding"
click at [1026, 331] on textarea at bounding box center [1217, 383] width 545 height 157
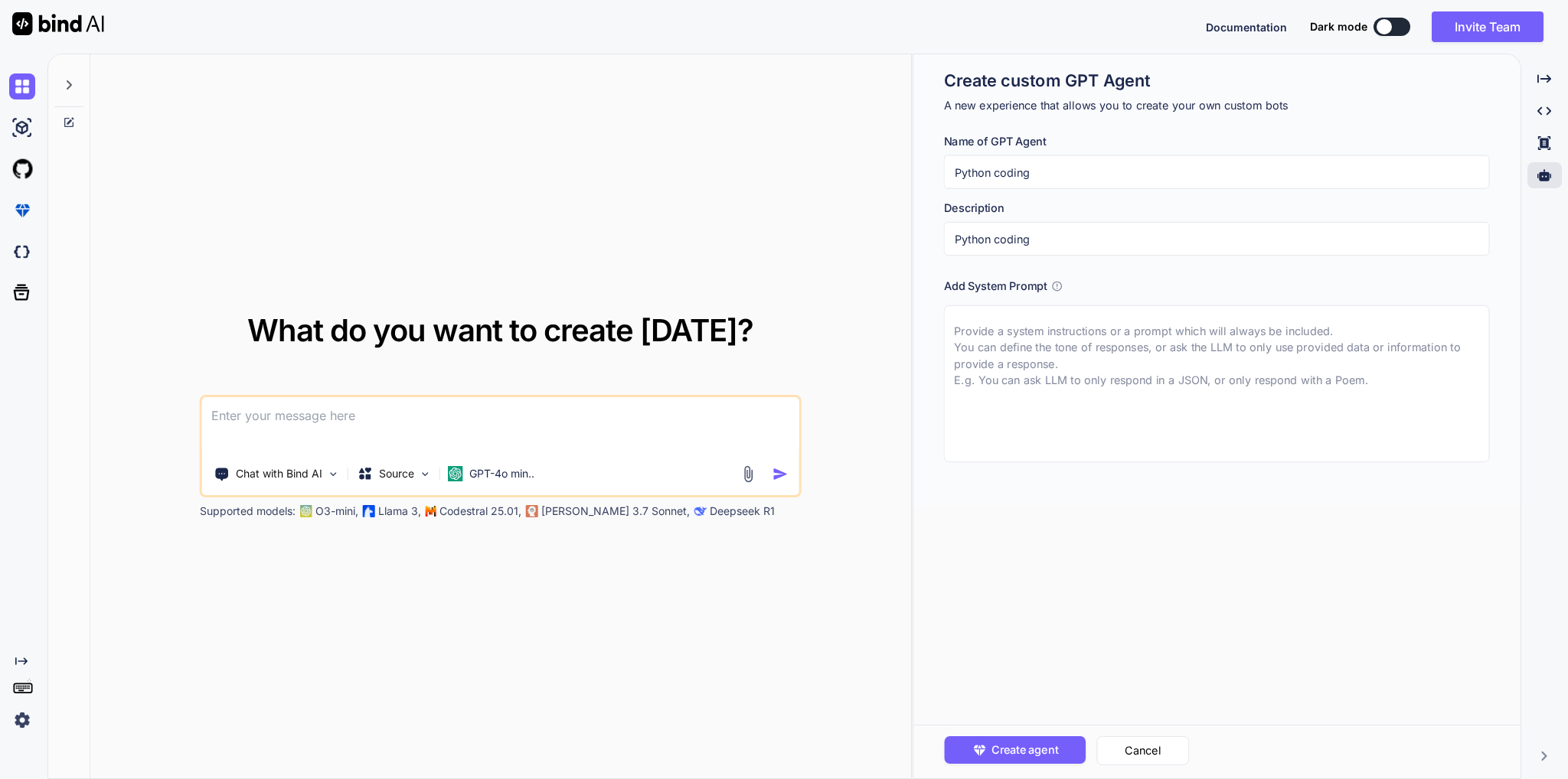
type textarea "x"
type textarea "P"
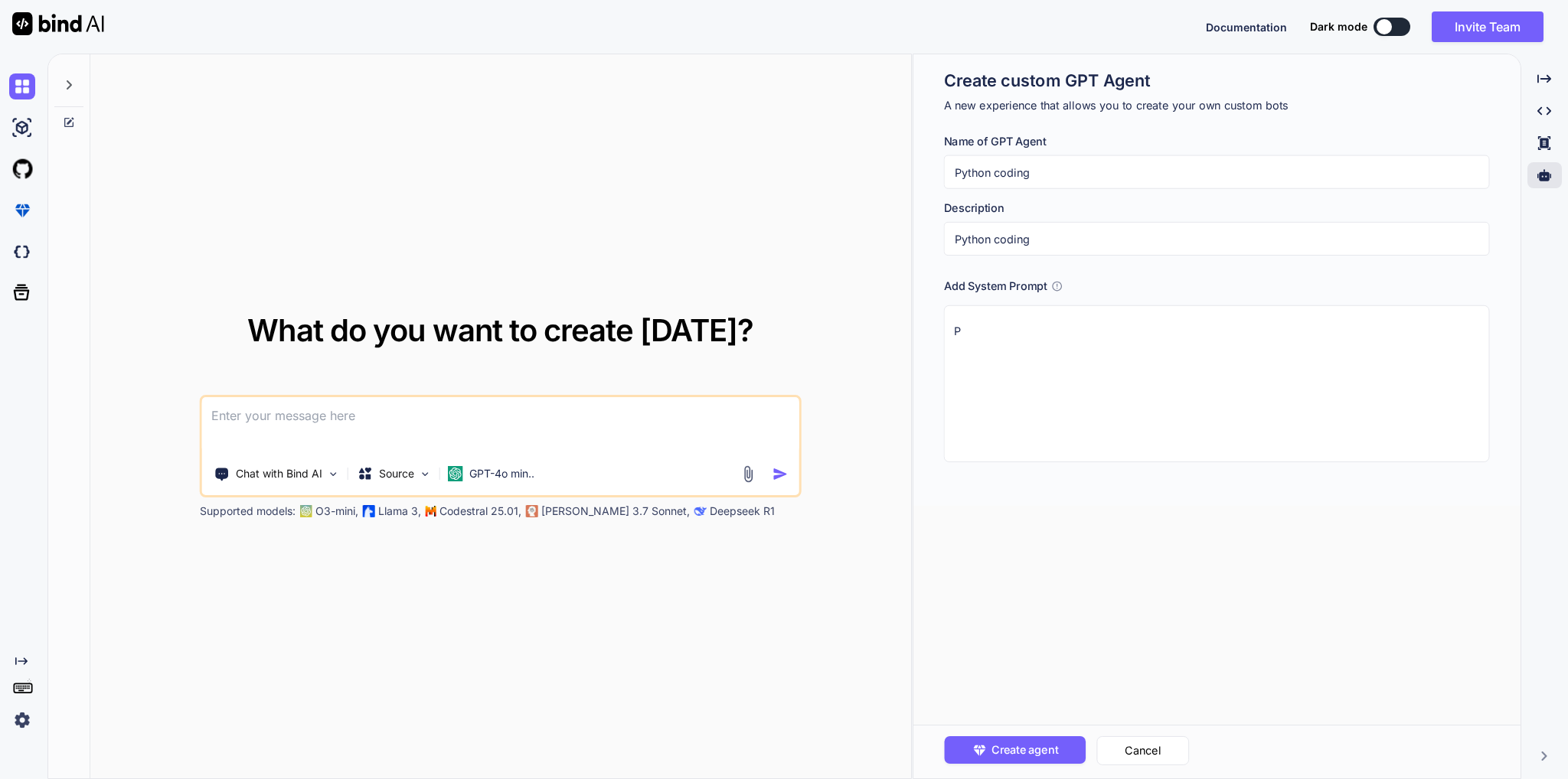
type textarea "x"
type textarea "Pr"
type textarea "x"
type textarea "Prr"
type textarea "x"
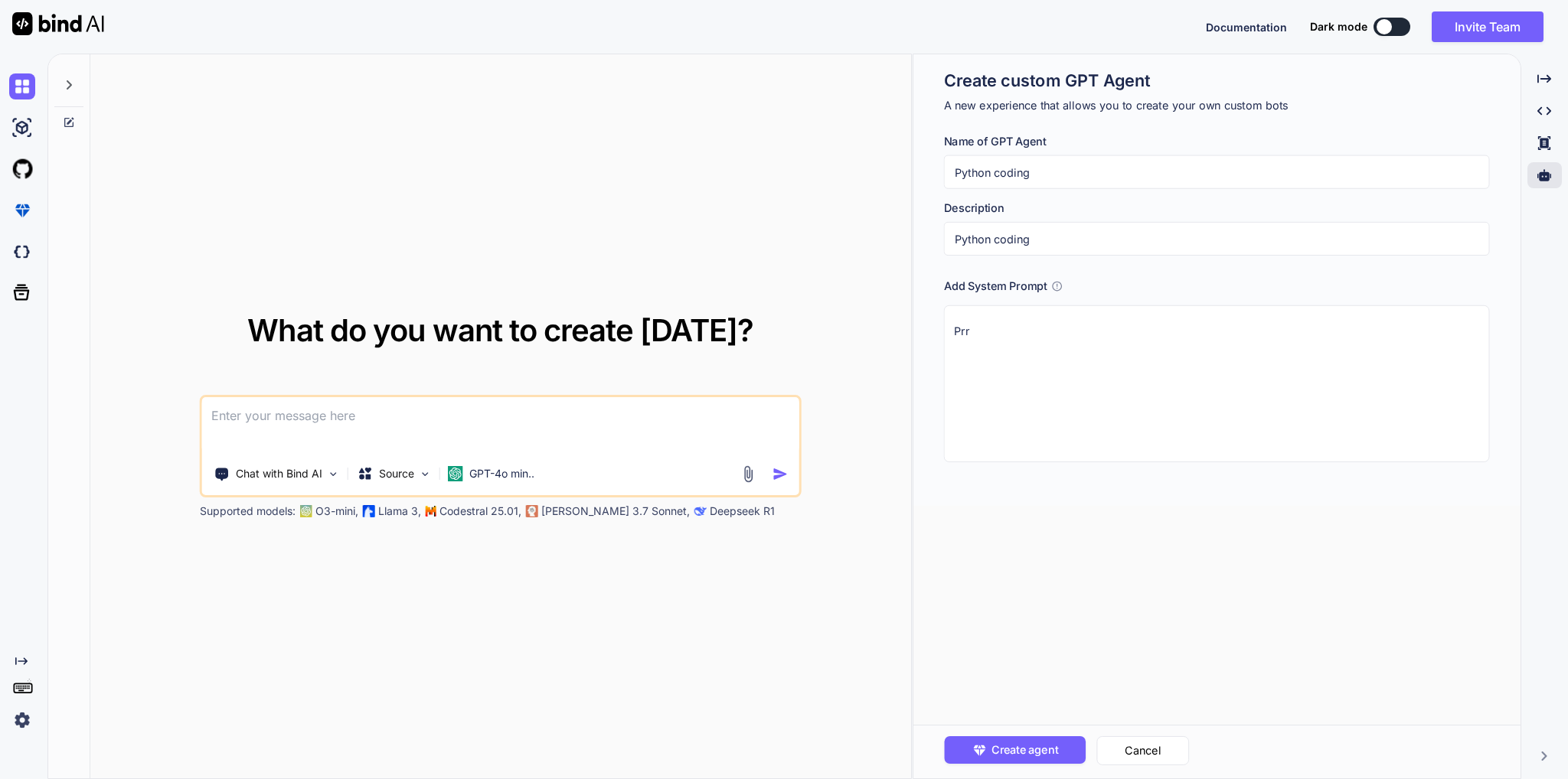
type textarea "Pr"
type textarea "x"
type textarea "Prv"
type textarea "x"
type textarea "Prvo"
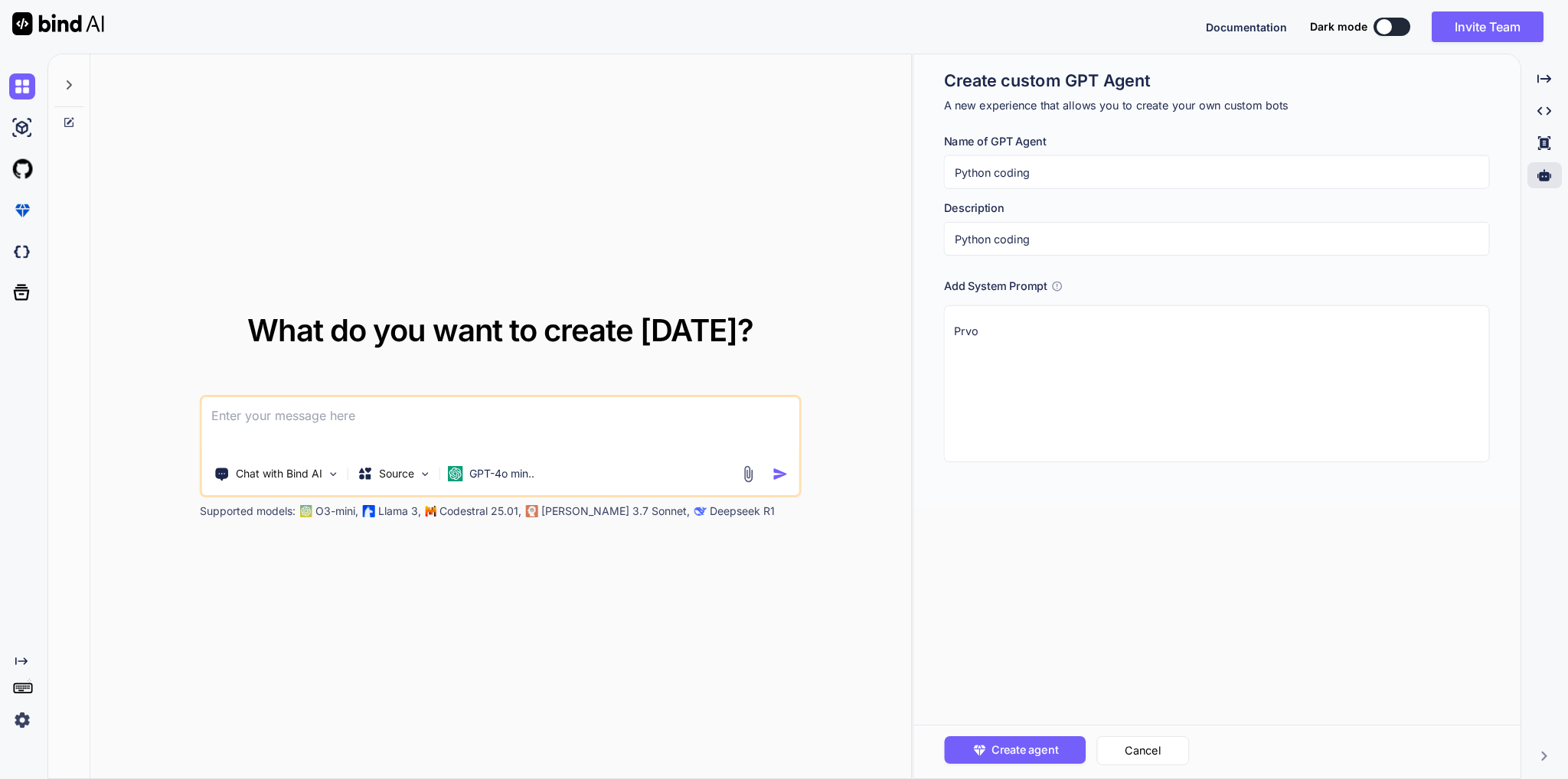
type textarea "x"
type textarea "Prvod"
type textarea "x"
type textarea "Prvode"
type textarea "x"
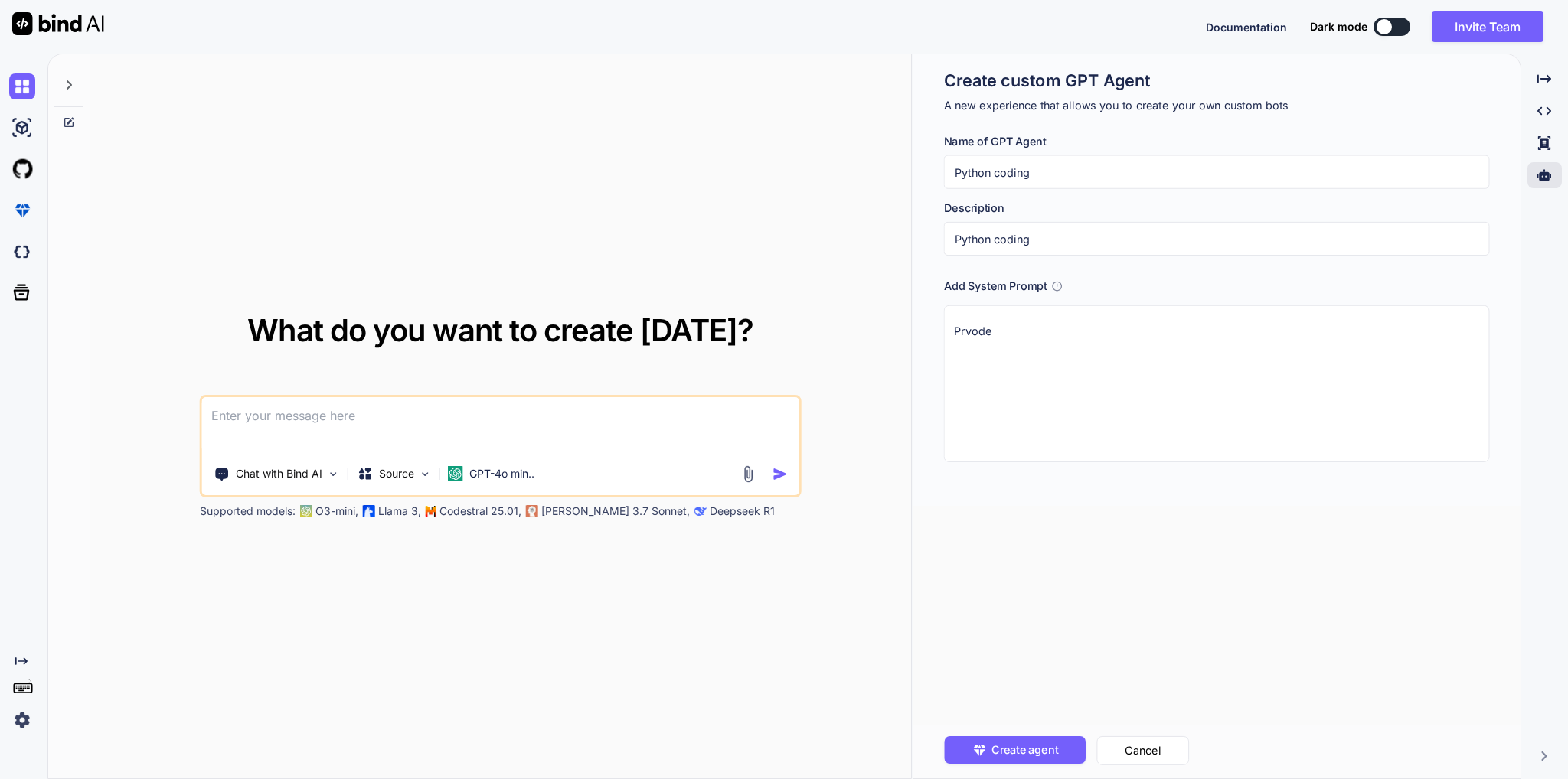
type textarea "Prvodei"
type textarea "x"
type textarea "Prvode"
type textarea "x"
type textarea "Prvod"
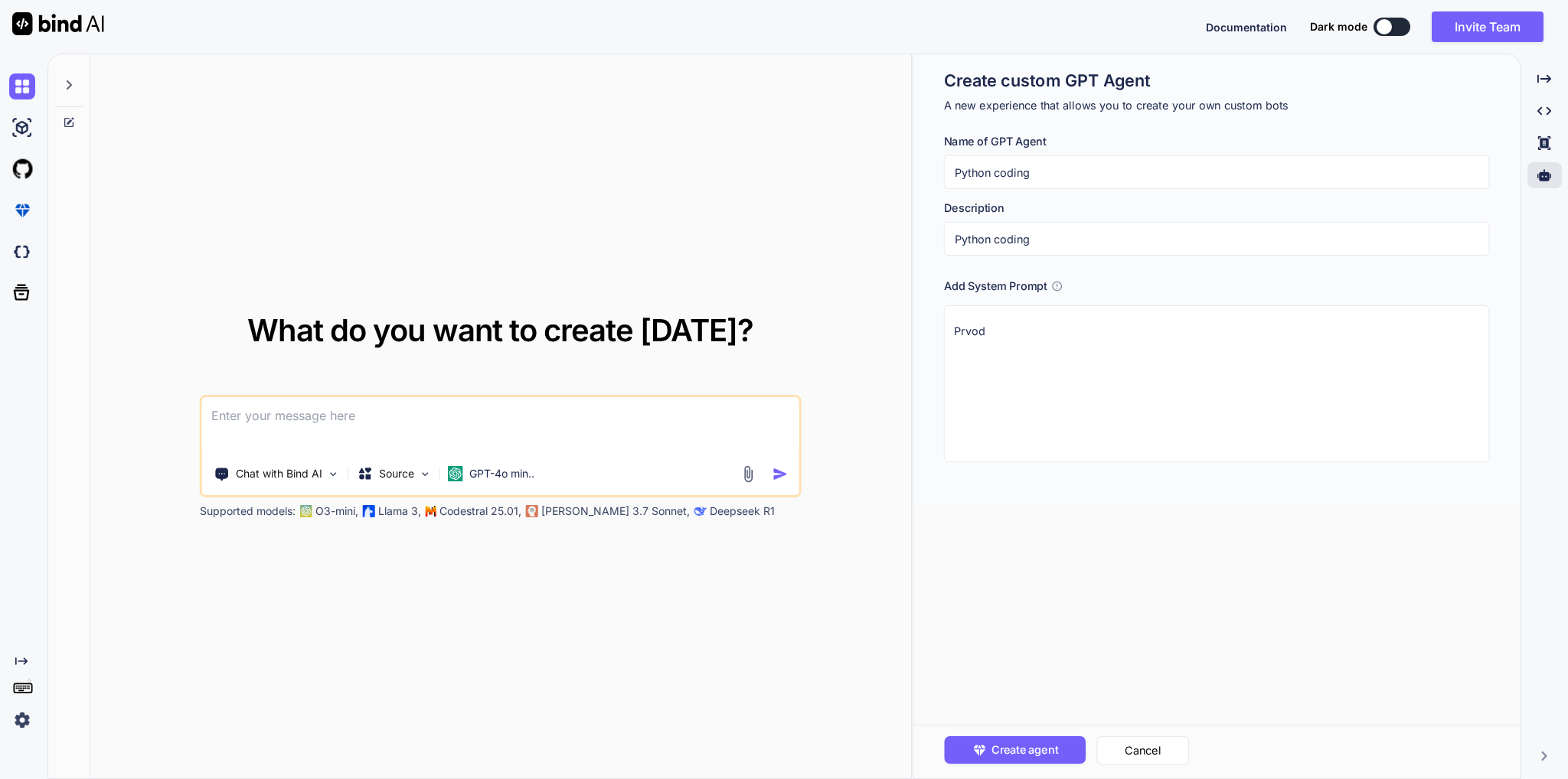
type textarea "x"
type textarea "Prvo"
type textarea "x"
type textarea "Prv"
type textarea "x"
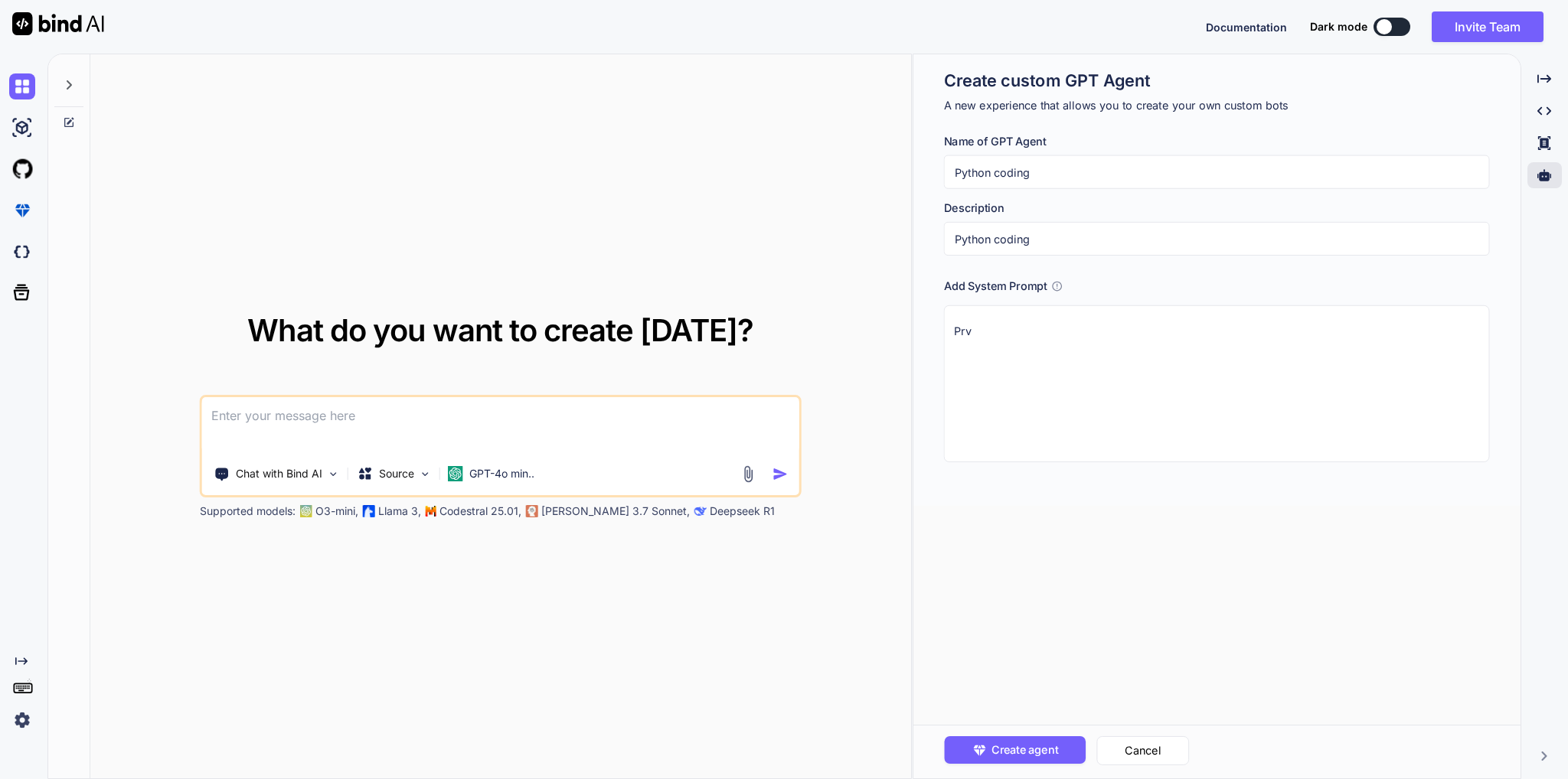
type textarea "Pr"
type textarea "x"
type textarea "Pro"
type textarea "x"
type textarea "Prov"
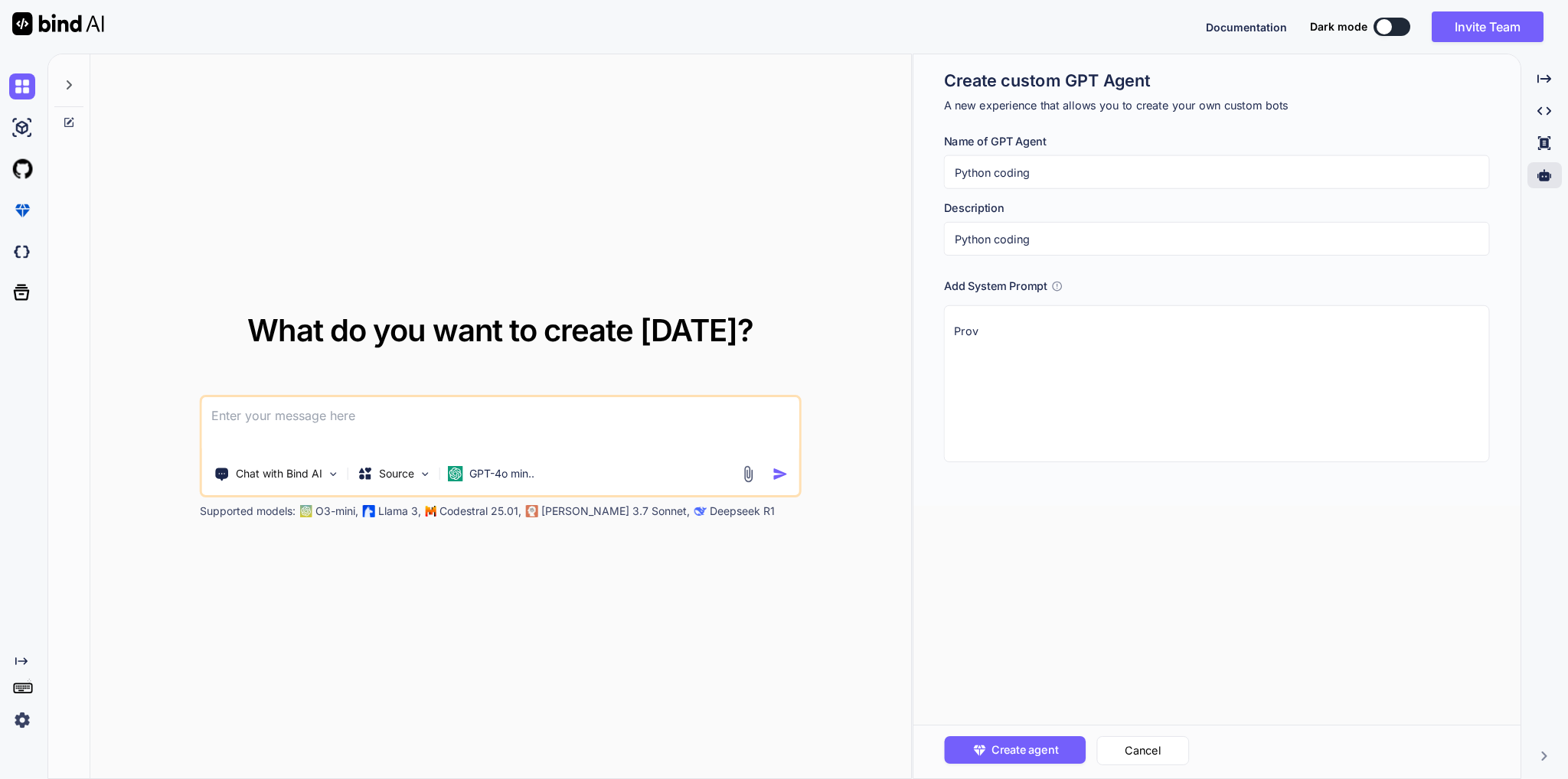
type textarea "x"
type textarea "Provi"
type textarea "x"
type textarea "Provid"
type textarea "x"
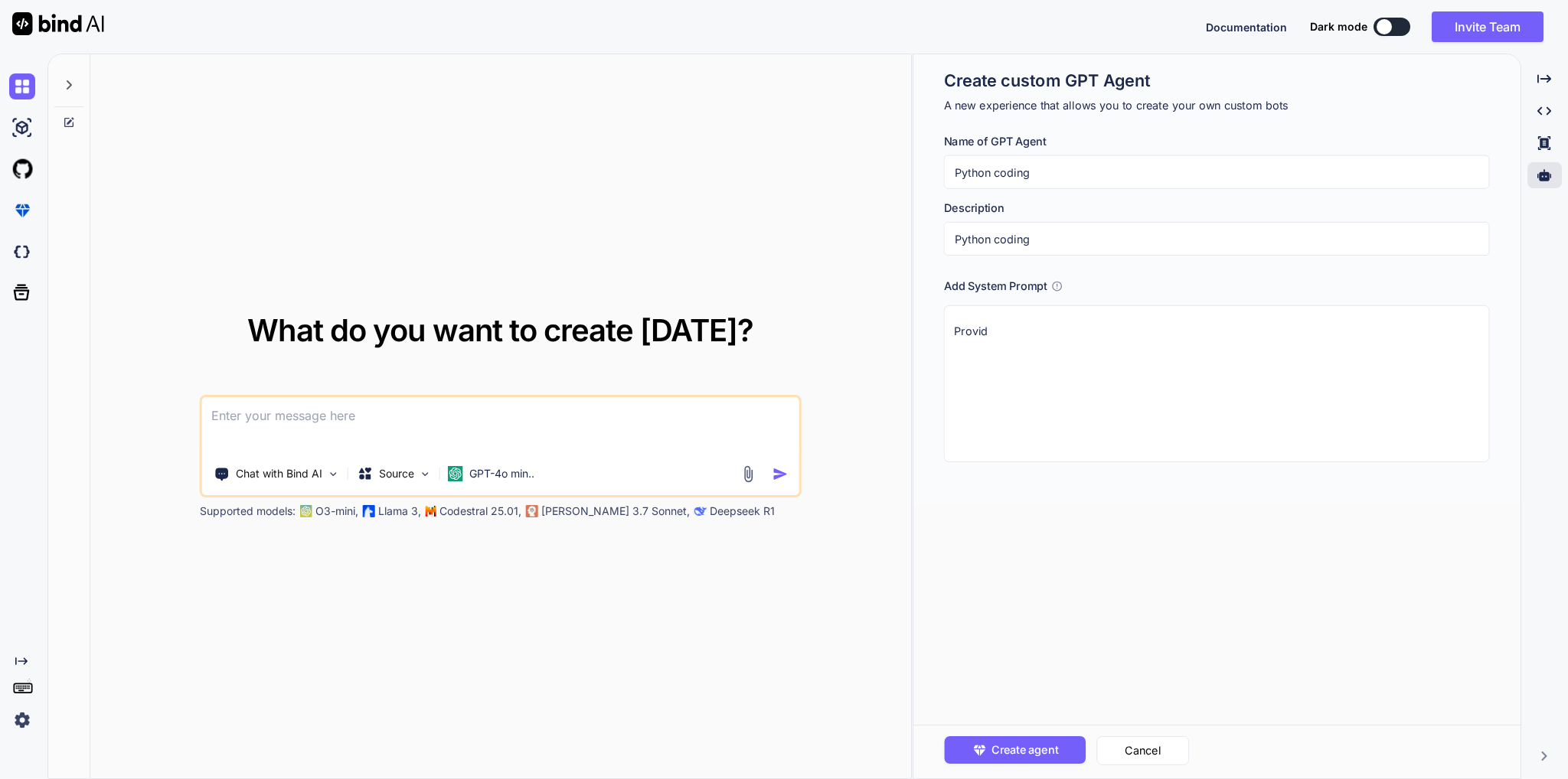
type textarea "Provide"
type textarea "x"
type textarea "Provide"
type textarea "x"
type textarea "Provide P"
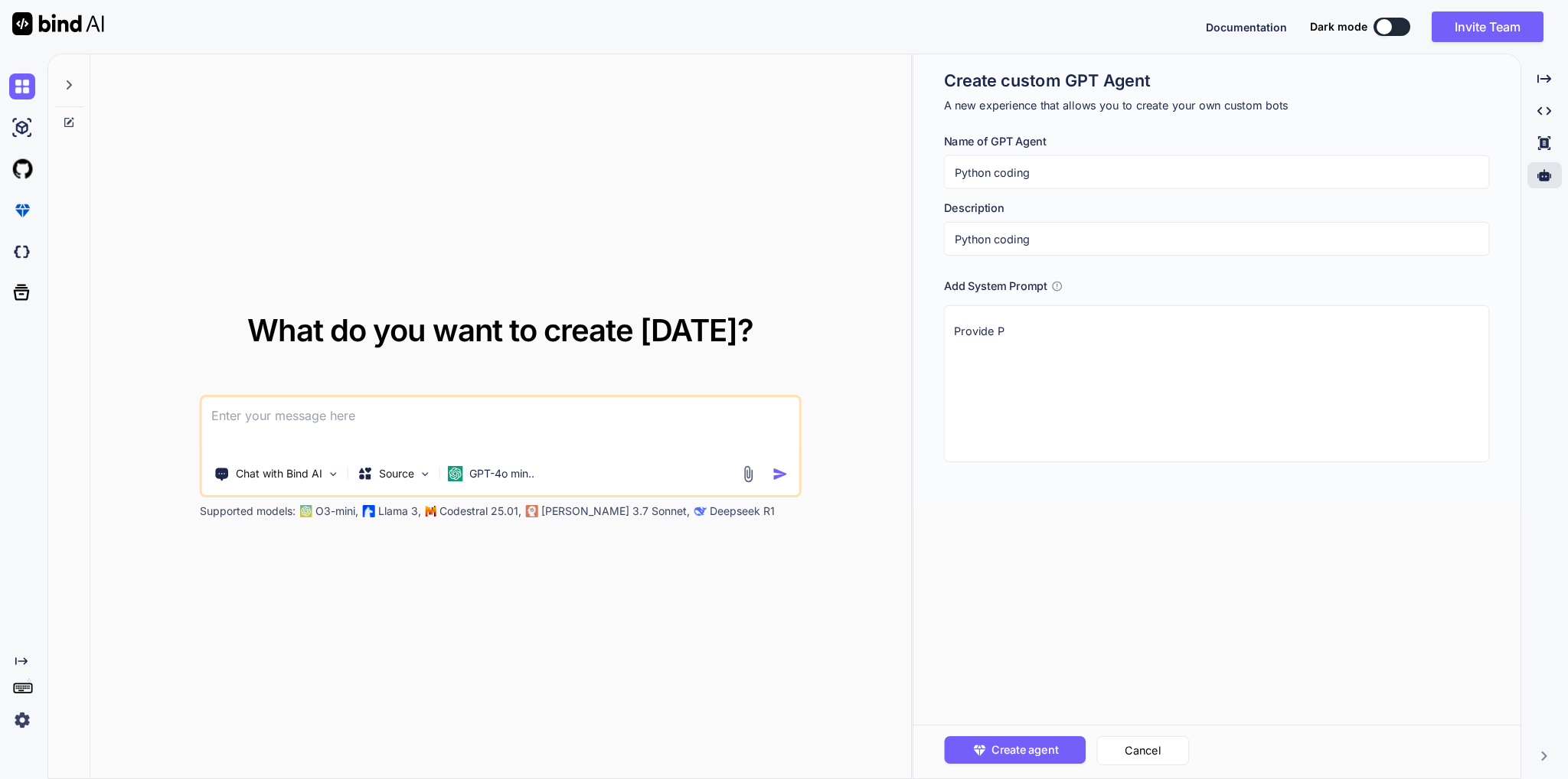
type textarea "x"
type textarea "Provide Py"
type textarea "x"
type textarea "Provide Pyt"
type textarea "x"
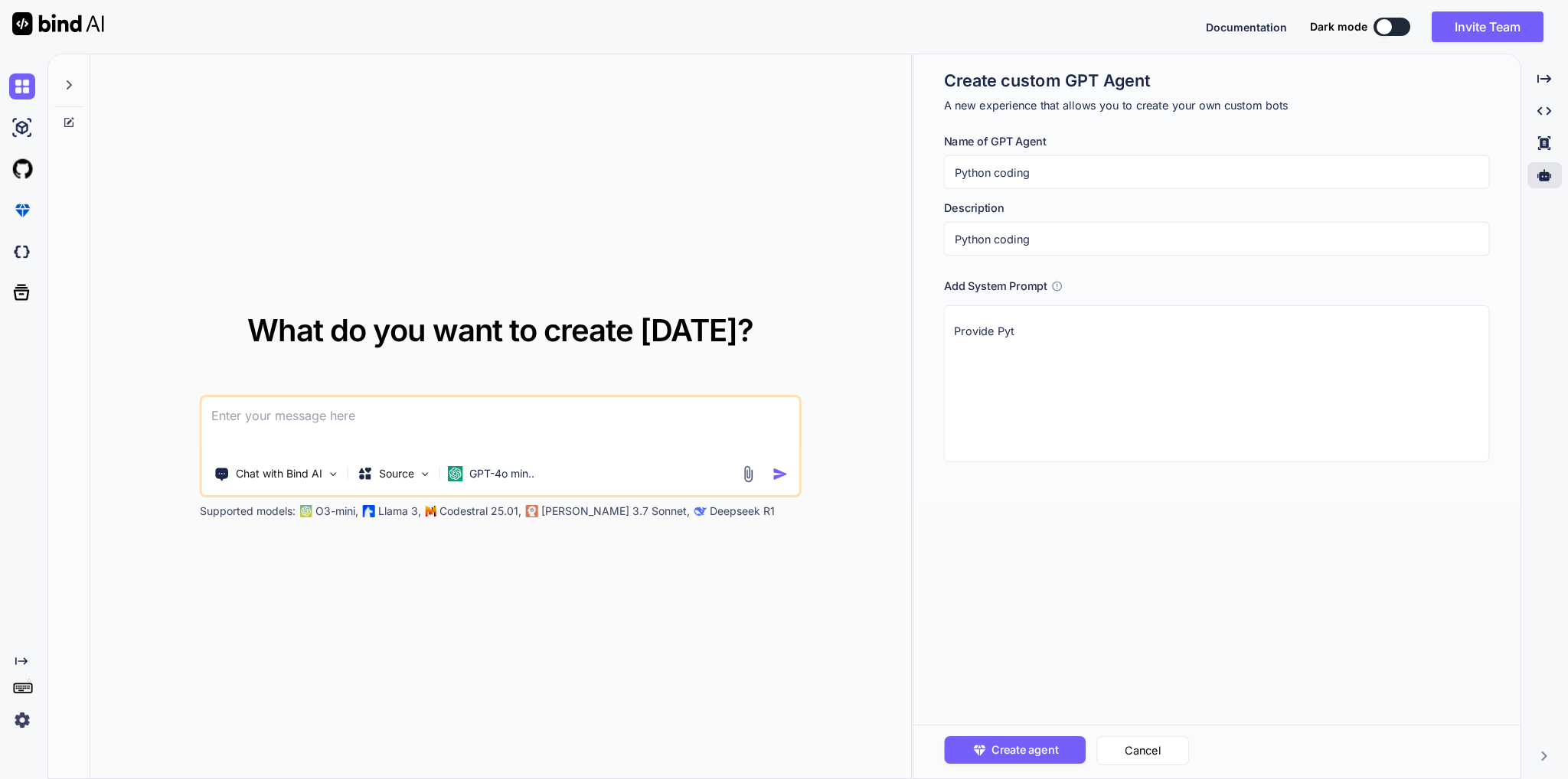
type textarea "Provide Pyth"
type textarea "x"
type textarea "Provide Pytho"
type textarea "x"
type textarea "Provide Python"
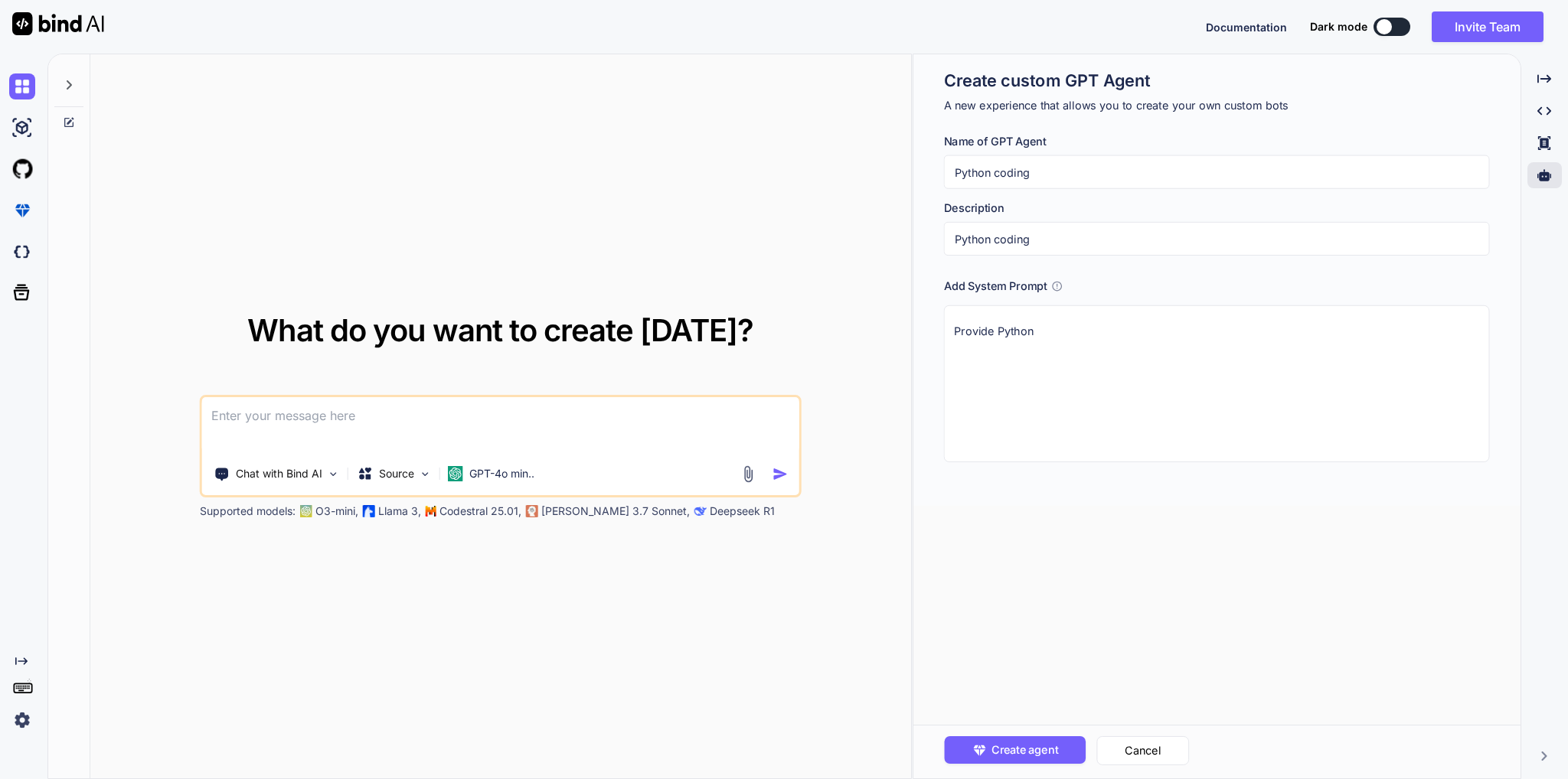
type textarea "x"
type textarea "Provide Python"
type textarea "x"
type textarea "Provide Python q"
type textarea "x"
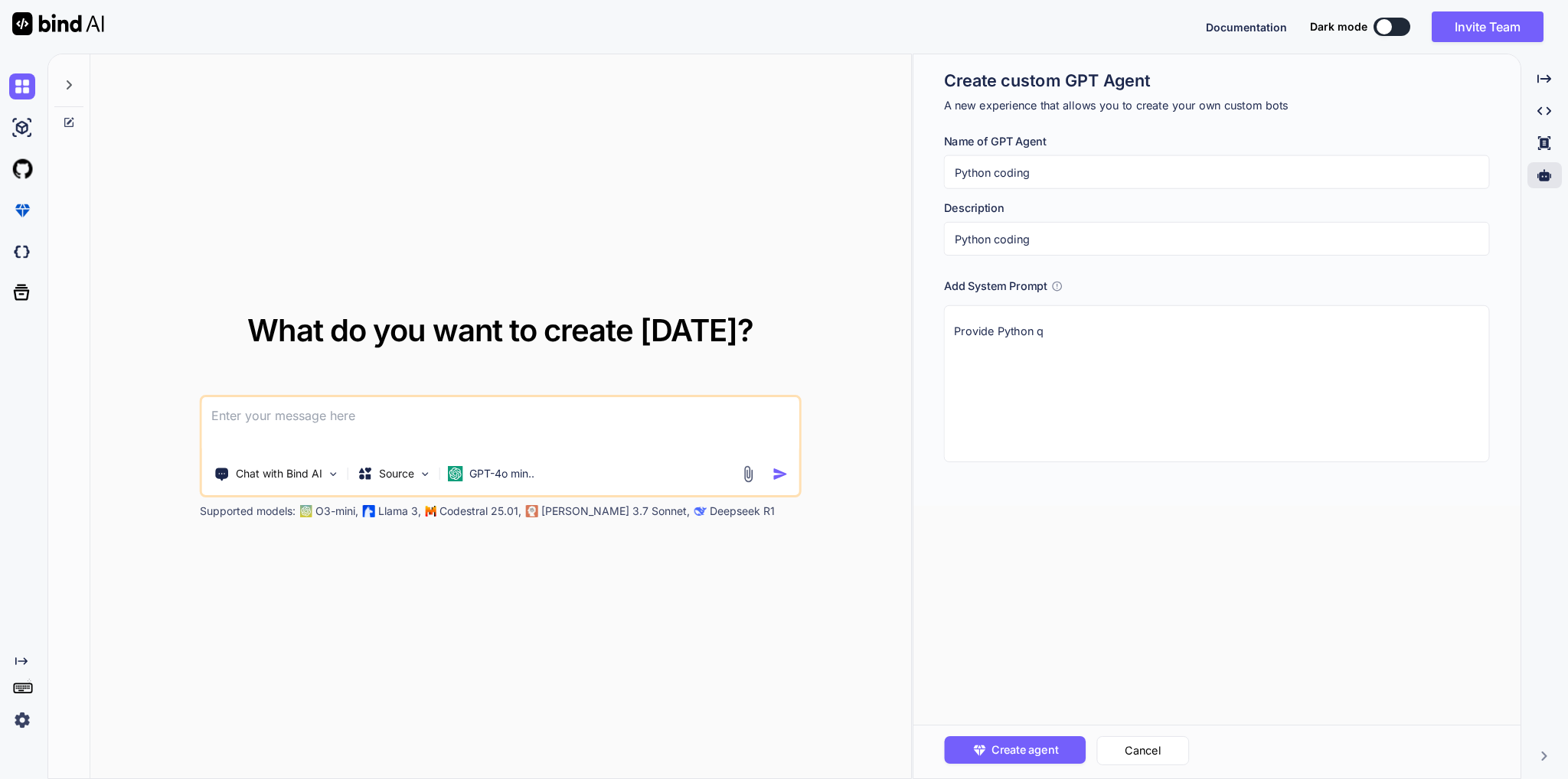
type textarea "Provide Python qu"
type textarea "x"
type textarea "Provide Python qui"
type textarea "x"
type textarea "Provide Python quiz"
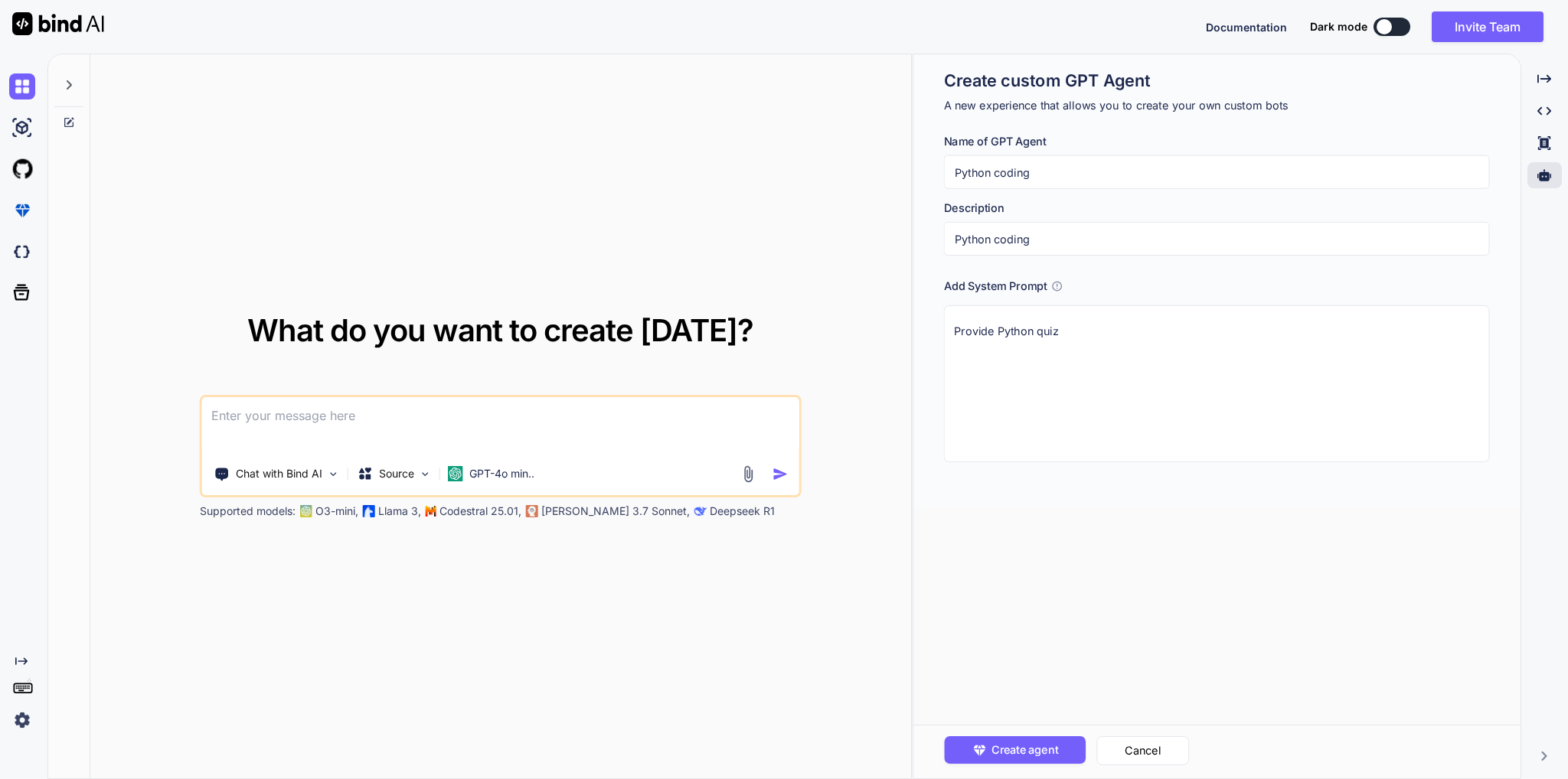
type textarea "x"
type textarea "Provide Python quize"
type textarea "x"
type textarea "Provide Python quizes"
type textarea "x"
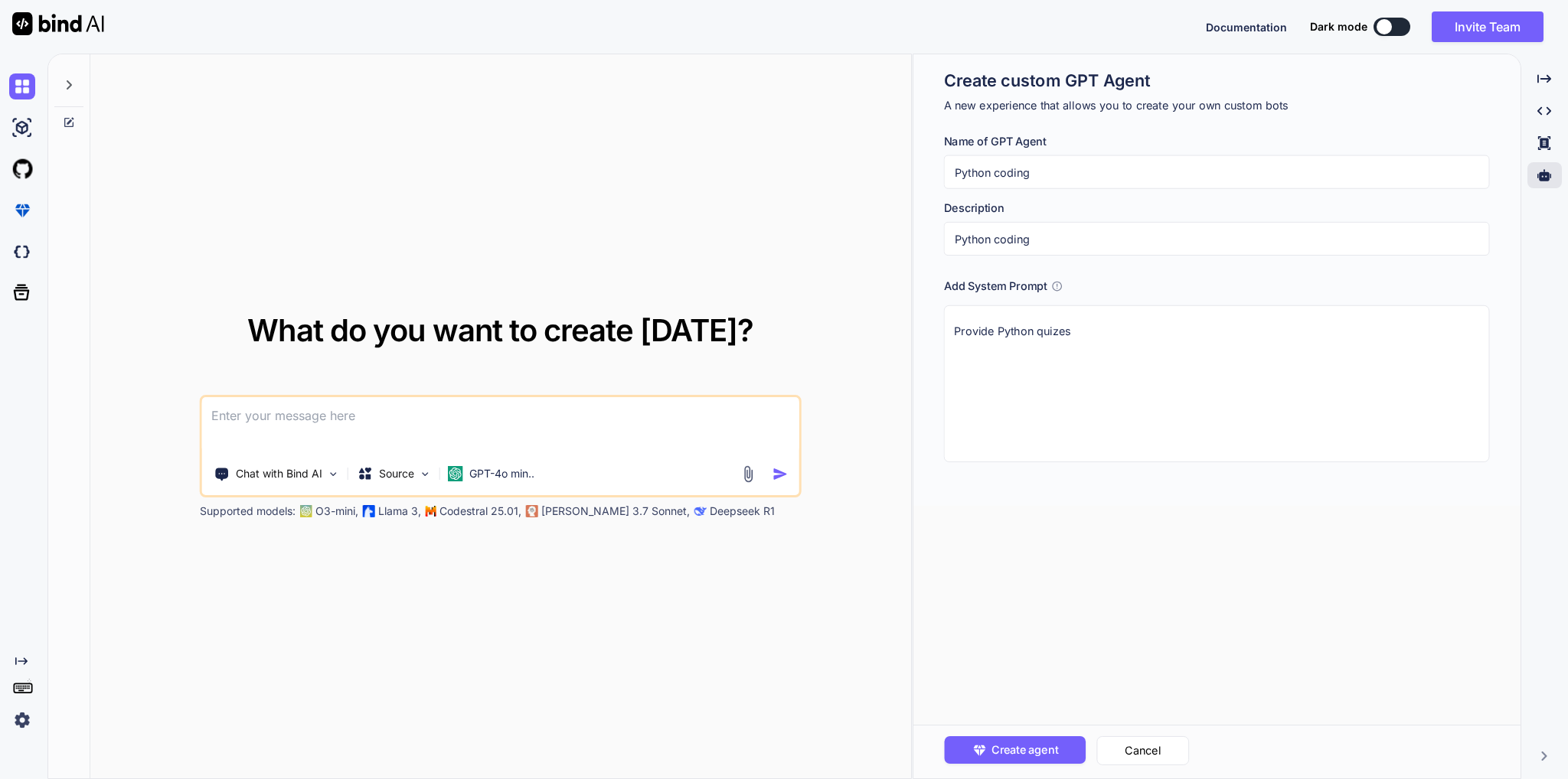
type textarea "Provide Python quizes"
type textarea "x"
type textarea "Provide Python quizes a"
type textarea "x"
type textarea "Provide Python quizes an"
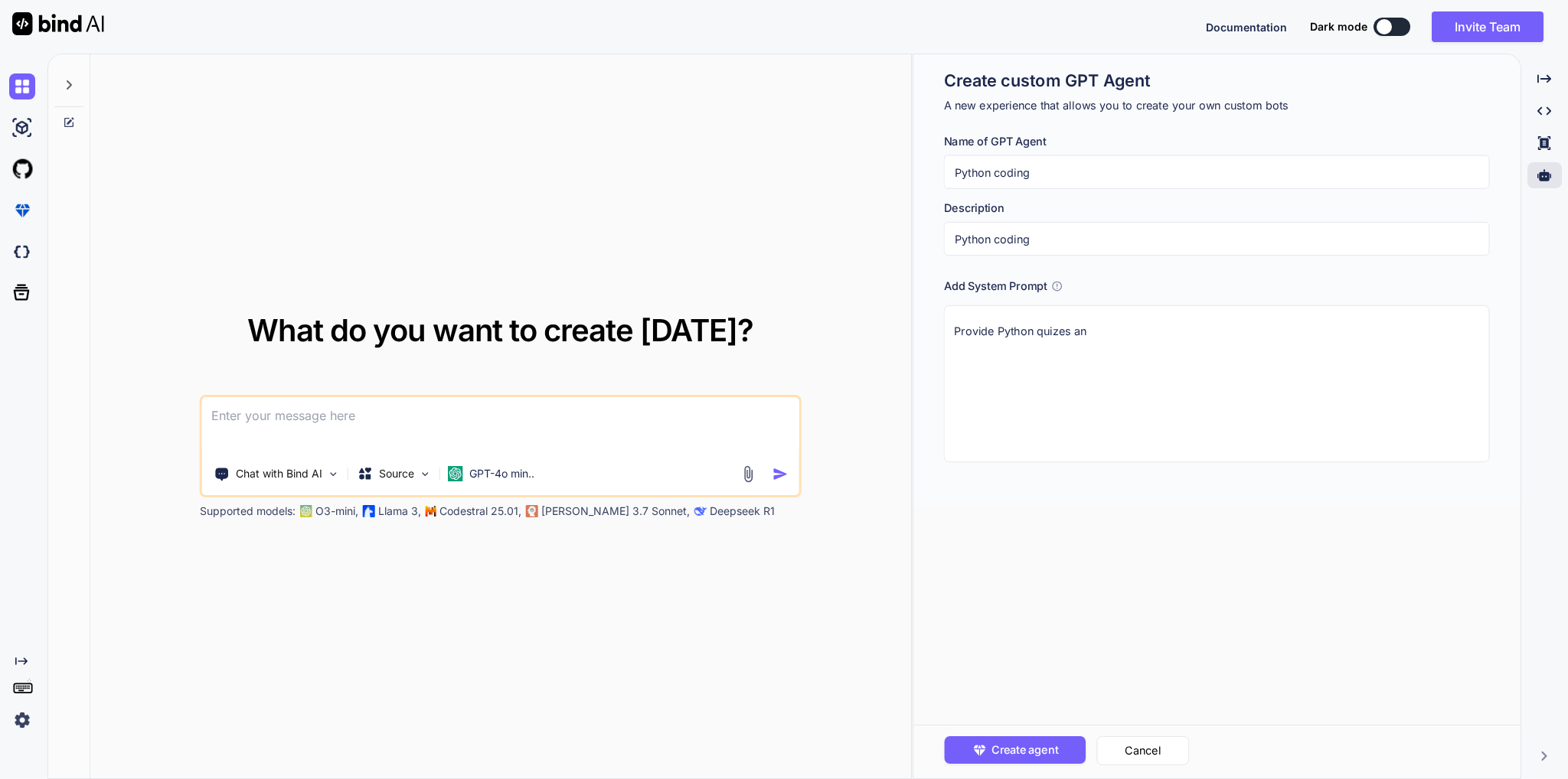
type textarea "x"
type textarea "Provide Python quizes and"
type textarea "x"
type textarea "Provide Python quizzes and"
click at [1121, 333] on textarea "Provide Python quizzes and" at bounding box center [1217, 383] width 545 height 157
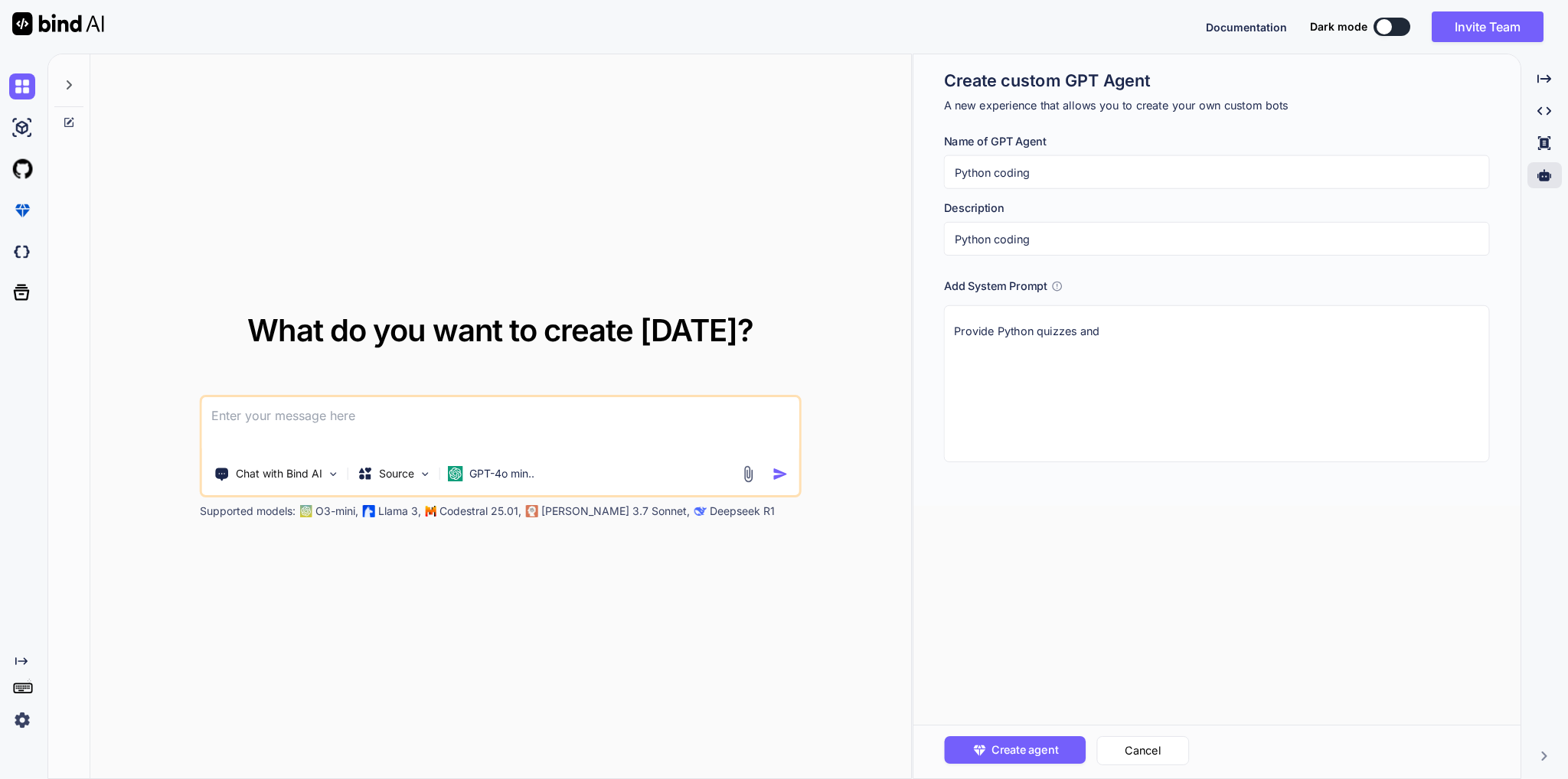
type textarea "x"
type textarea "Provide Python quizzes and"
type textarea "x"
type textarea "Provide Python quizzes and s"
type textarea "x"
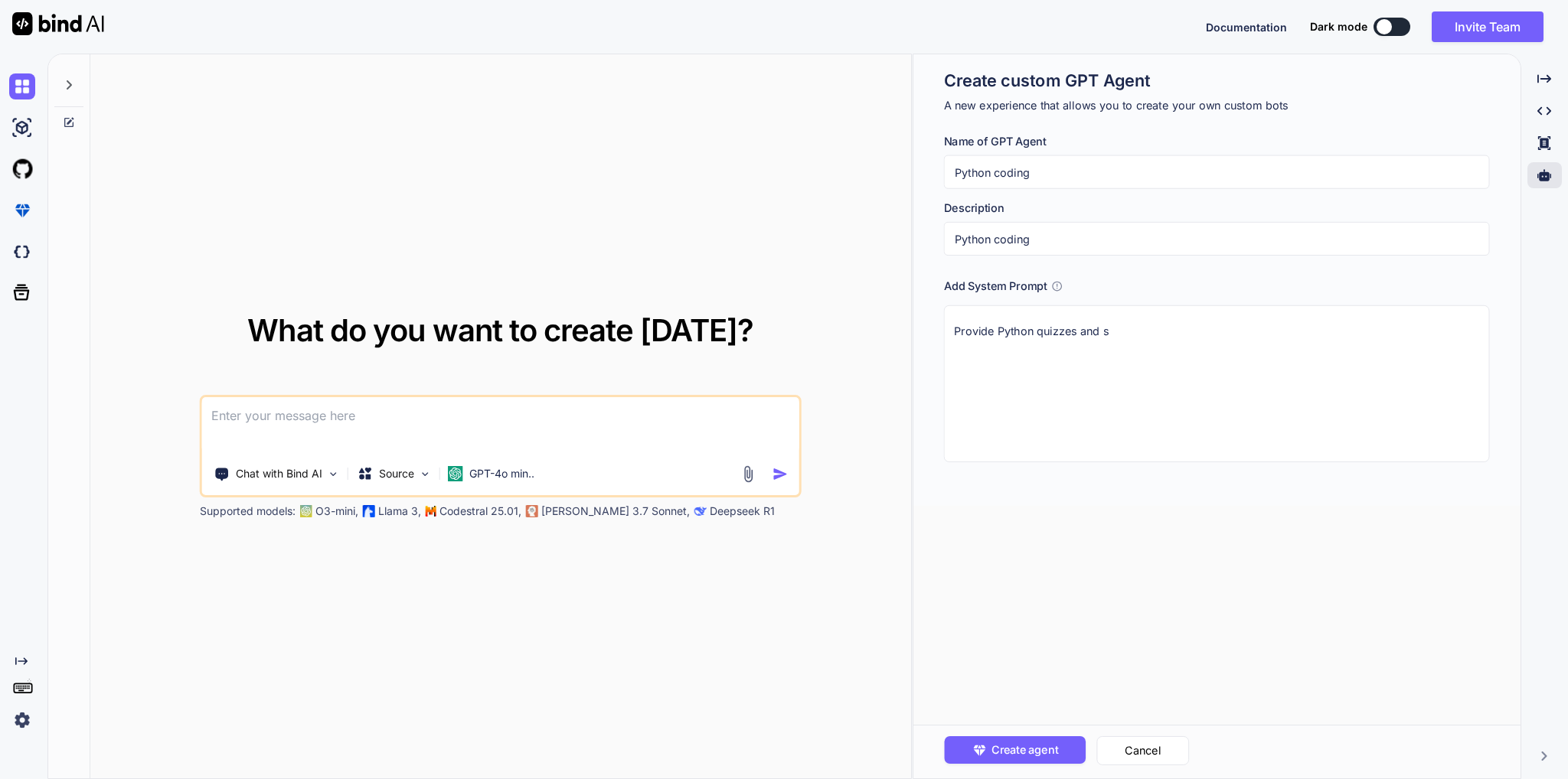
type textarea "Provide Python quizzes and sh"
type textarea "x"
type textarea "Provide Python quizzes and sho"
type textarea "x"
type textarea "Provide Python quizzes and show"
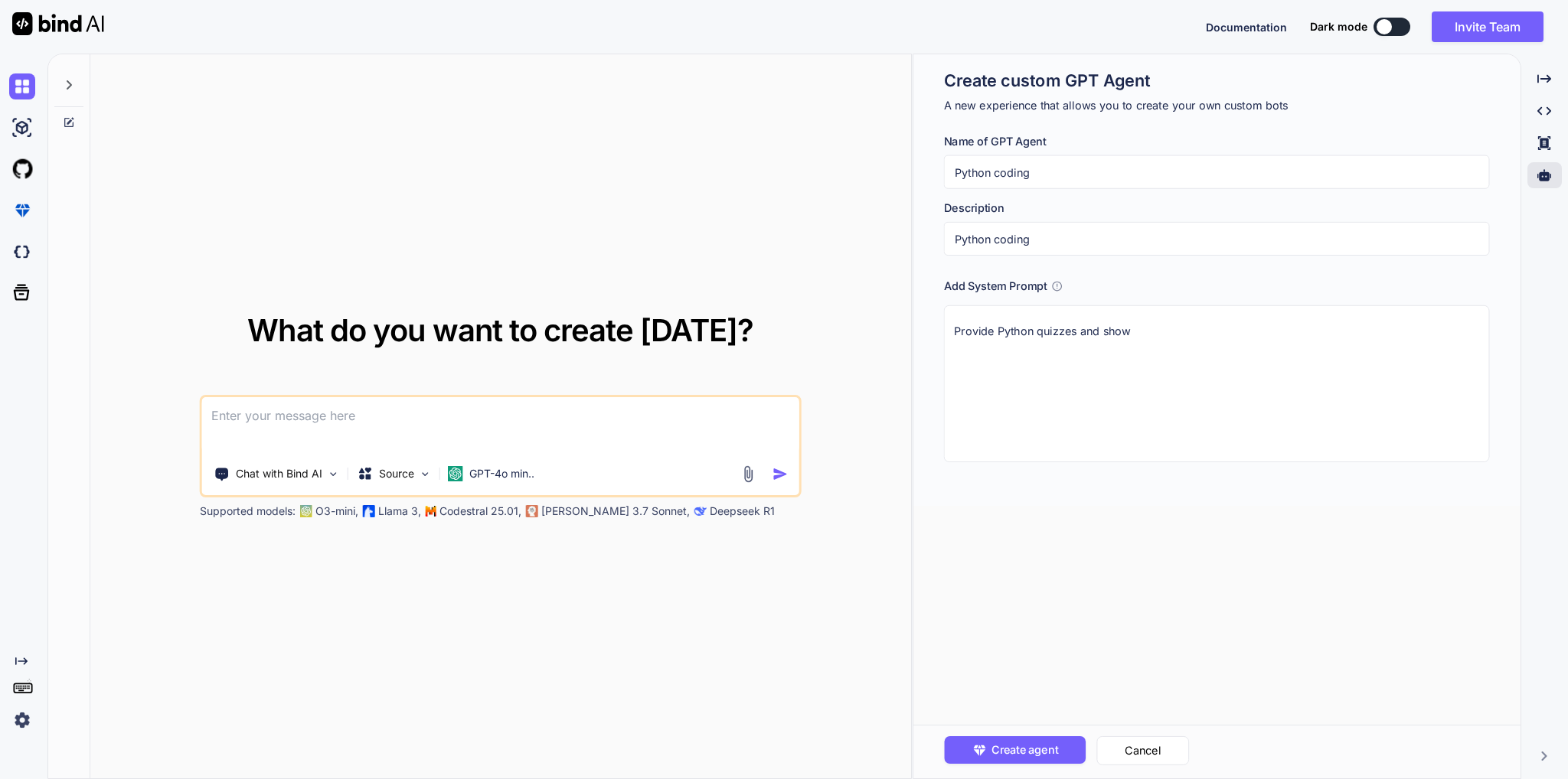
type textarea "x"
type textarea "Provide Python quizzes and show"
type textarea "x"
type textarea "Provide Python quizzes and show a"
type textarea "x"
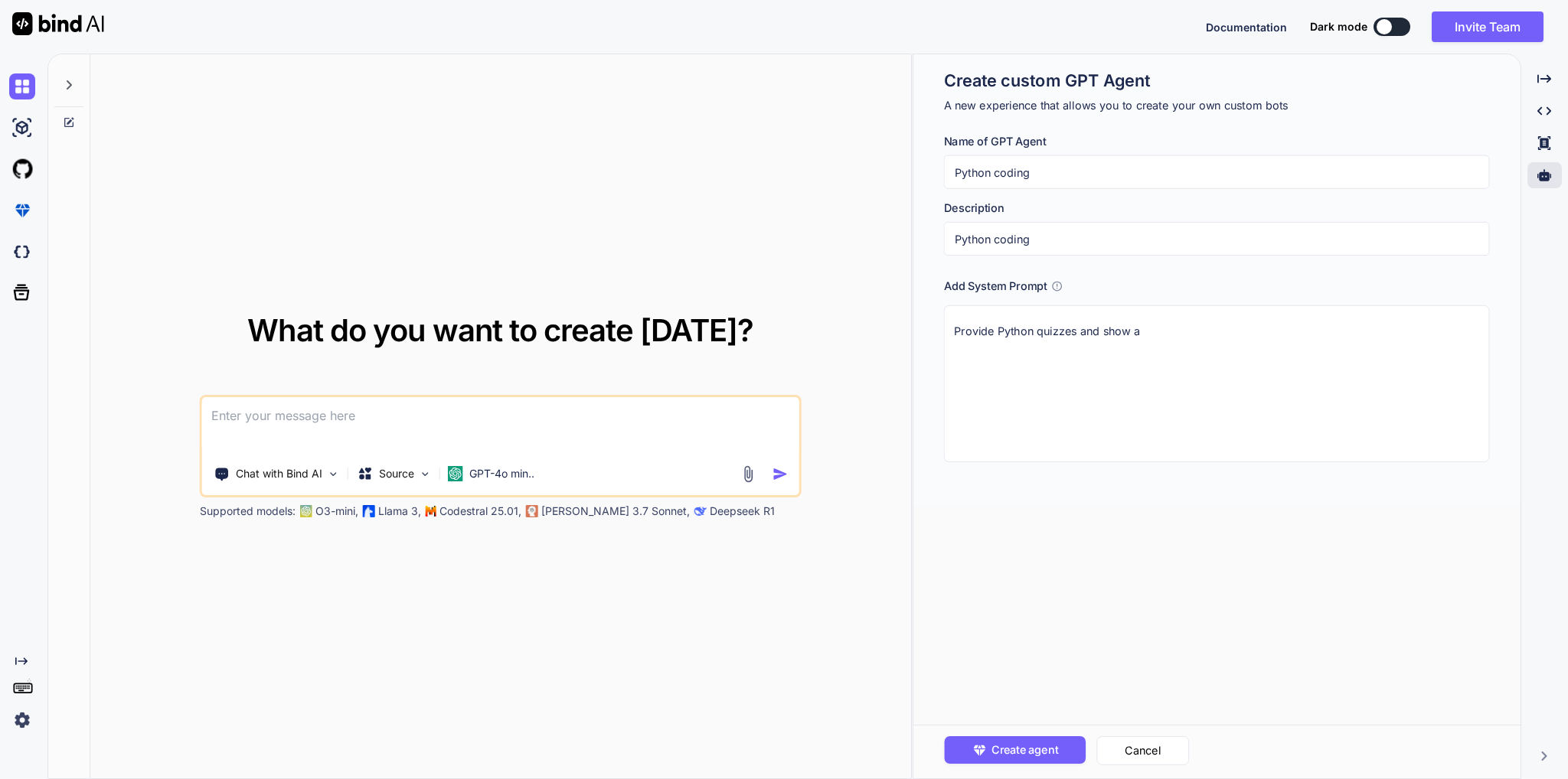
type textarea "Provide Python quizzes and show an"
type textarea "x"
type textarea "Provide Python quizzes and show ans"
type textarea "x"
type textarea "Provide Python quizzes and show answ"
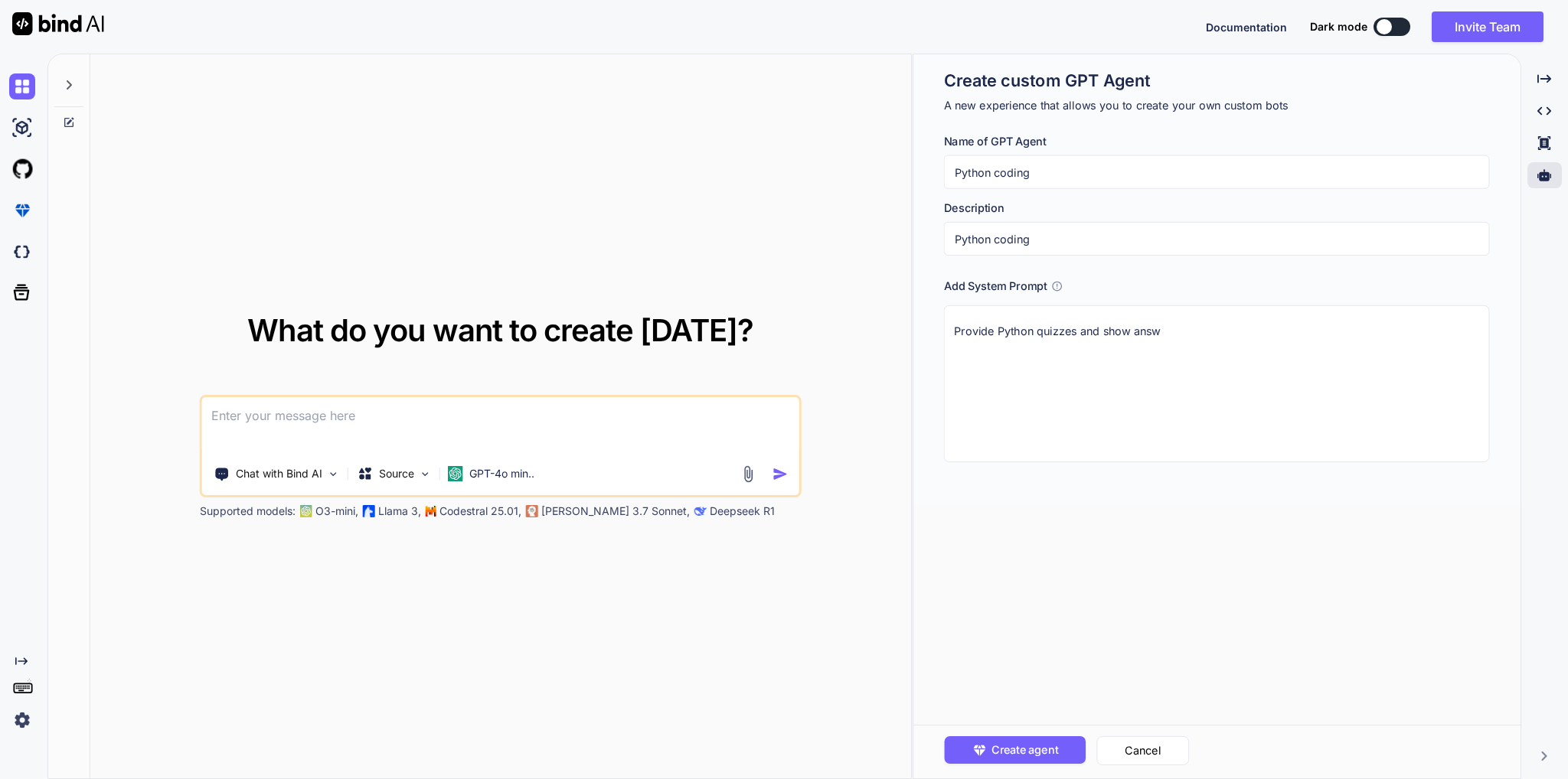
type textarea "x"
type textarea "Provide Python quizzes and show answe"
type textarea "x"
type textarea "Provide Python quizzes and show answer"
type textarea "x"
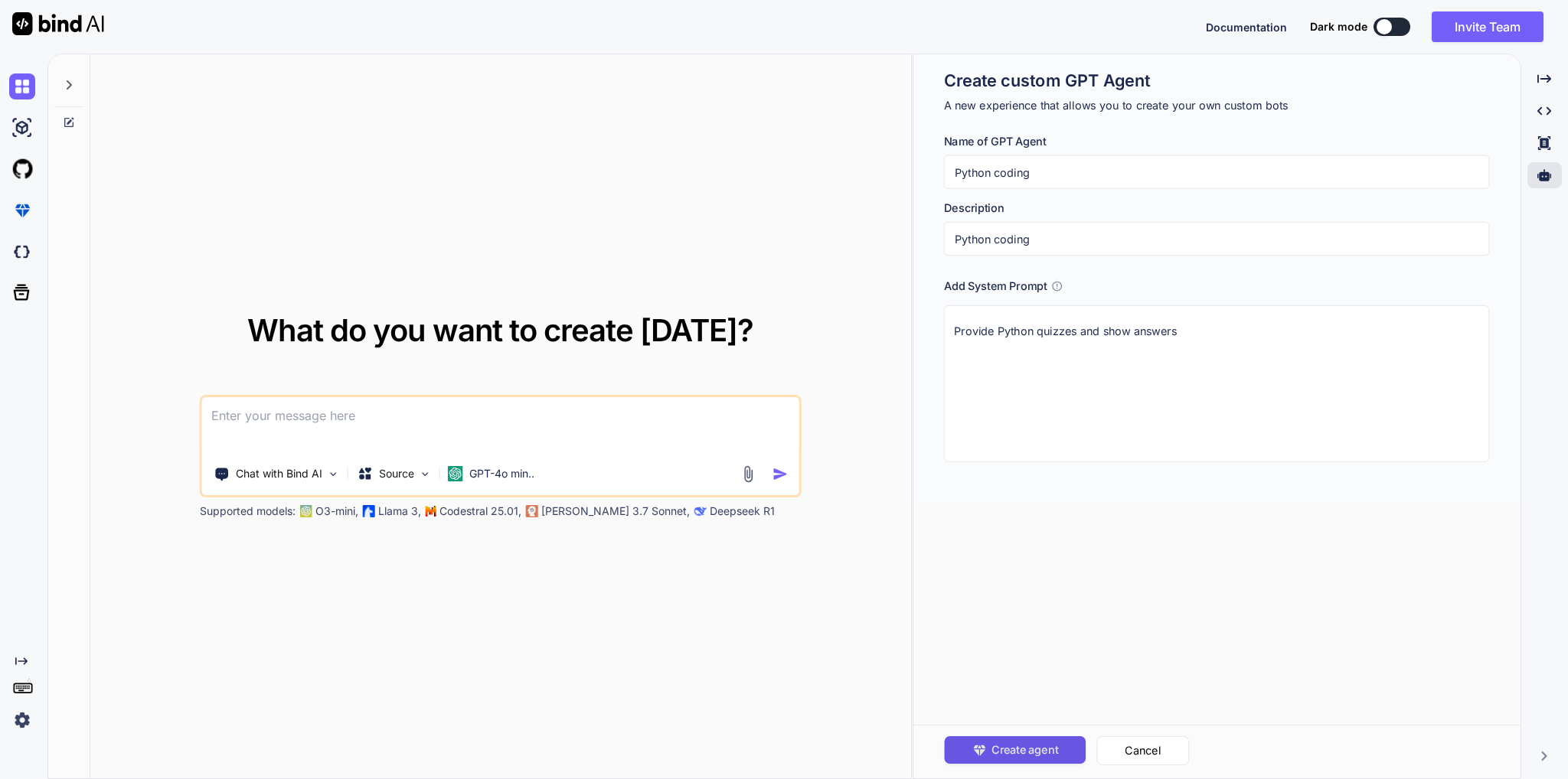
type textarea "Provide Python quizzes and show answers"
click at [1023, 754] on span "Create agent" at bounding box center [1024, 750] width 66 height 17
type textarea "x"
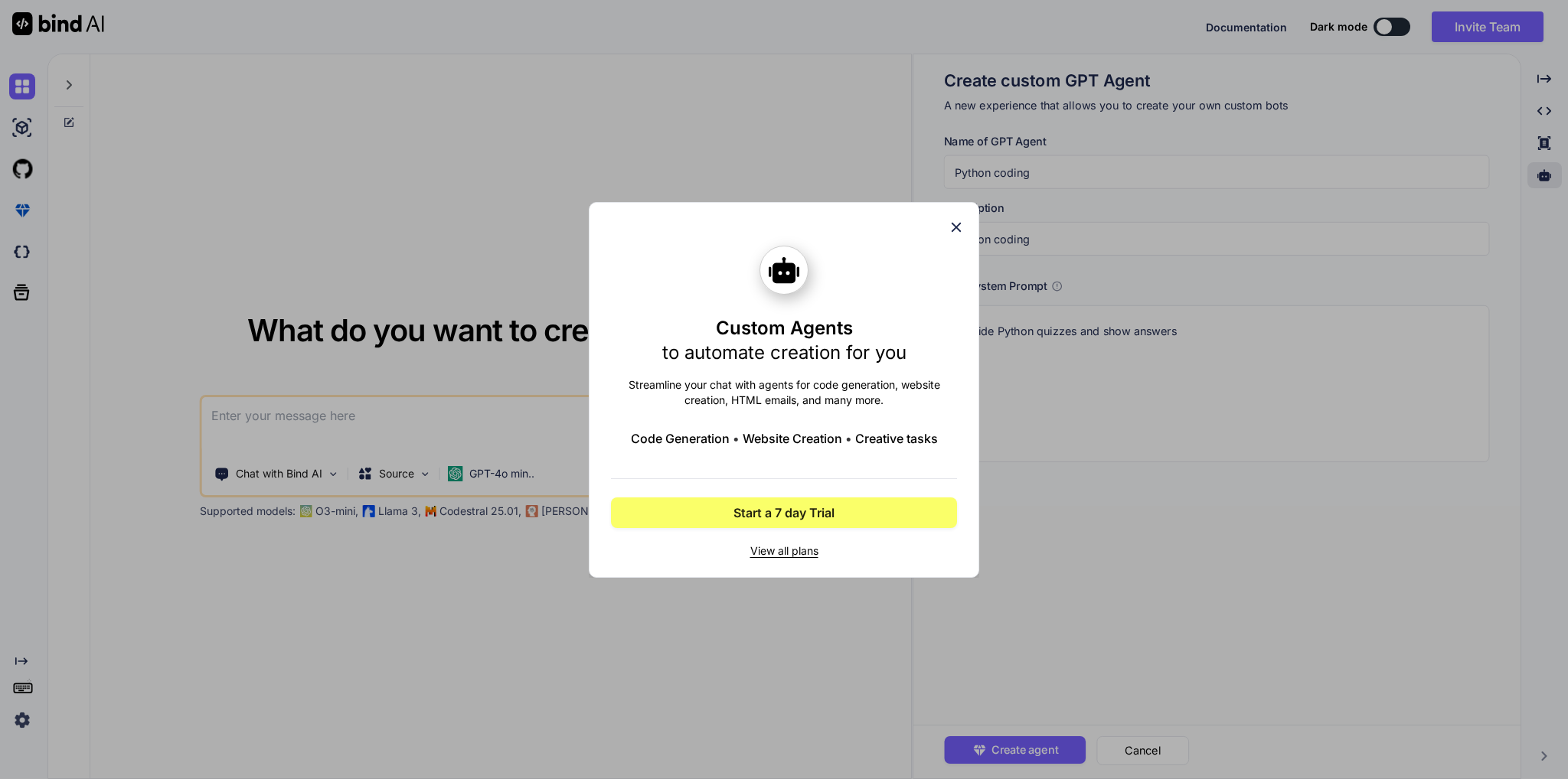
click at [799, 554] on span "View all plans" at bounding box center [784, 551] width 346 height 16
click at [961, 226] on icon at bounding box center [956, 227] width 17 height 17
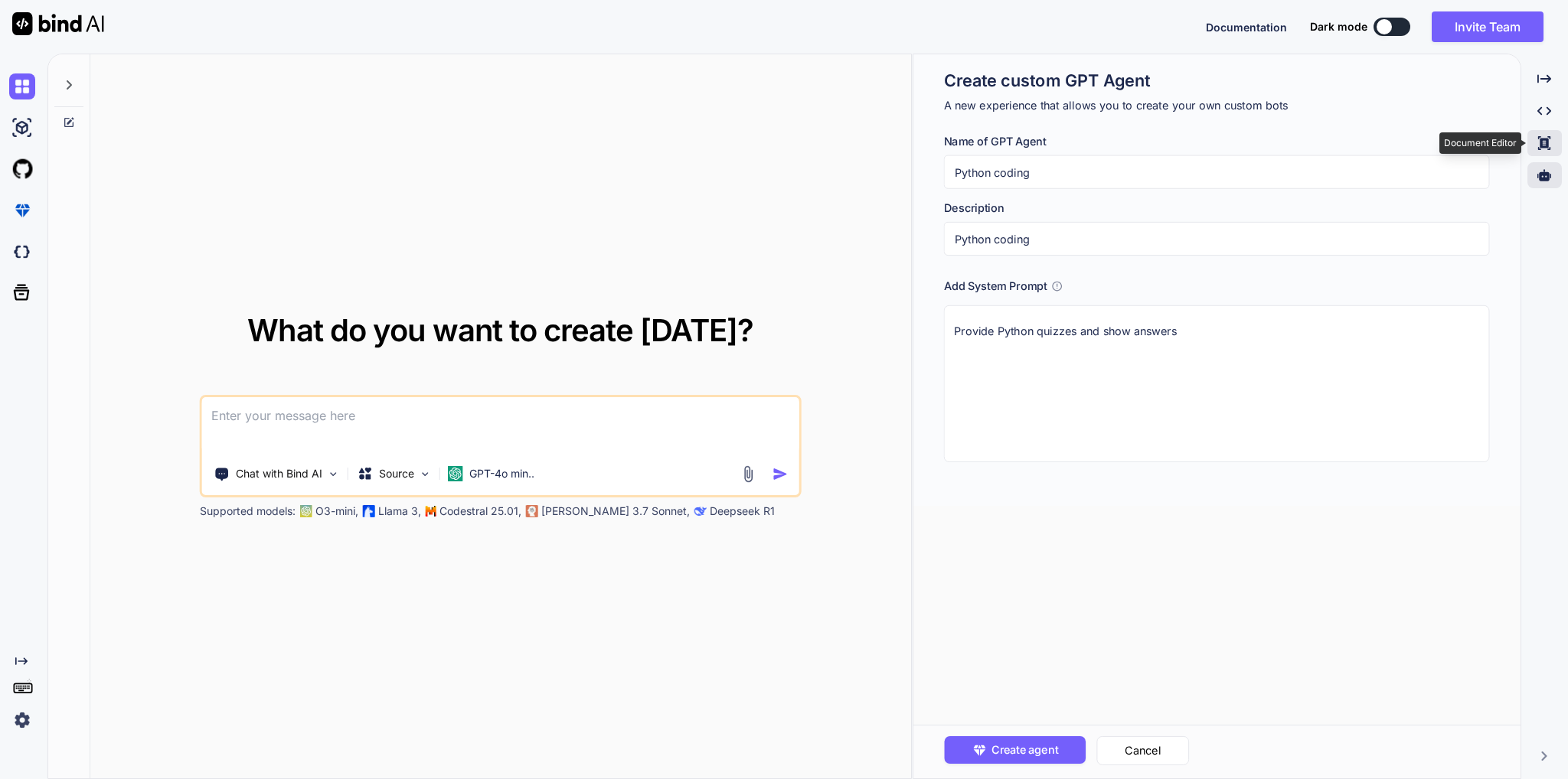
click at [1548, 148] on icon "Created with Pixso." at bounding box center [1545, 143] width 14 height 14
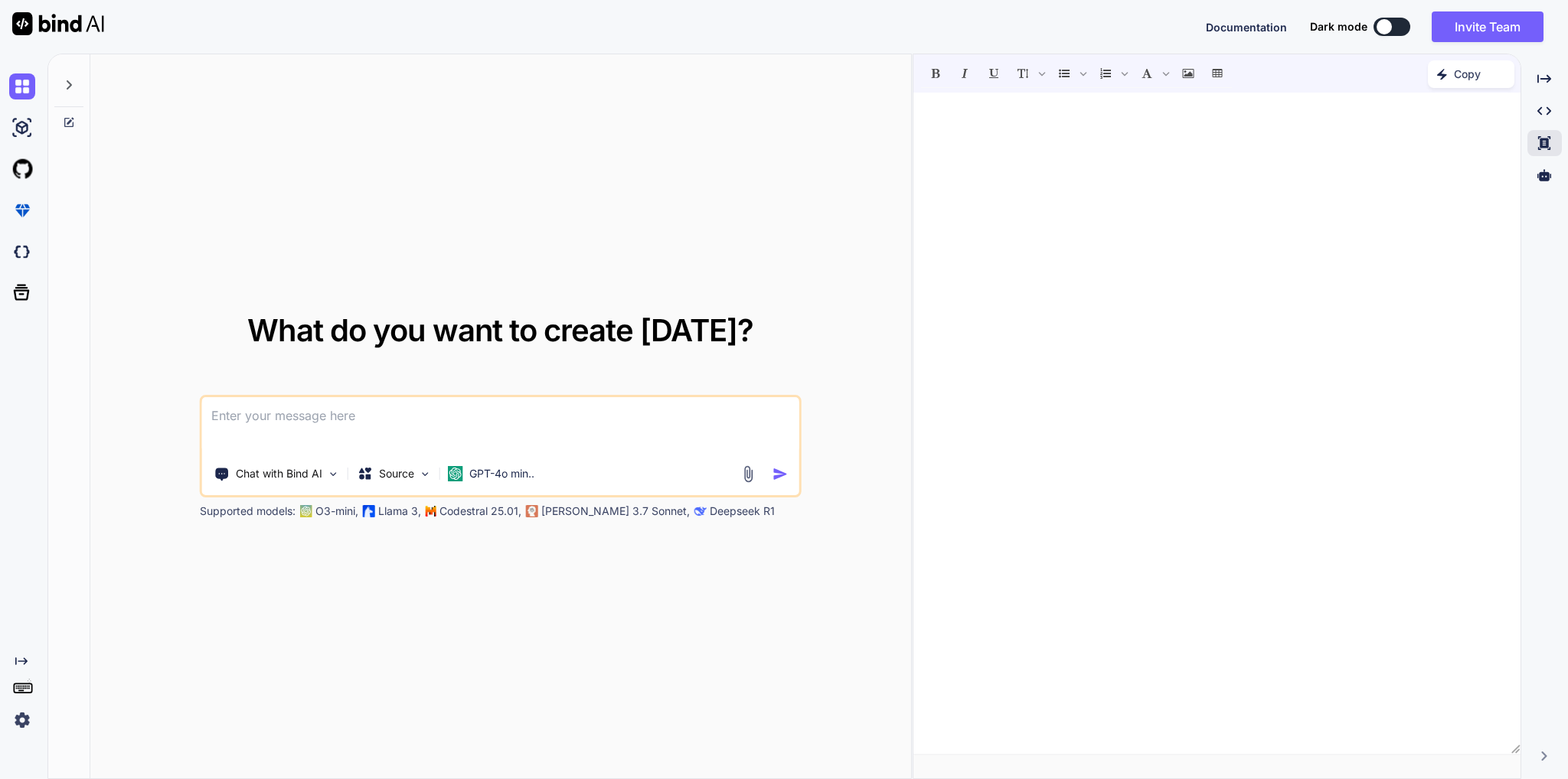
click at [1226, 147] on div at bounding box center [1216, 423] width 606 height 646
click at [24, 722] on img at bounding box center [22, 720] width 26 height 26
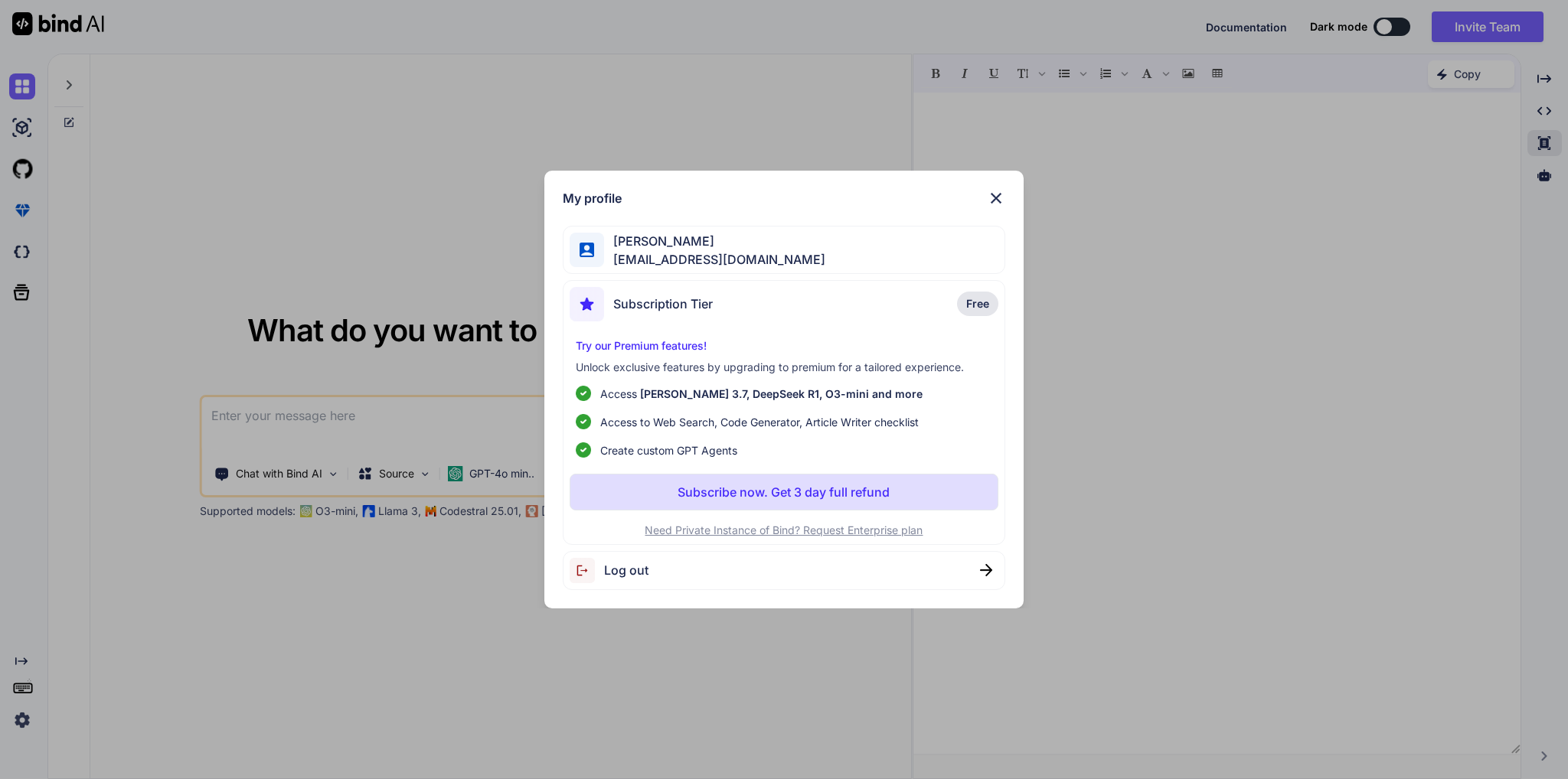
click at [979, 307] on span "Free" at bounding box center [977, 304] width 22 height 16
click at [681, 298] on span "Subscription Tier" at bounding box center [663, 304] width 100 height 19
click at [996, 190] on img at bounding box center [996, 197] width 19 height 19
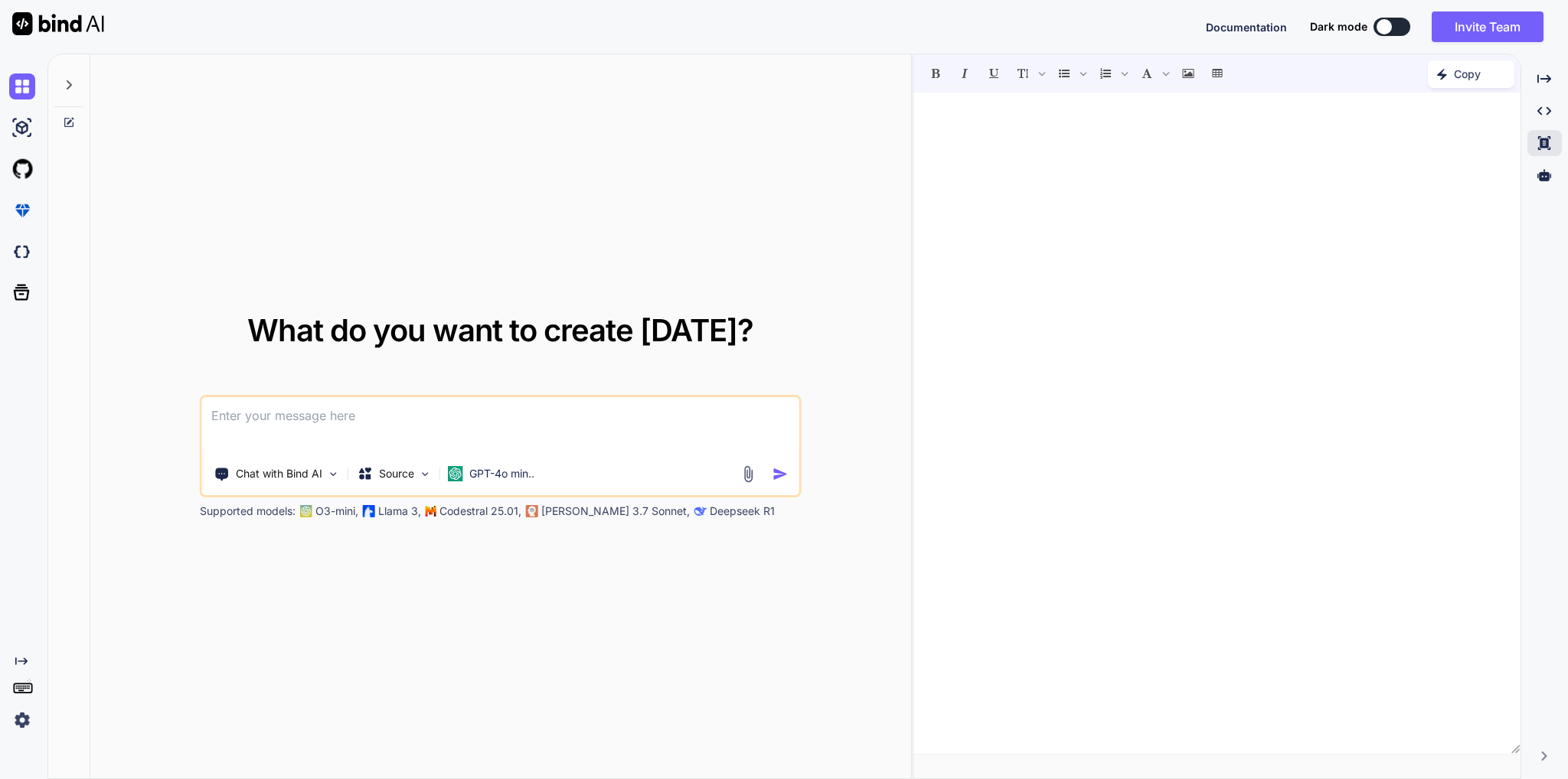
click at [71, 23] on img at bounding box center [59, 23] width 92 height 22
click at [14, 13] on img at bounding box center [59, 23] width 92 height 22
click at [24, 729] on img at bounding box center [22, 720] width 26 height 26
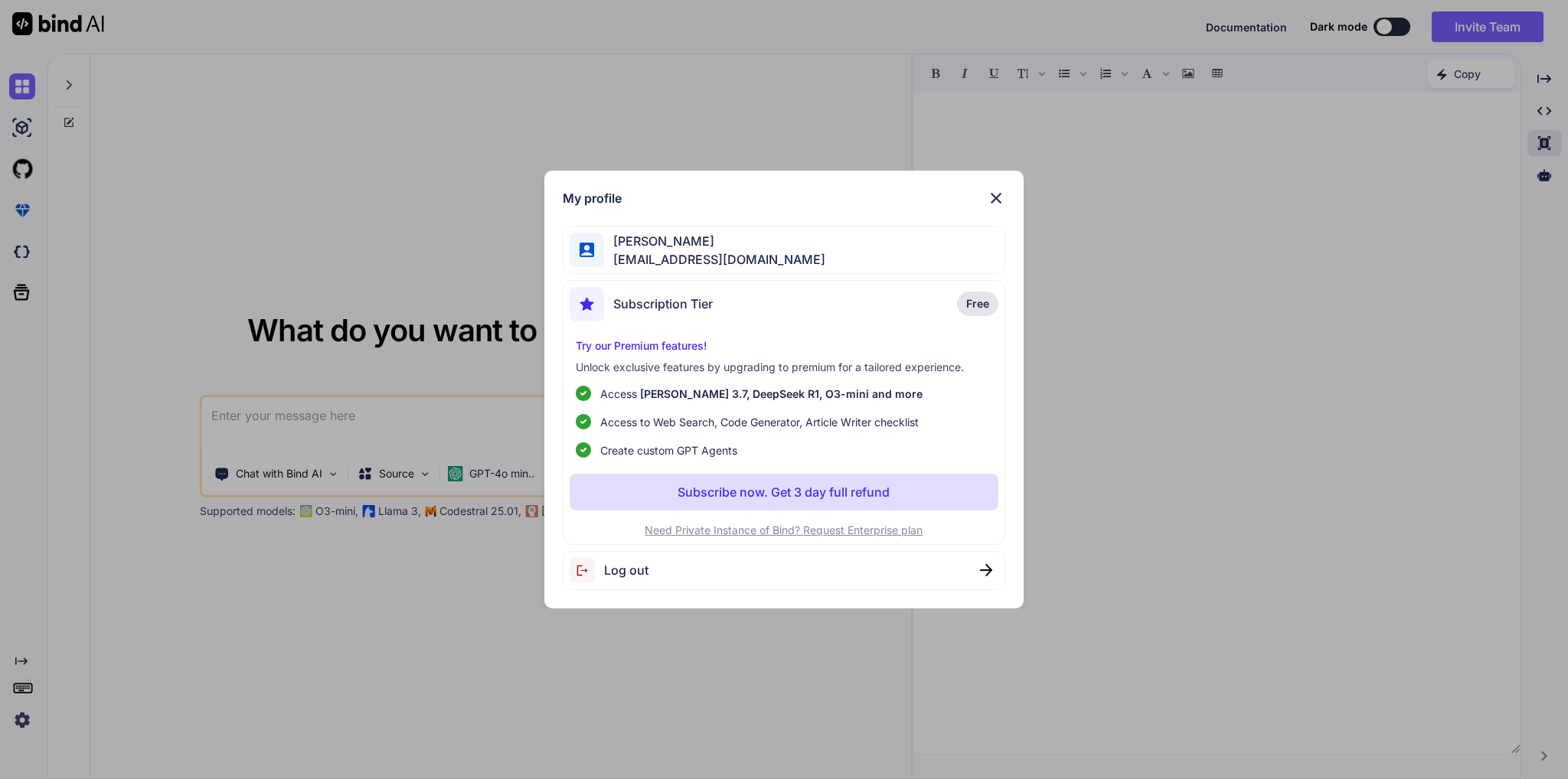
click at [839, 493] on p "Subscribe now. Get 3 day full refund" at bounding box center [783, 492] width 212 height 19
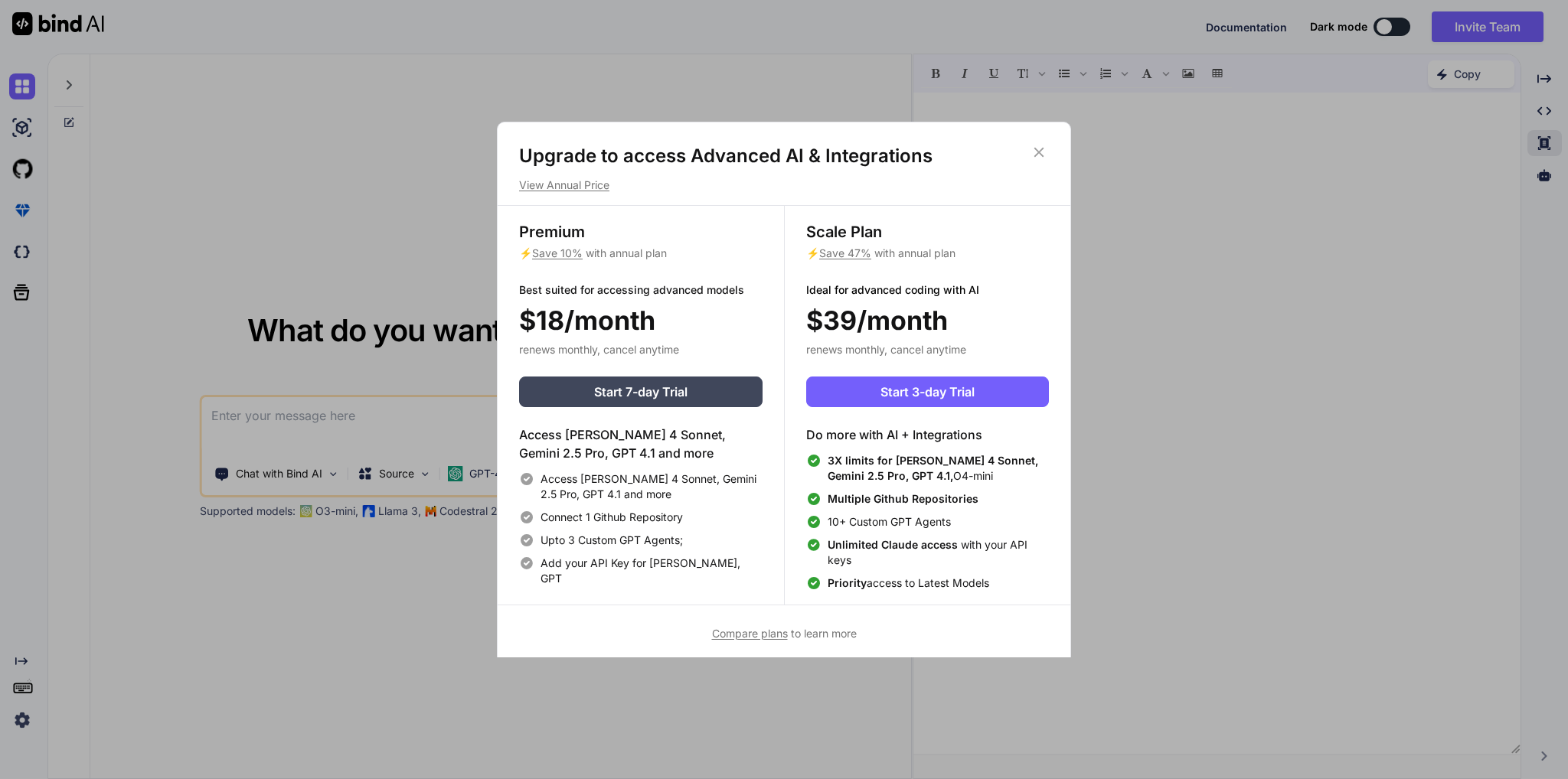
click at [735, 637] on span "Compare plans" at bounding box center [750, 632] width 76 height 13
click at [1040, 156] on icon at bounding box center [1038, 151] width 17 height 17
